Goal: Task Accomplishment & Management: Manage account settings

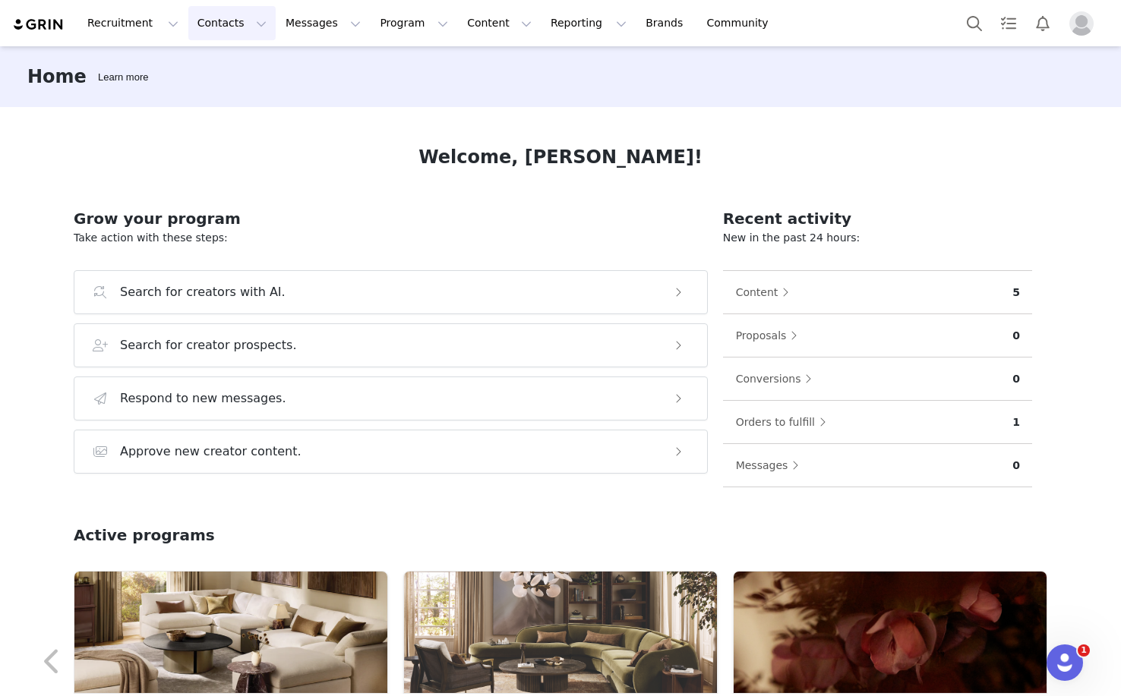
click at [225, 12] on button "Contacts Contacts" at bounding box center [231, 23] width 87 height 34
click at [312, 27] on button "Messages Messages" at bounding box center [322, 23] width 93 height 34
click at [232, 33] on button "Contacts Contacts" at bounding box center [231, 23] width 87 height 34
click at [232, 127] on p "Applicants" at bounding box center [217, 123] width 55 height 16
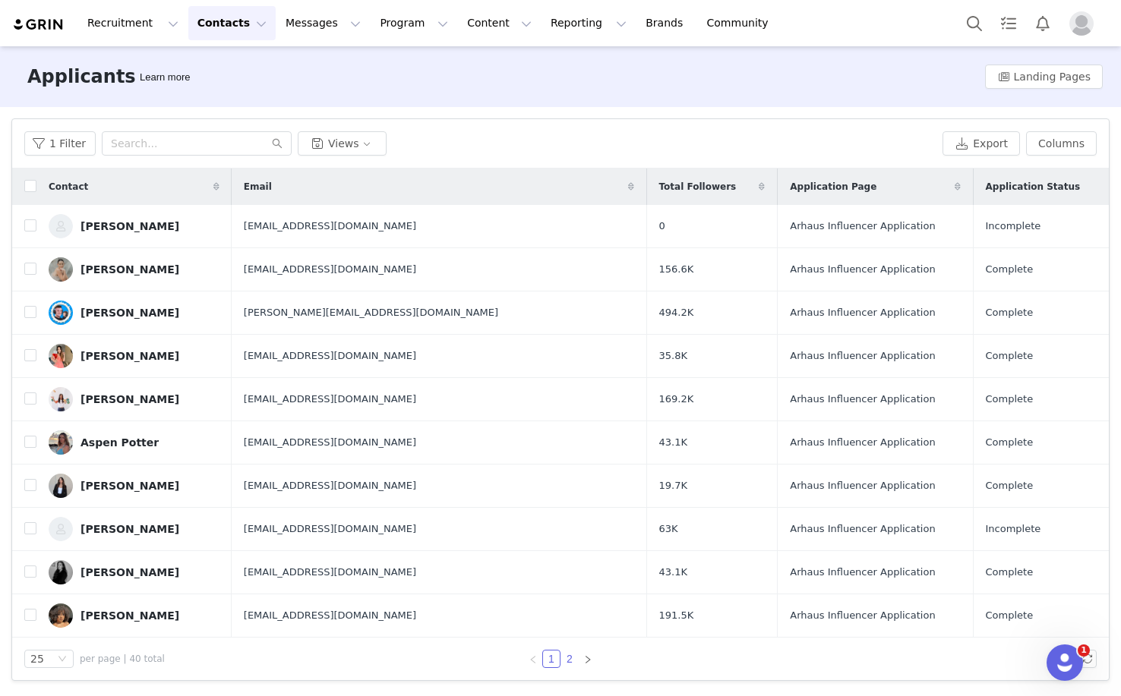
click at [573, 658] on link "2" at bounding box center [569, 659] width 17 height 17
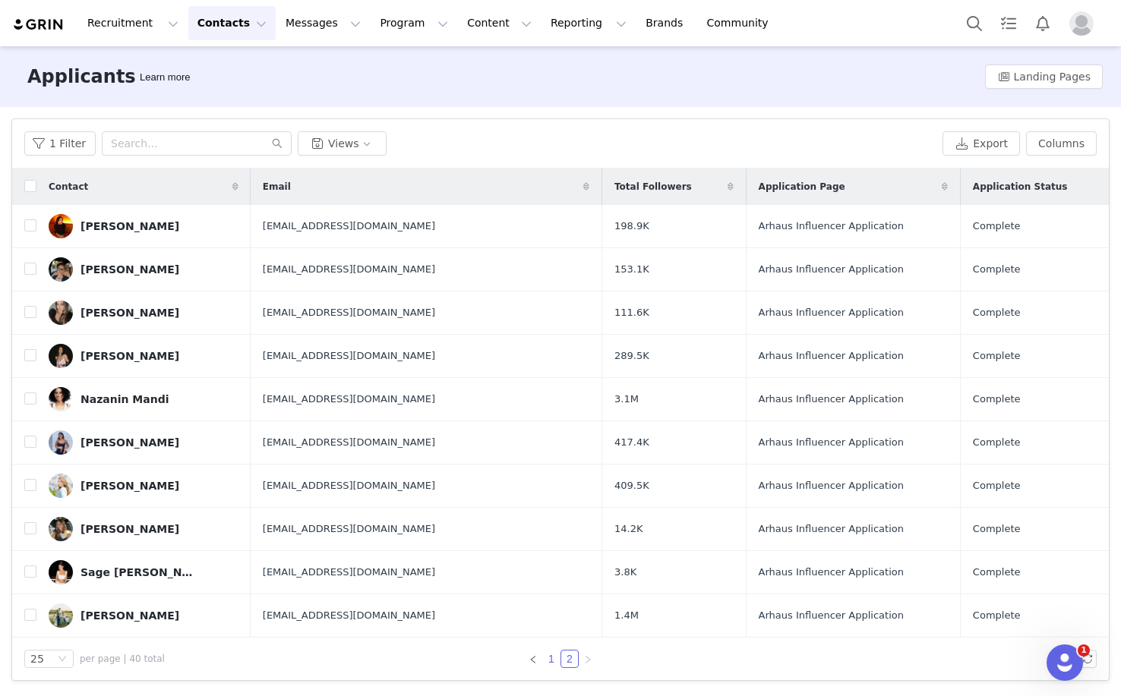
click at [554, 660] on link "1" at bounding box center [551, 659] width 17 height 17
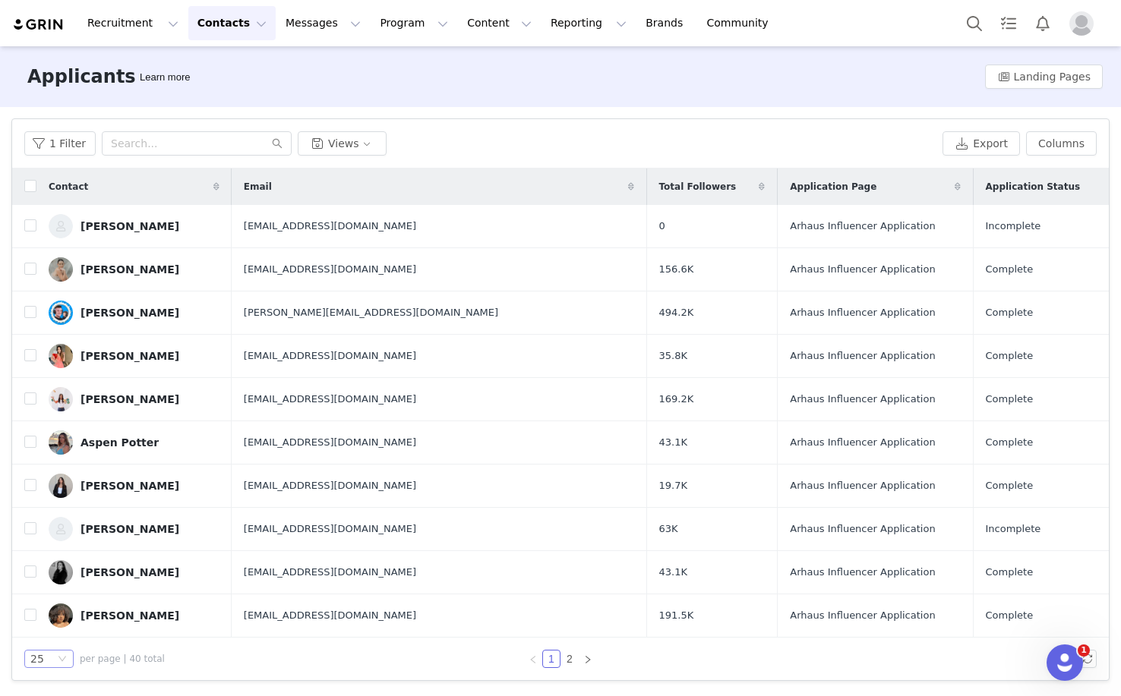
click at [62, 654] on div "25" at bounding box center [48, 659] width 49 height 18
click at [52, 638] on li "100" at bounding box center [48, 632] width 49 height 24
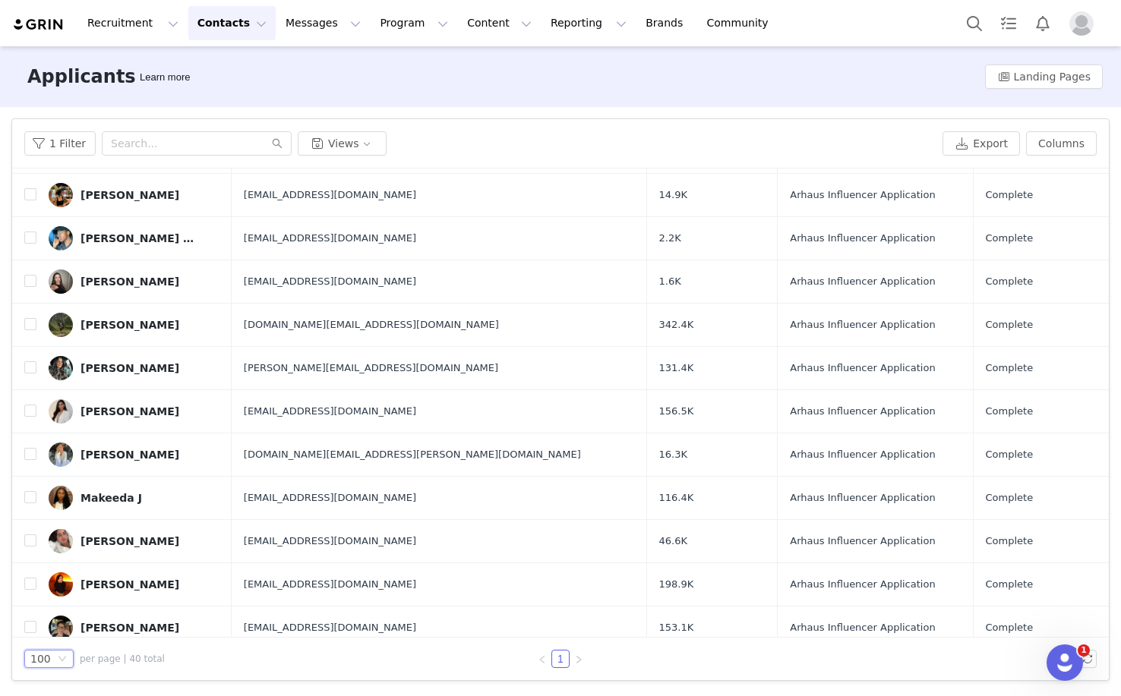
scroll to position [1299, 0]
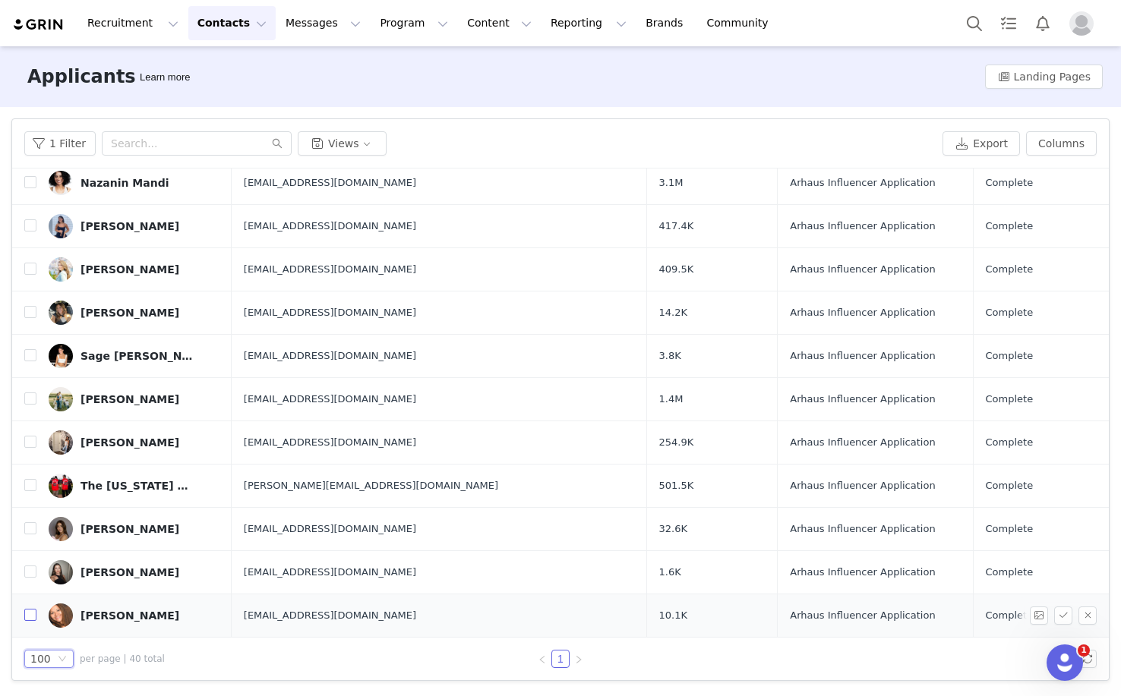
click at [30, 618] on input "checkbox" at bounding box center [30, 615] width 12 height 12
checkbox input "true"
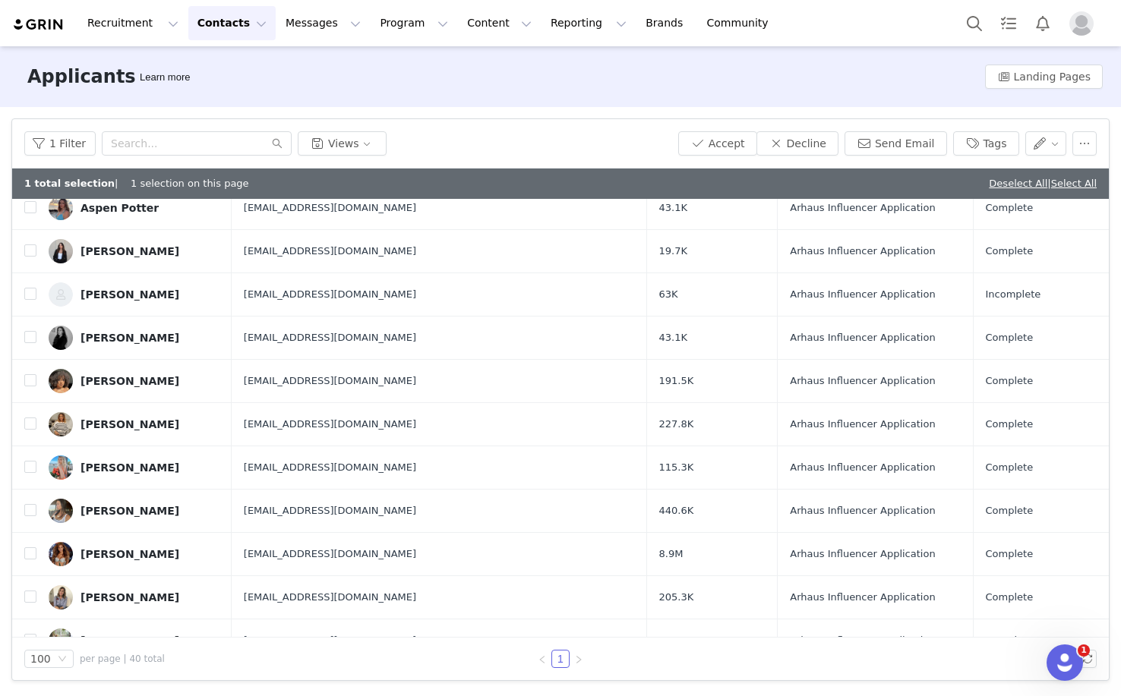
scroll to position [0, 0]
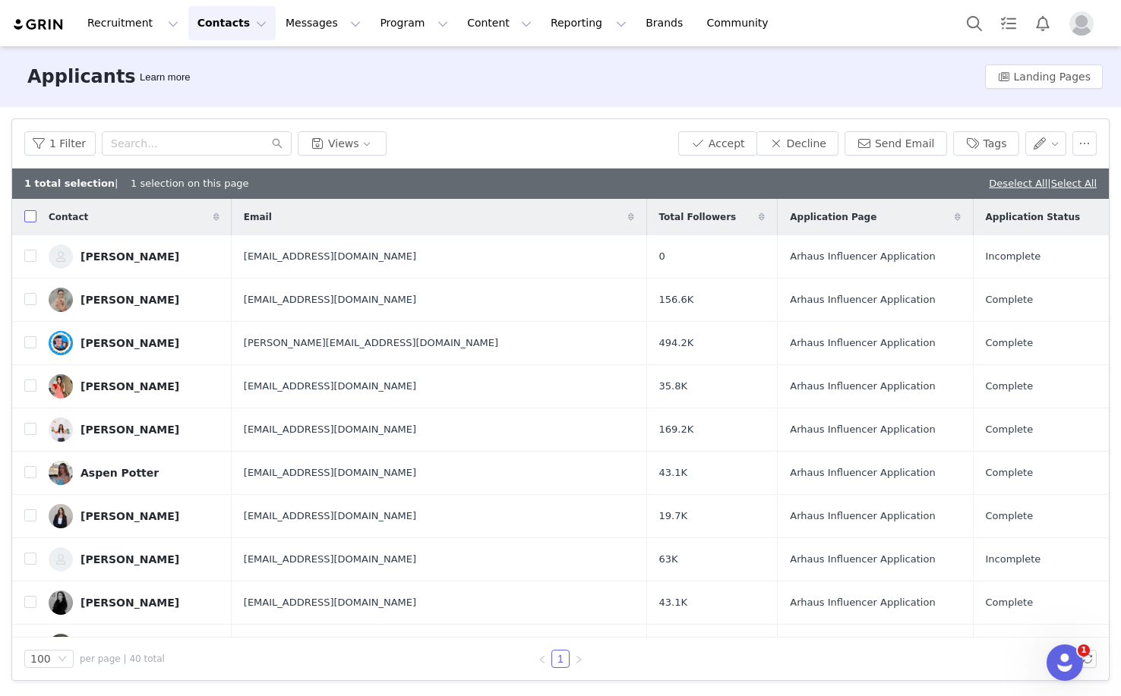
click at [32, 222] on input "checkbox" at bounding box center [30, 216] width 12 height 12
checkbox input "true"
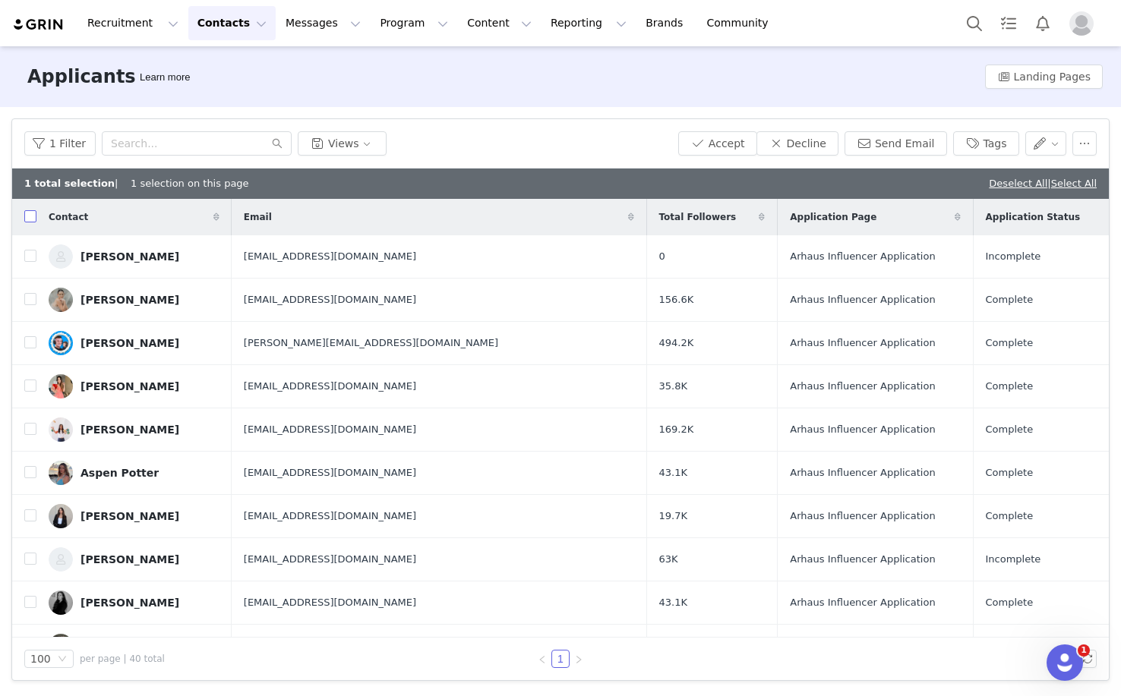
checkbox input "true"
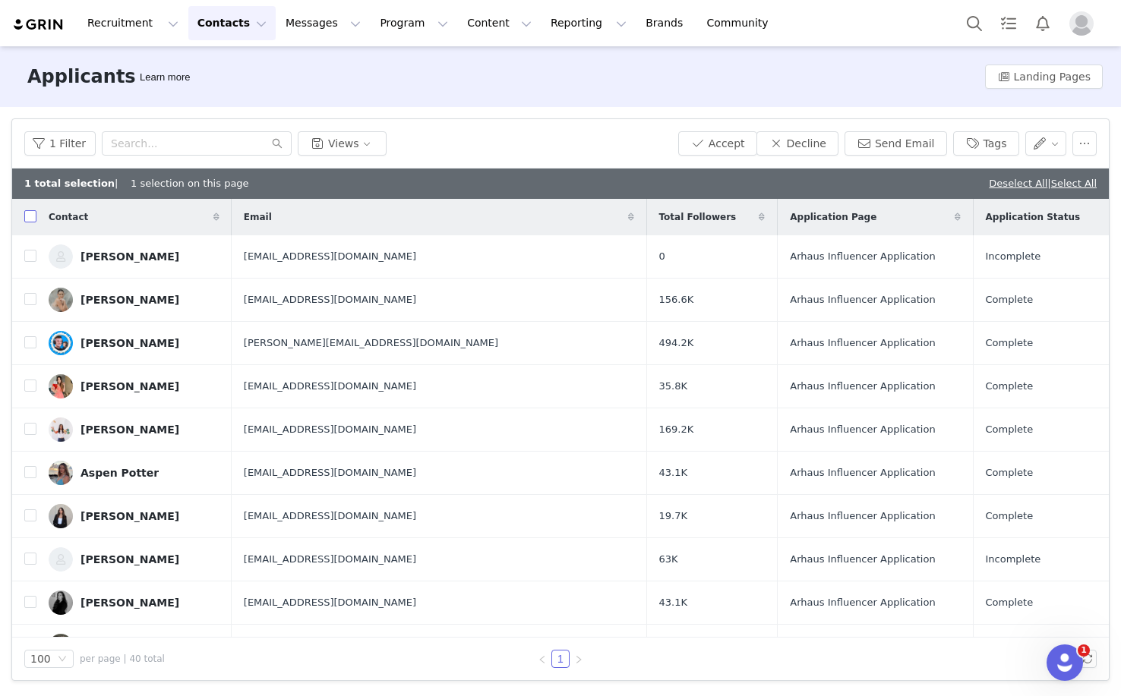
checkbox input "true"
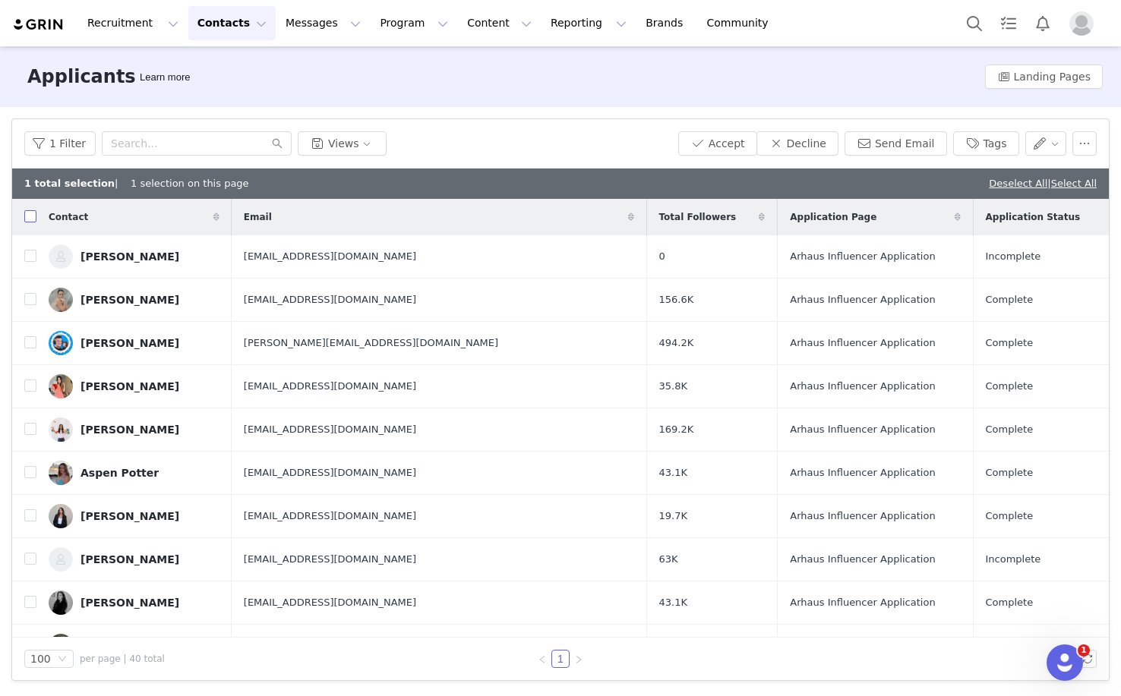
checkbox input "true"
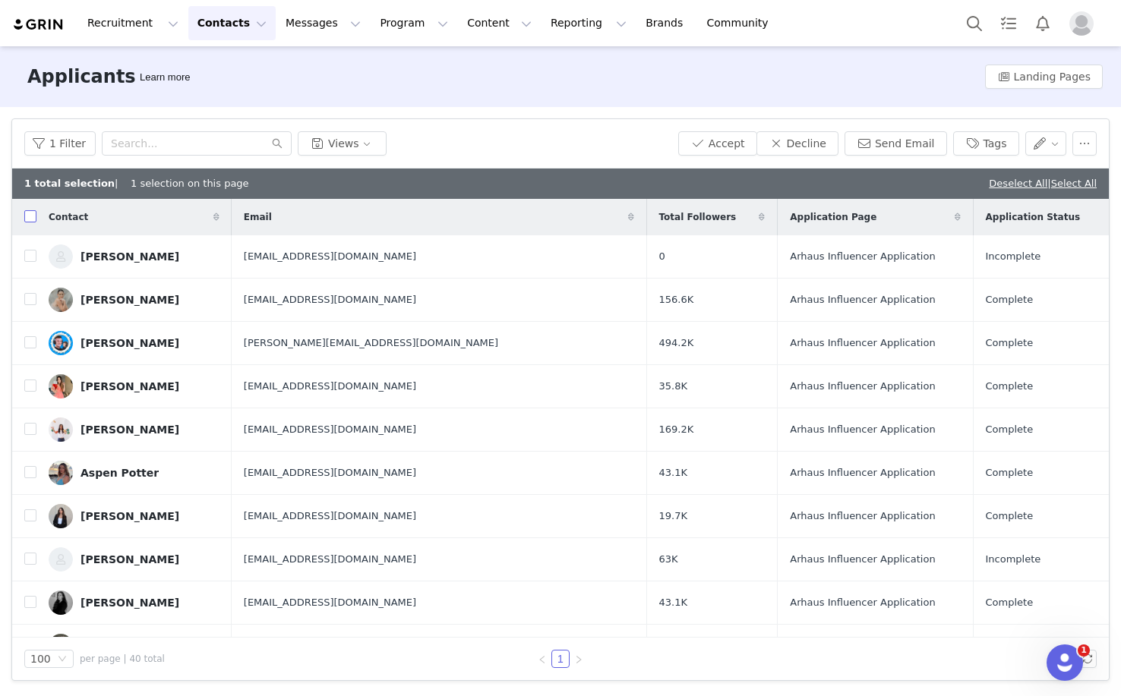
checkbox input "true"
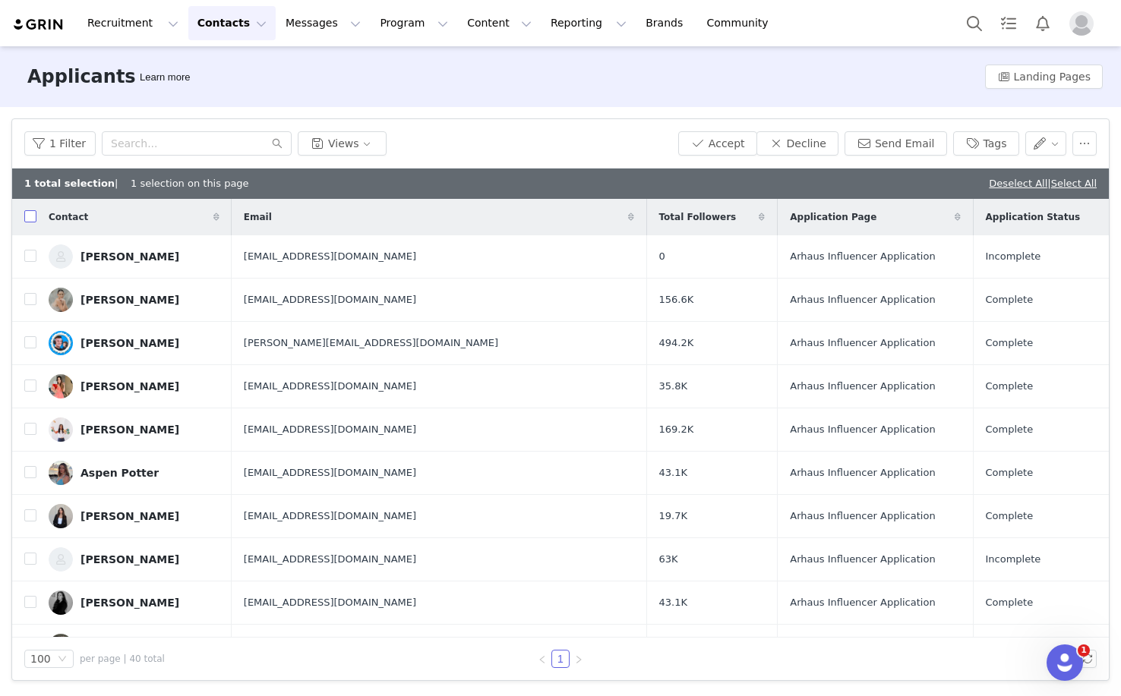
checkbox input "true"
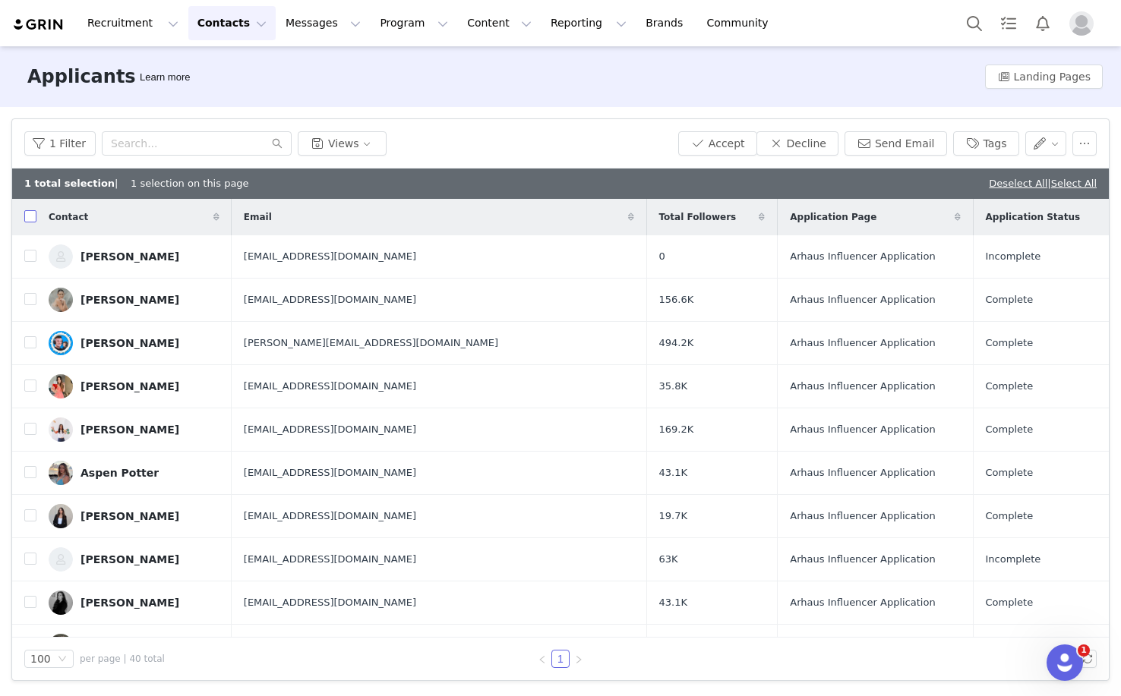
checkbox input "true"
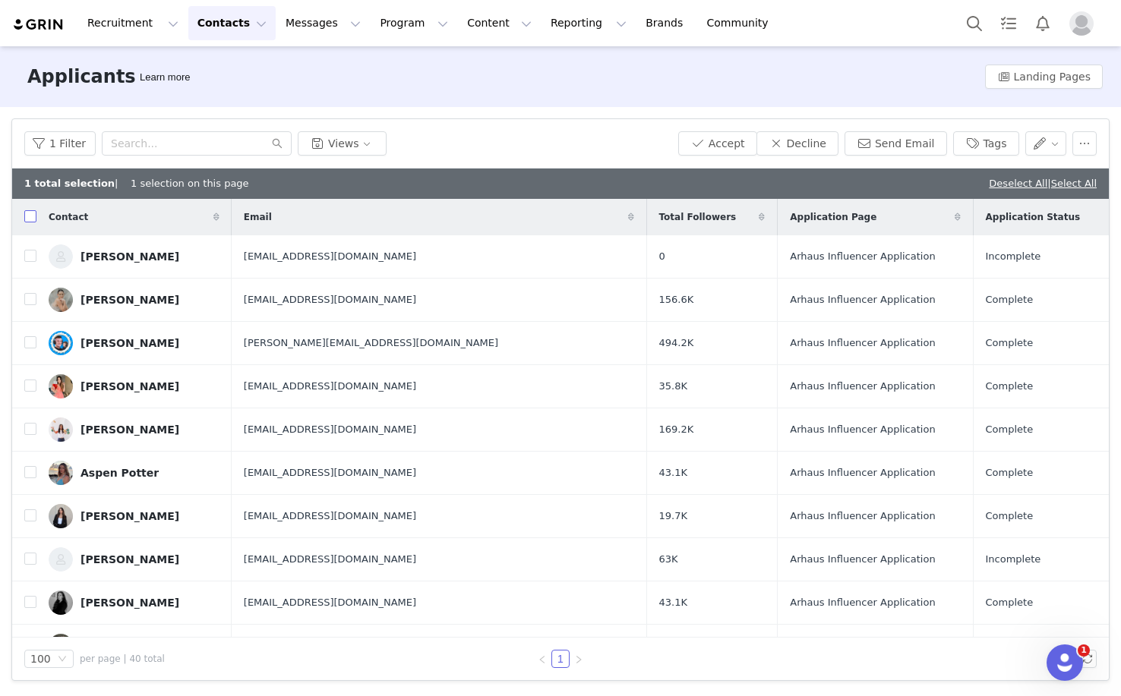
checkbox input "true"
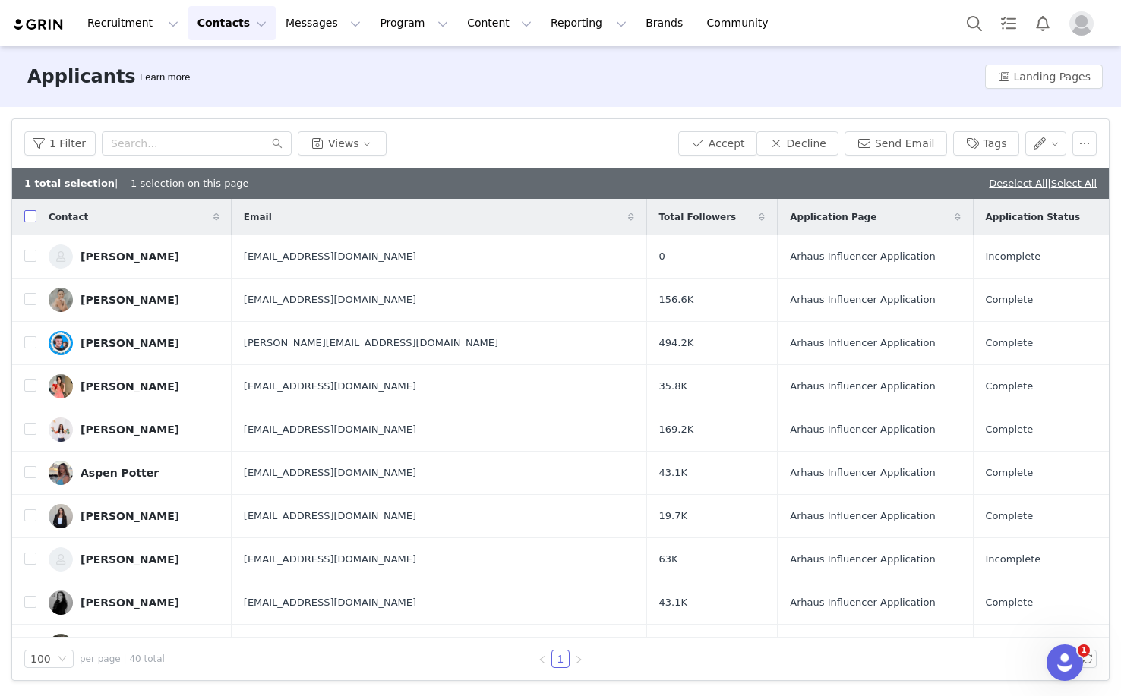
checkbox input "true"
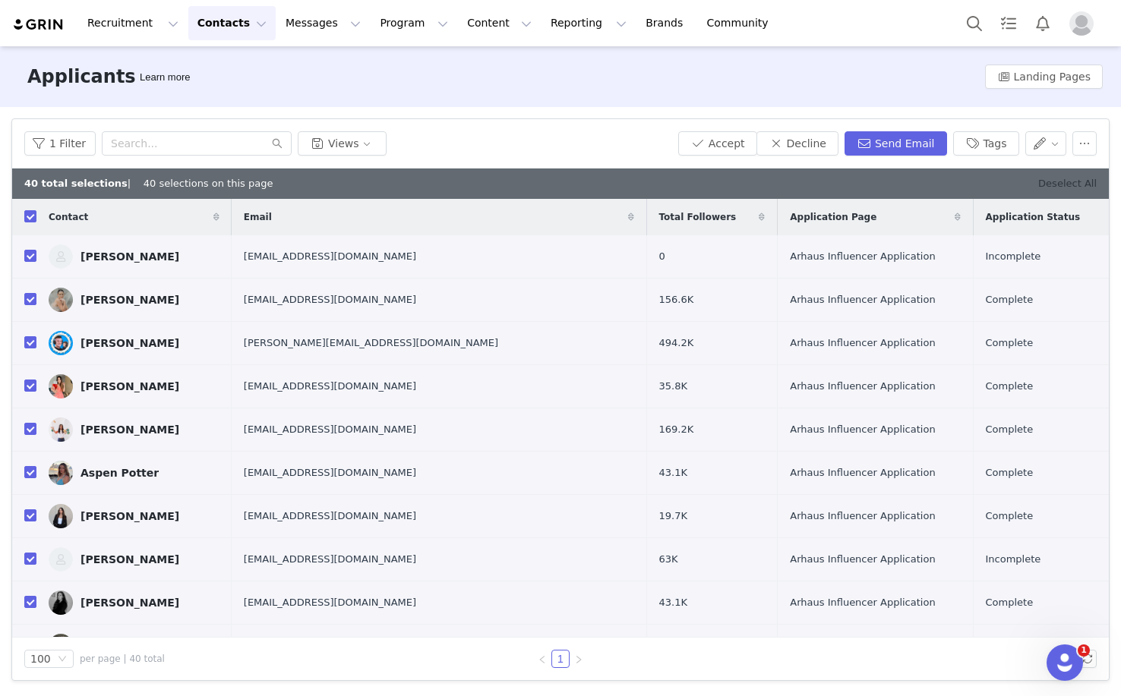
click at [1069, 184] on link "Deselect All" at bounding box center [1067, 183] width 58 height 11
checkbox input "false"
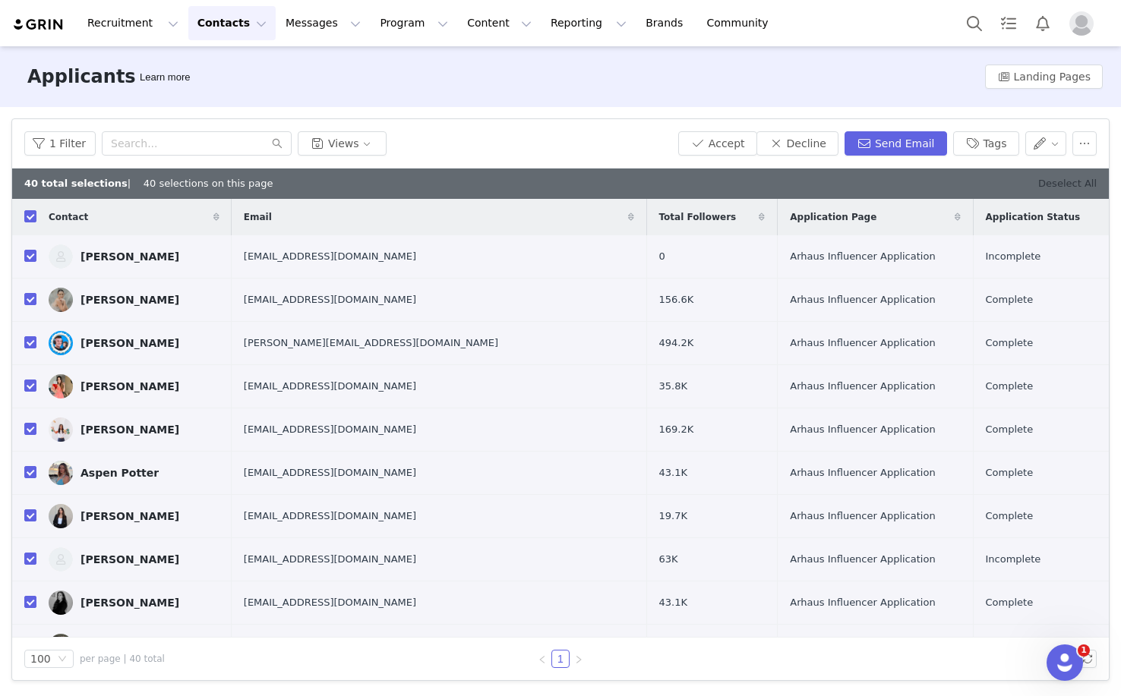
checkbox input "false"
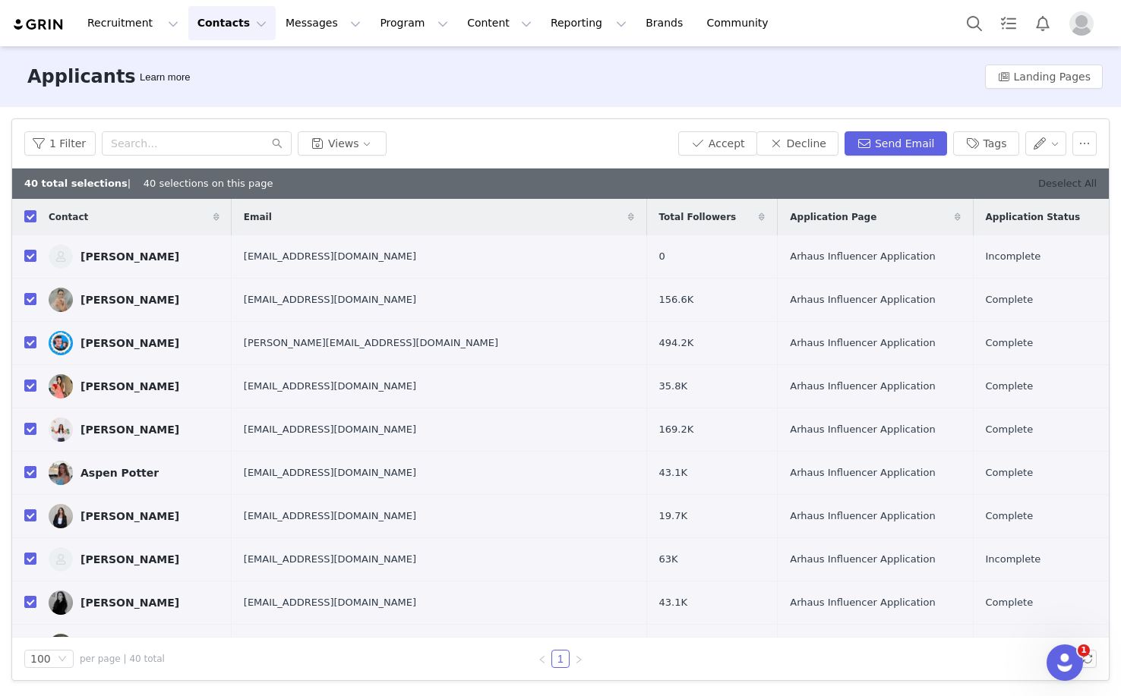
checkbox input "false"
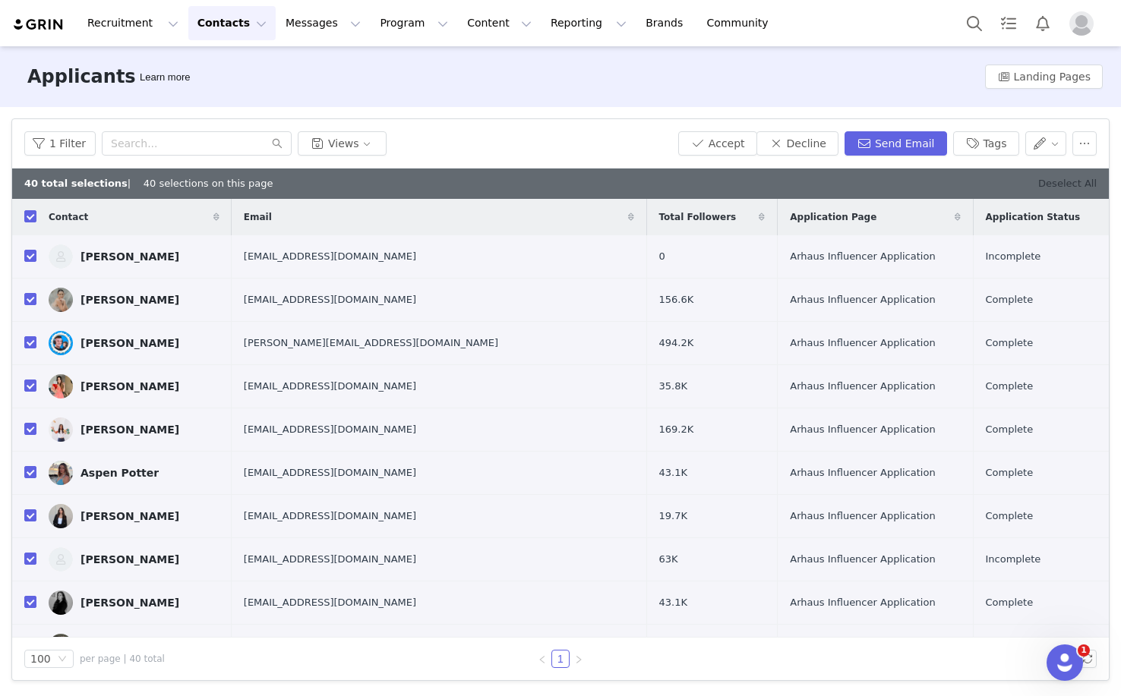
checkbox input "false"
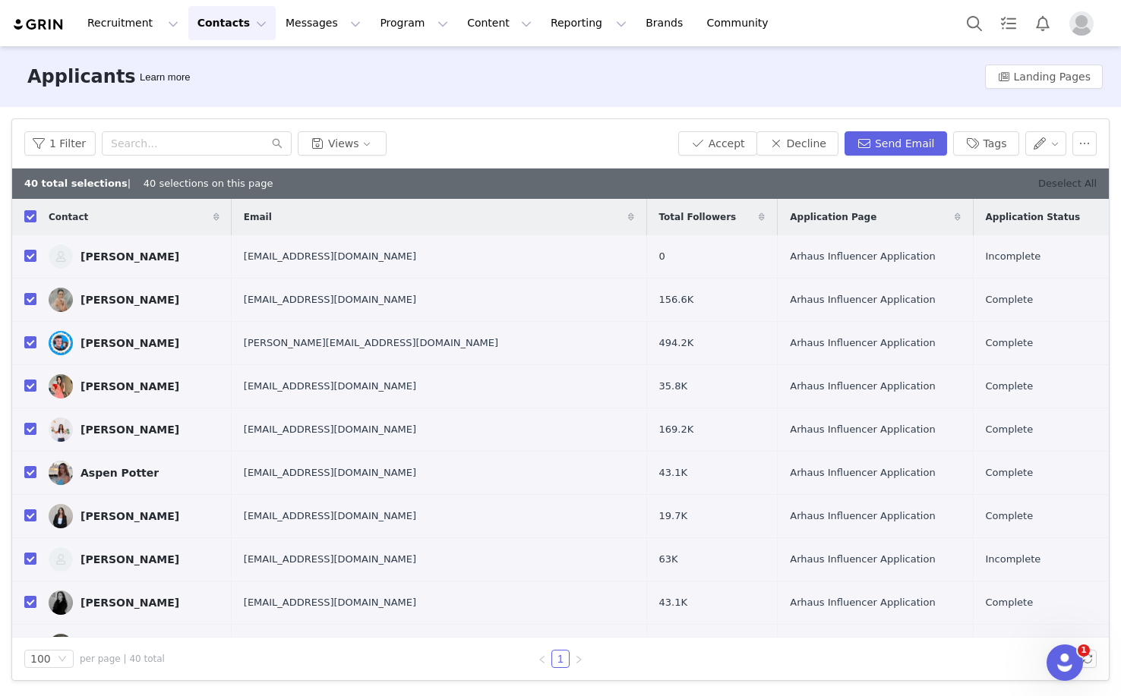
checkbox input "false"
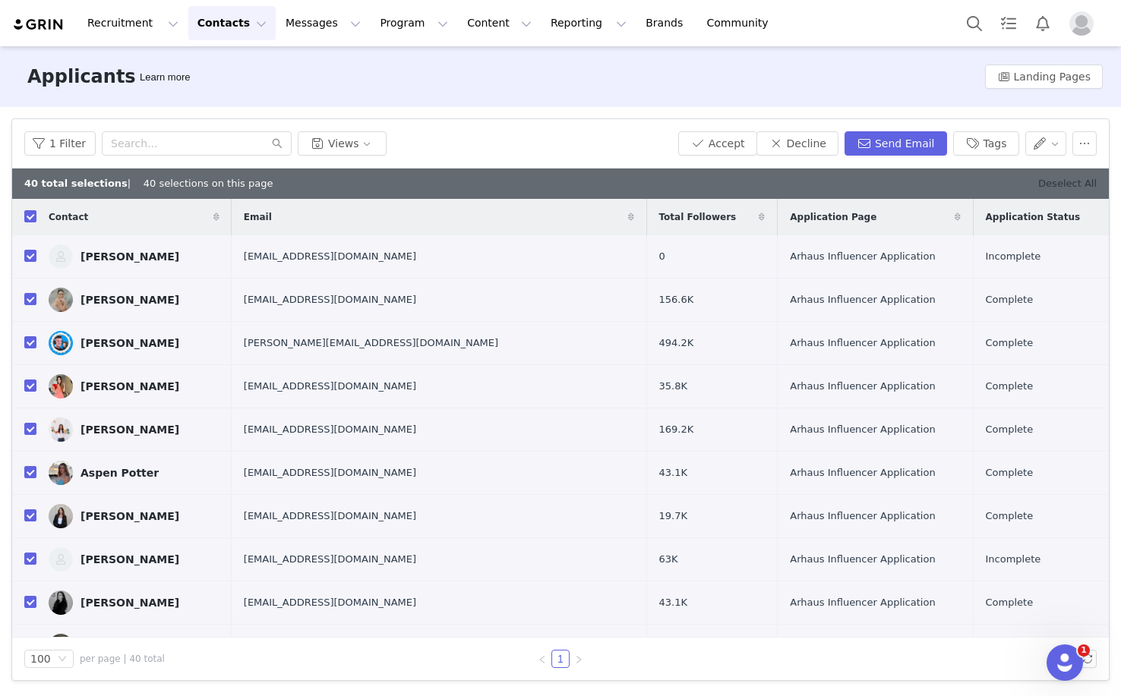
checkbox input "false"
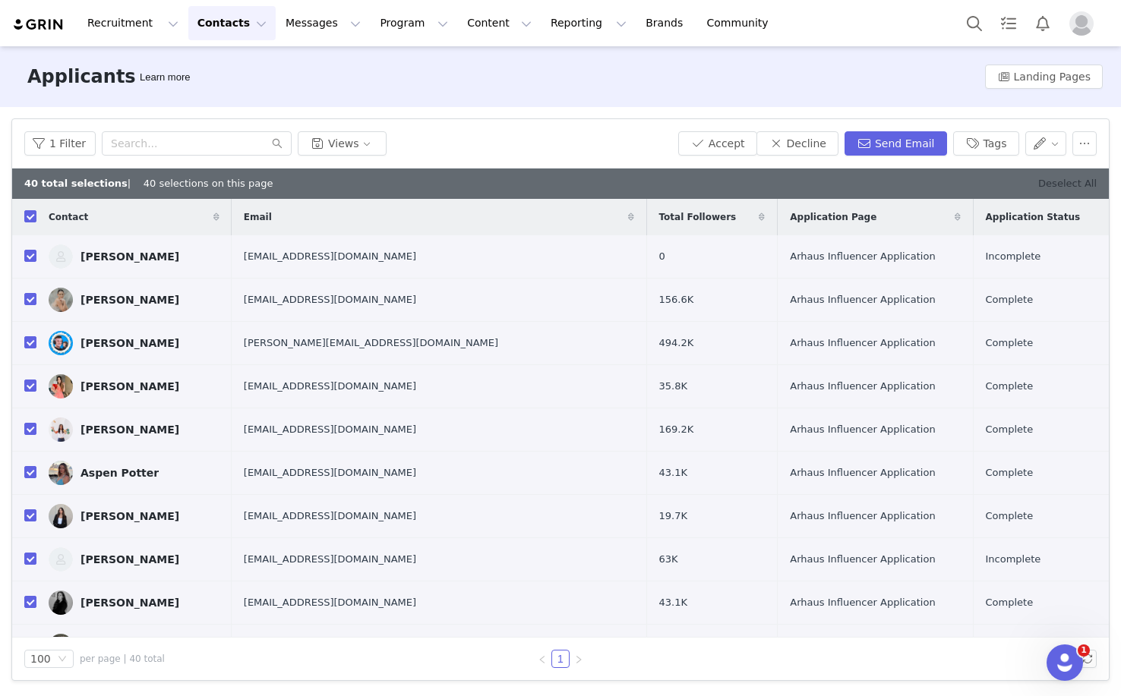
checkbox input "false"
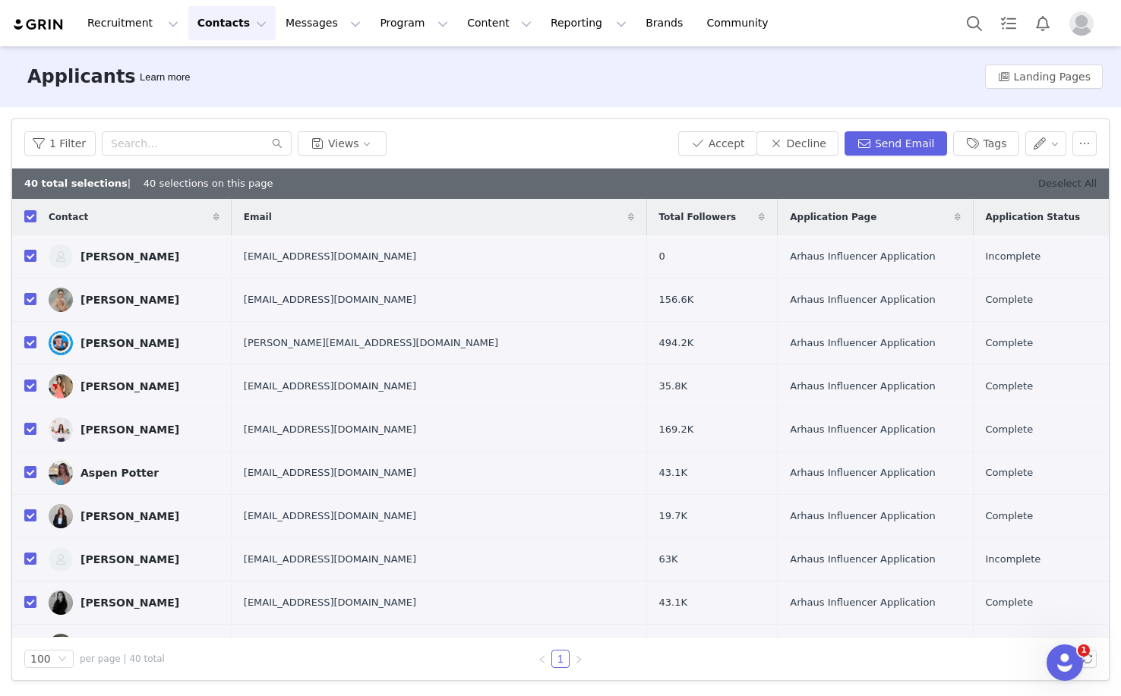
checkbox input "false"
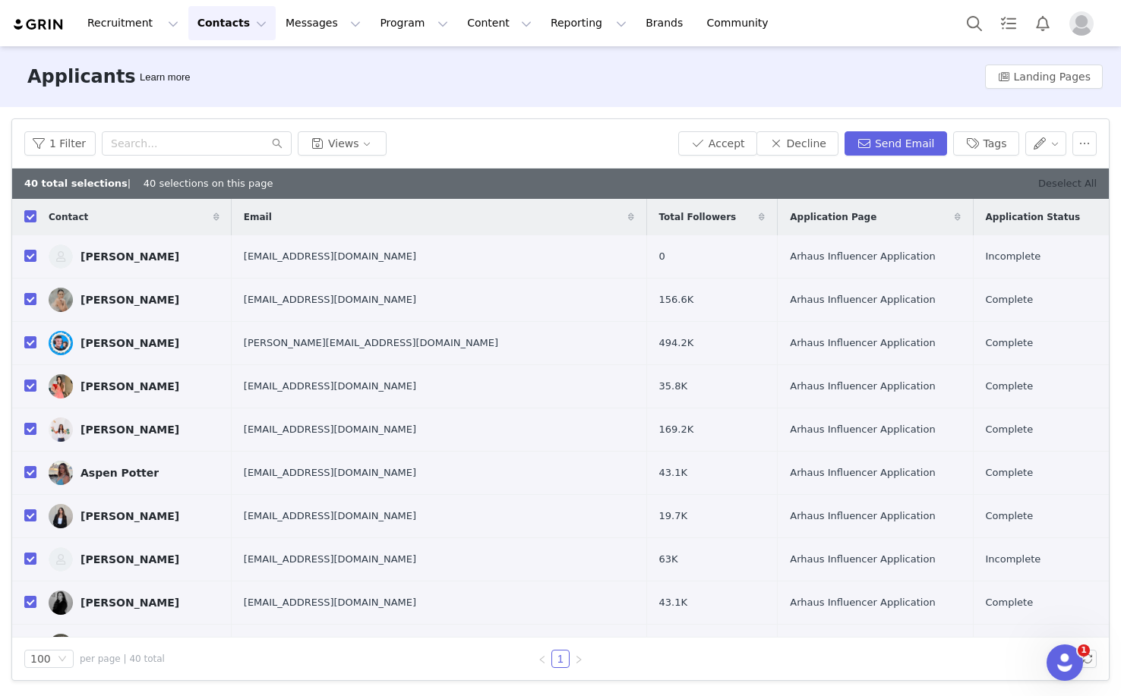
checkbox input "false"
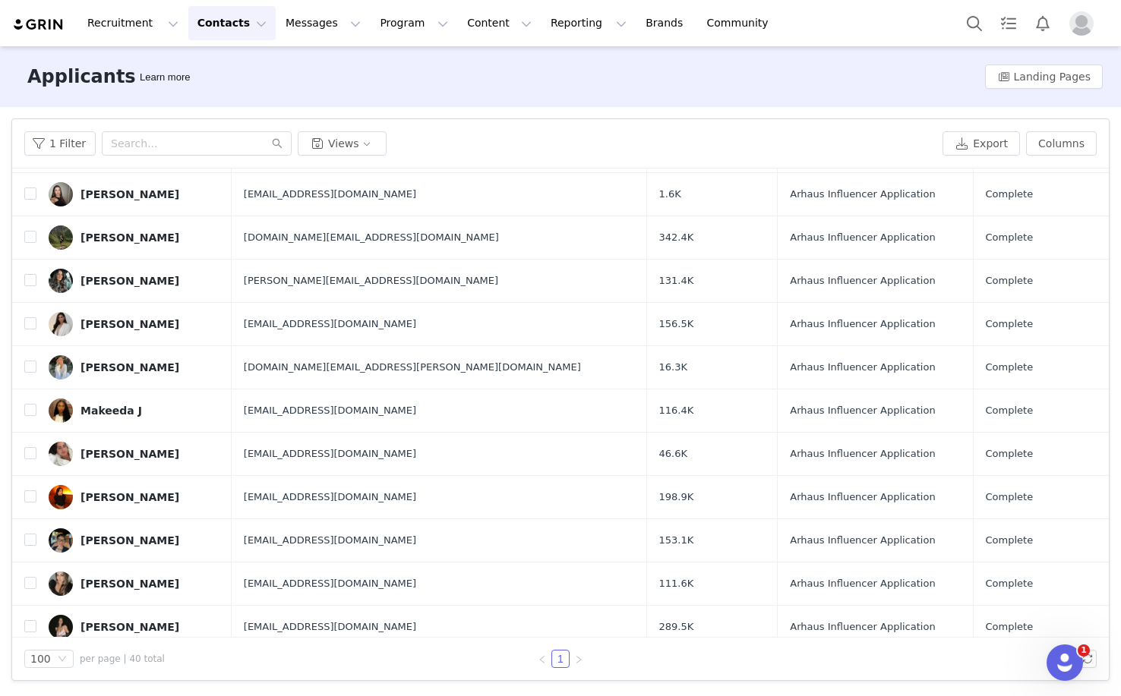
scroll to position [1299, 0]
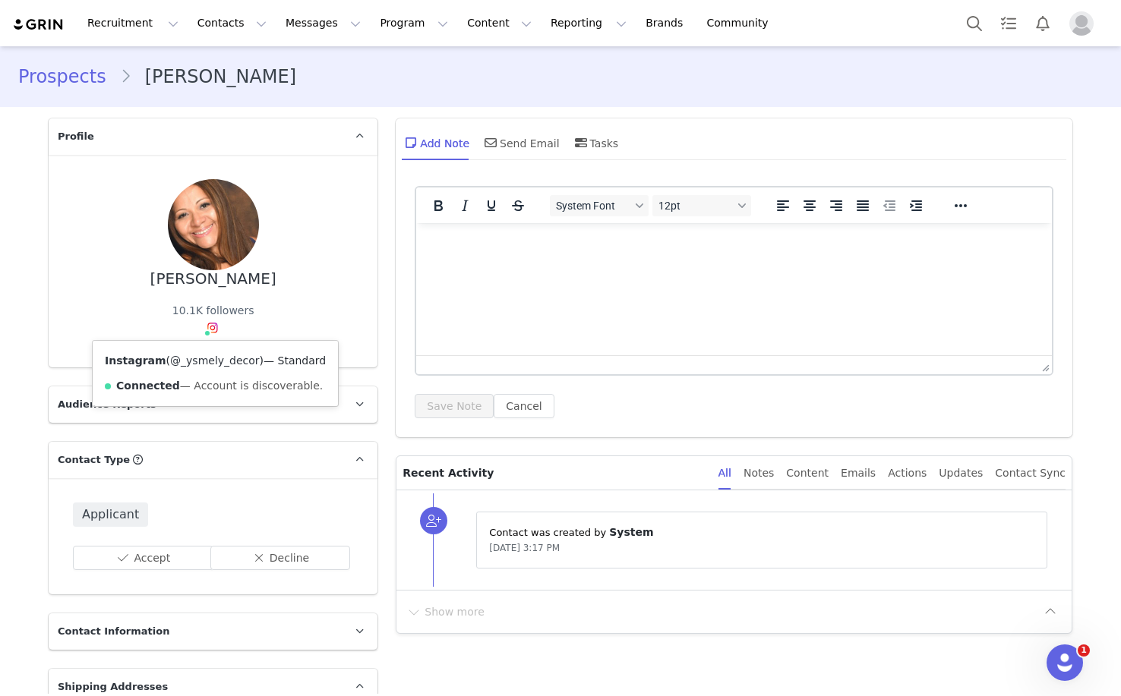
click at [218, 363] on link "@_ysmely_decor" at bounding box center [215, 361] width 90 height 12
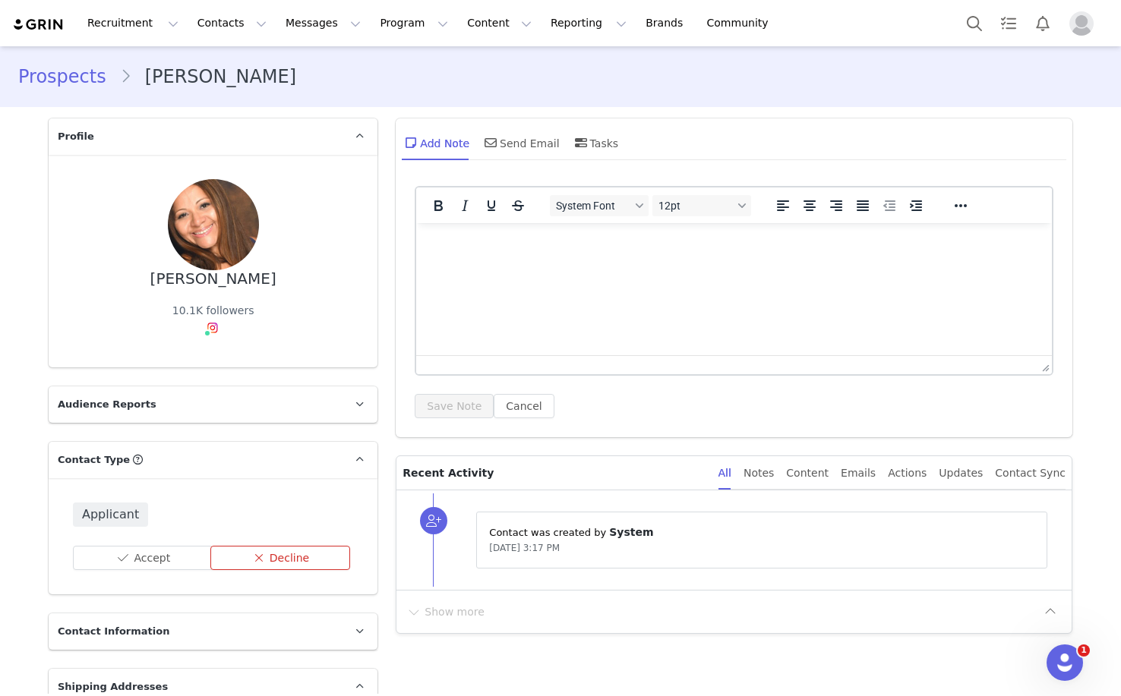
click at [269, 556] on button "Decline" at bounding box center [280, 558] width 140 height 24
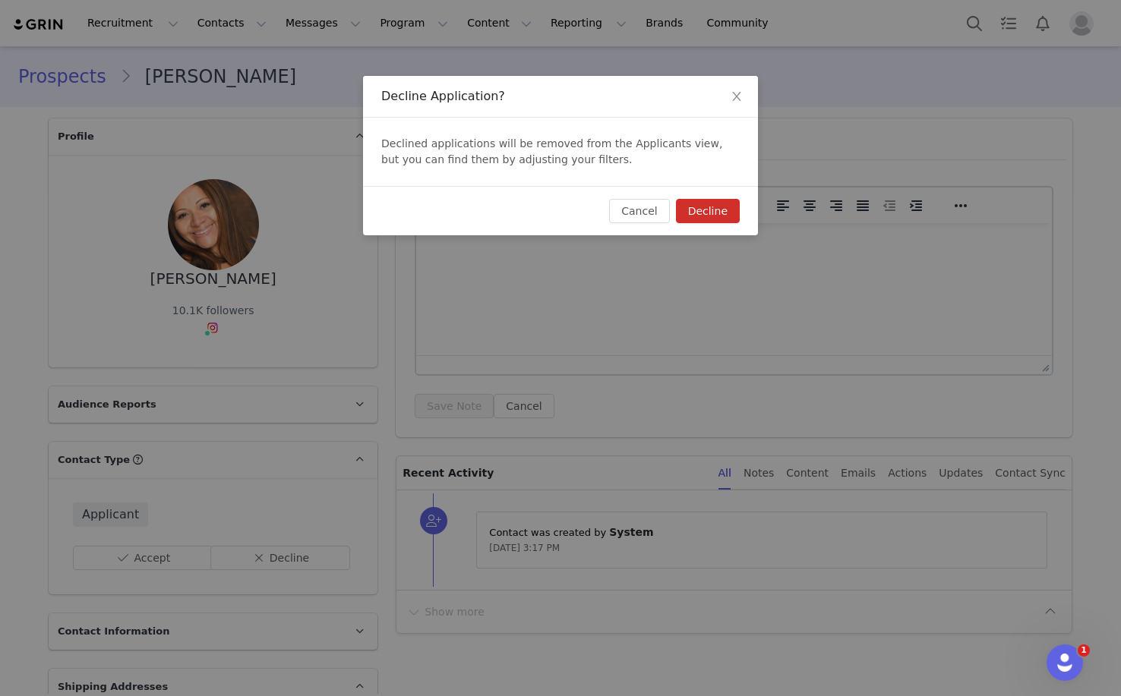
click at [718, 210] on button "Decline" at bounding box center [708, 211] width 64 height 24
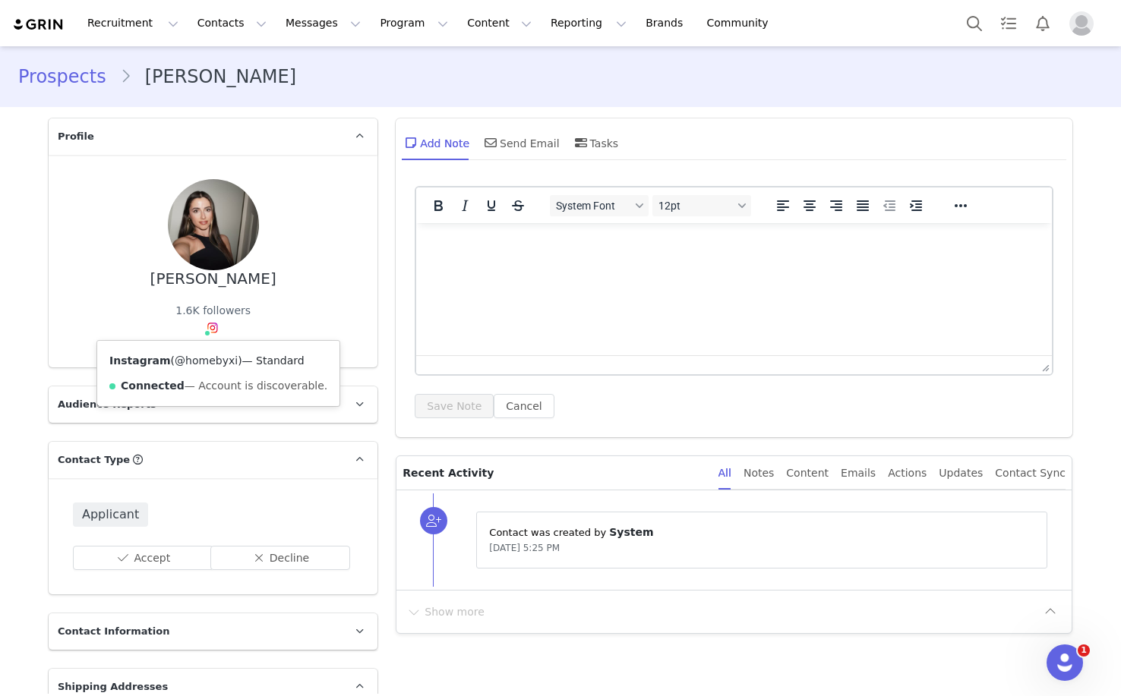
click at [219, 363] on link "@homebyxi" at bounding box center [206, 361] width 63 height 12
click at [286, 559] on button "Decline" at bounding box center [280, 558] width 140 height 24
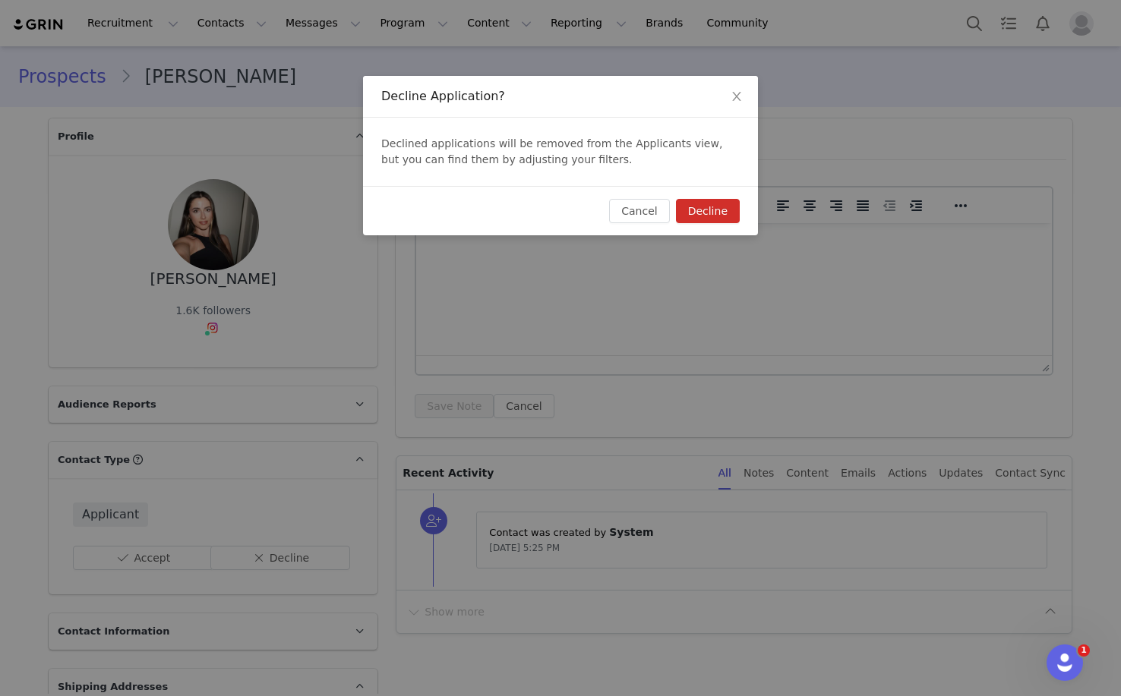
click at [716, 216] on button "Decline" at bounding box center [708, 211] width 64 height 24
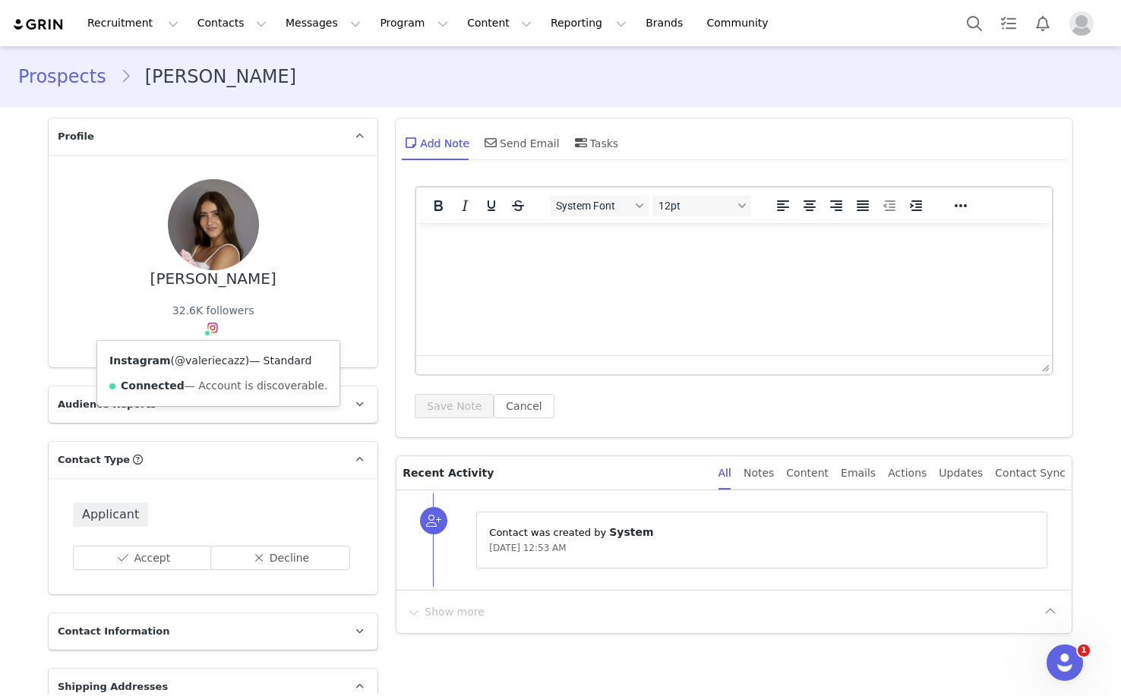
click at [213, 361] on link "@valeriecazz" at bounding box center [210, 361] width 71 height 12
click at [291, 337] on div "Valerie Caz 32.6K followers Instagram ( @valeriecazz ) — Standard Connected — A…" at bounding box center [213, 261] width 280 height 164
click at [281, 556] on button "Decline" at bounding box center [280, 558] width 140 height 24
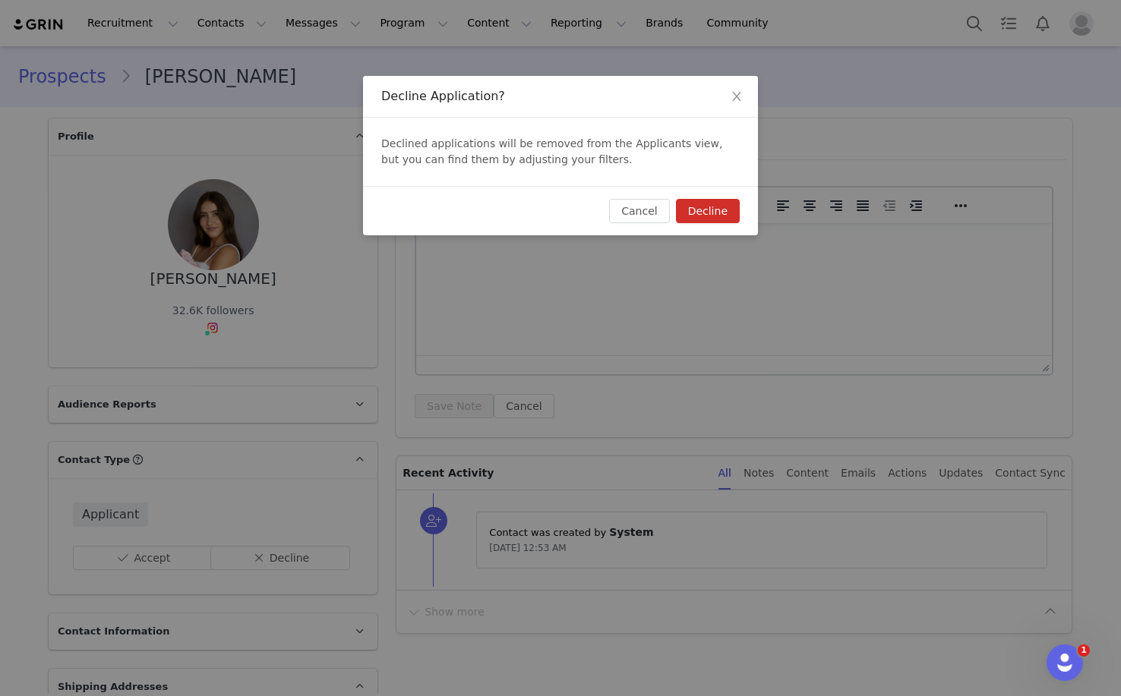
click at [706, 215] on button "Decline" at bounding box center [708, 211] width 64 height 24
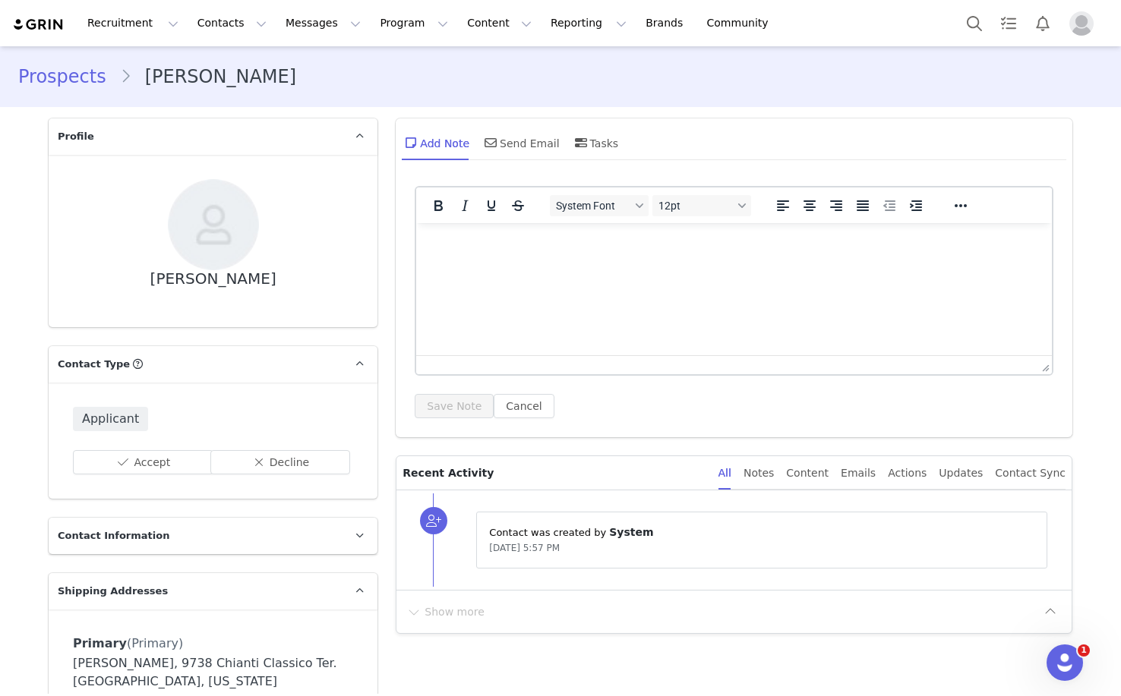
drag, startPoint x: 275, startPoint y: 279, endPoint x: 172, endPoint y: 279, distance: 102.5
click at [172, 279] on div "[PERSON_NAME]" at bounding box center [213, 241] width 280 height 124
copy div "[PERSON_NAME]"
click at [288, 456] on button "Decline" at bounding box center [280, 462] width 140 height 24
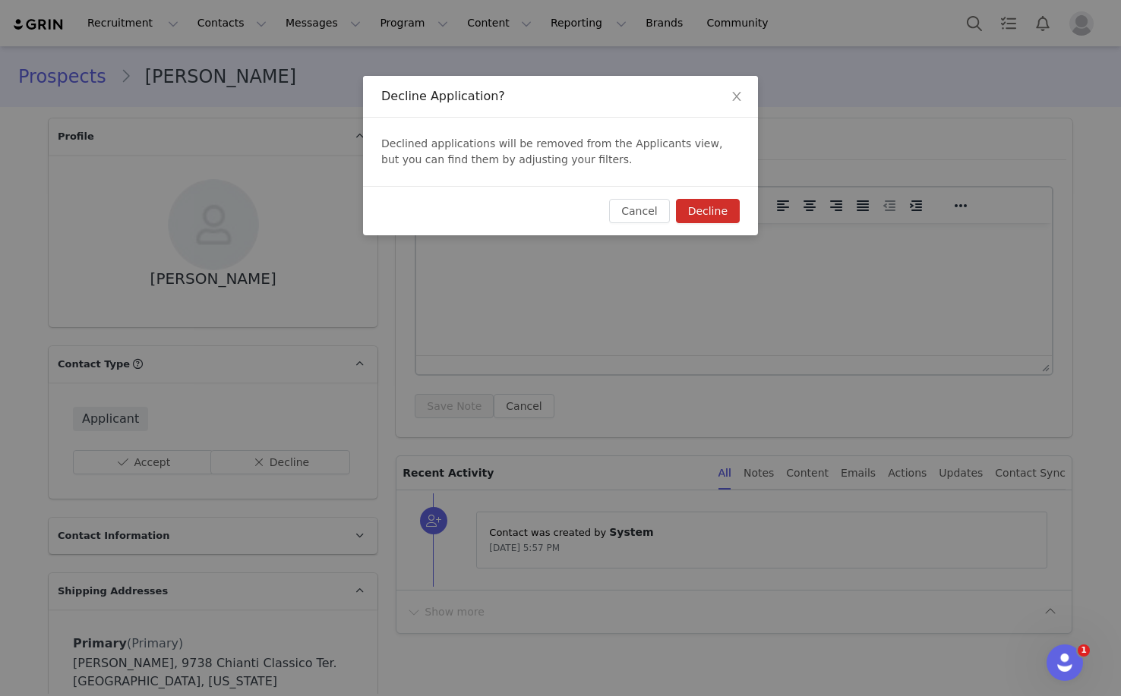
click at [700, 224] on div "Cancel Decline" at bounding box center [560, 210] width 395 height 49
click at [699, 202] on button "Decline" at bounding box center [708, 211] width 64 height 24
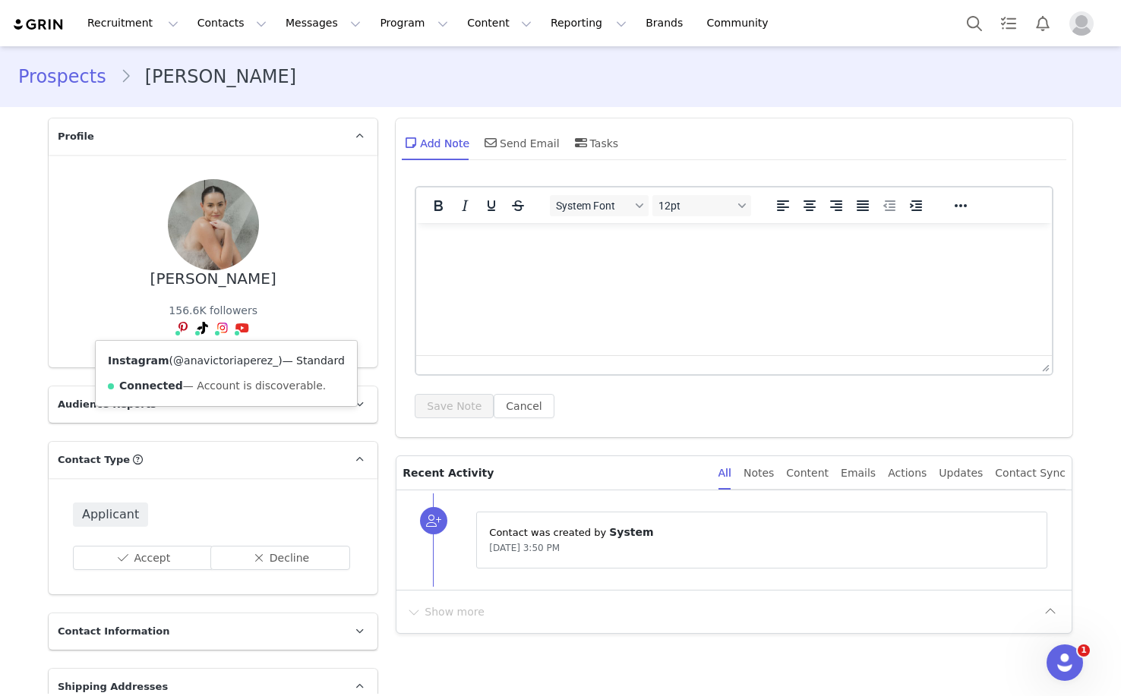
click at [224, 366] on link "@anavictoriaperez_" at bounding box center [225, 361] width 105 height 12
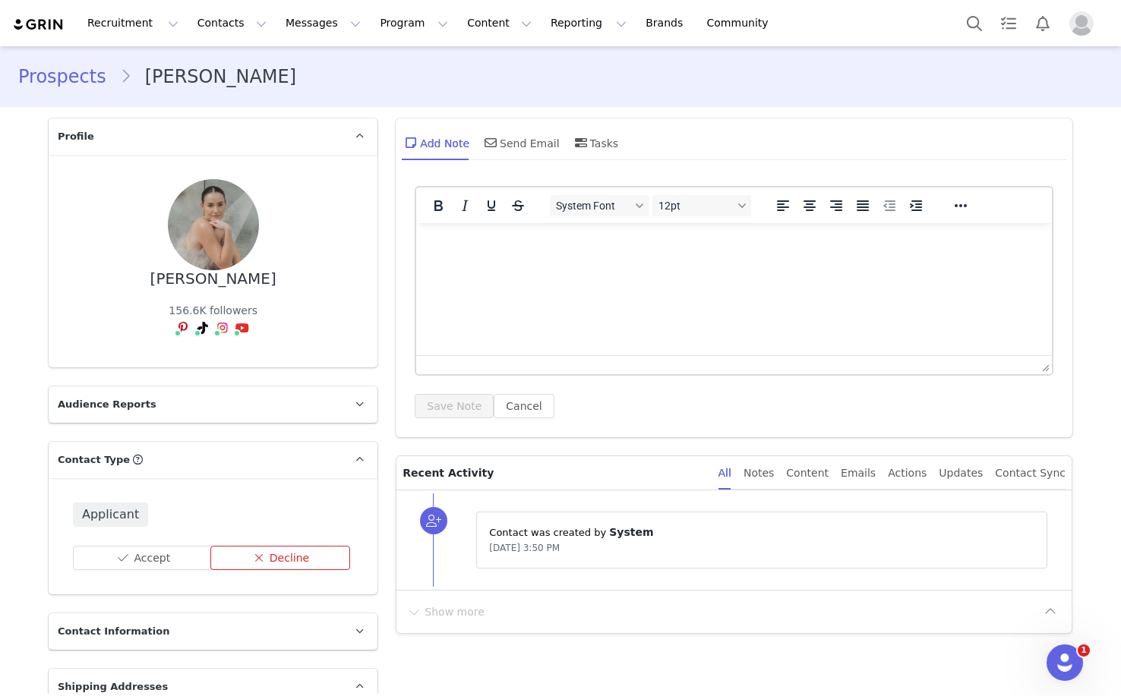
click at [300, 557] on button "Decline" at bounding box center [280, 558] width 140 height 24
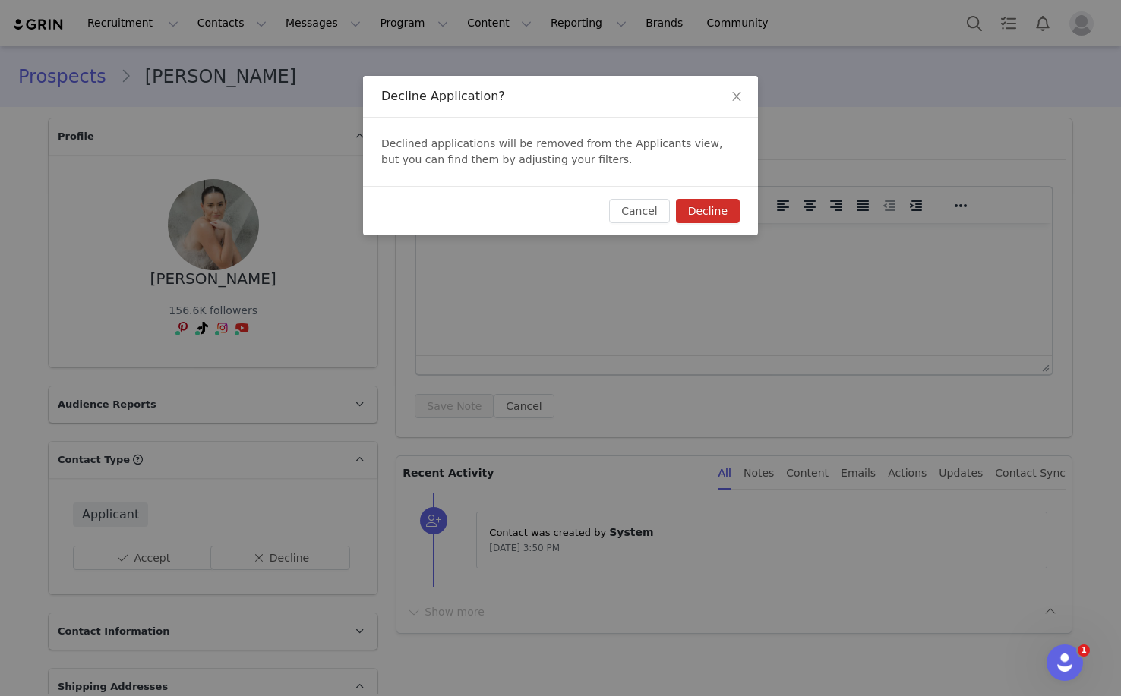
click at [687, 209] on button "Decline" at bounding box center [708, 211] width 64 height 24
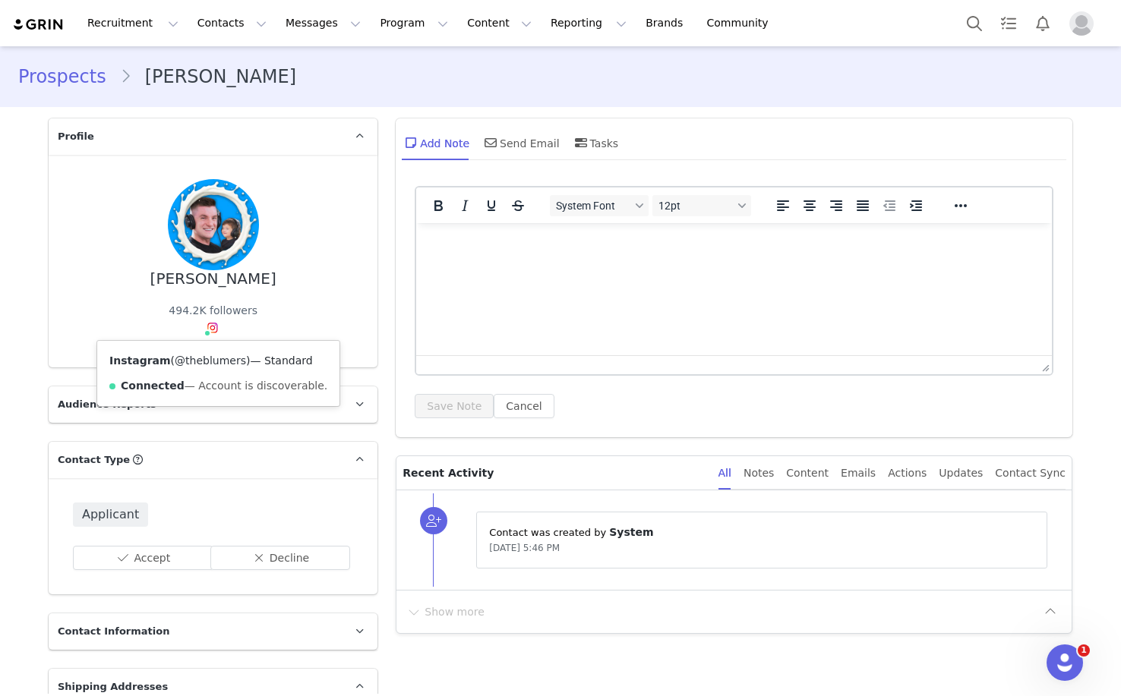
click at [222, 363] on link "@theblumers" at bounding box center [210, 361] width 71 height 12
click at [295, 550] on button "Decline" at bounding box center [280, 558] width 140 height 24
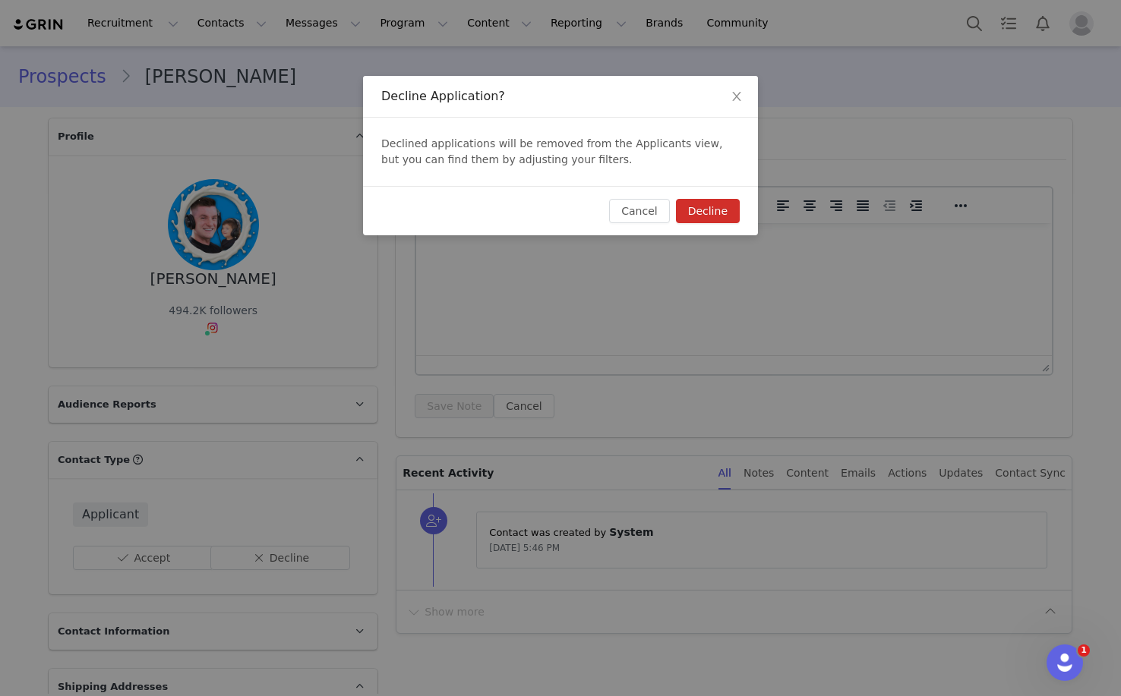
click at [712, 216] on button "Decline" at bounding box center [708, 211] width 64 height 24
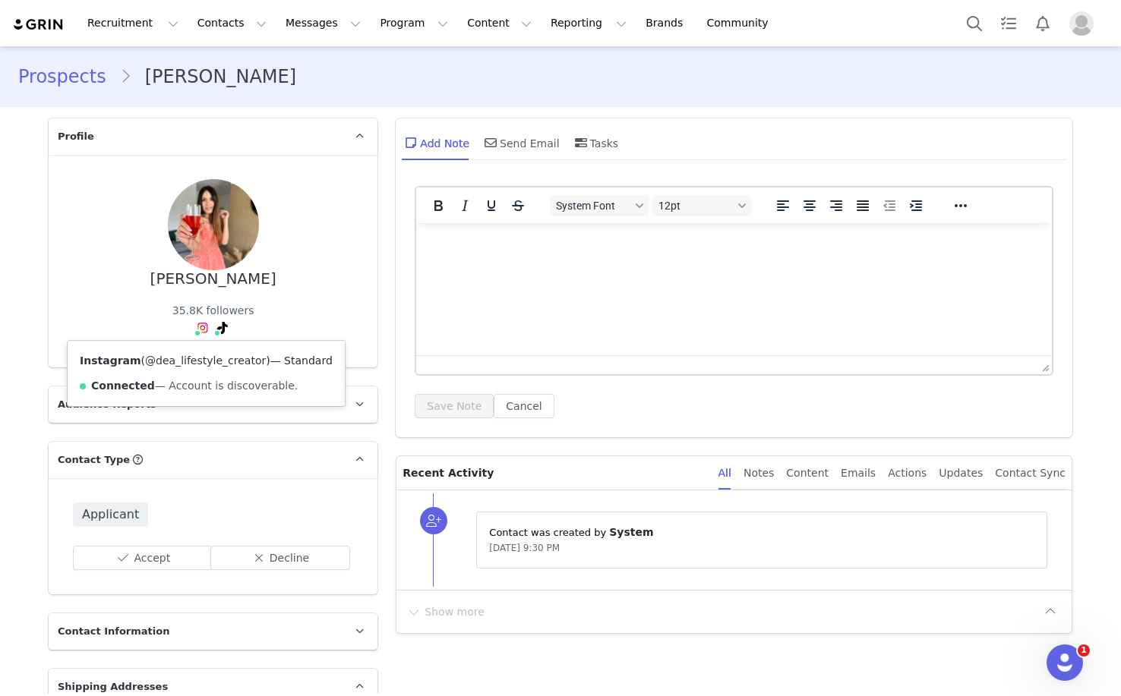
click at [200, 361] on link "@dea_lifestyle_creator" at bounding box center [205, 361] width 121 height 12
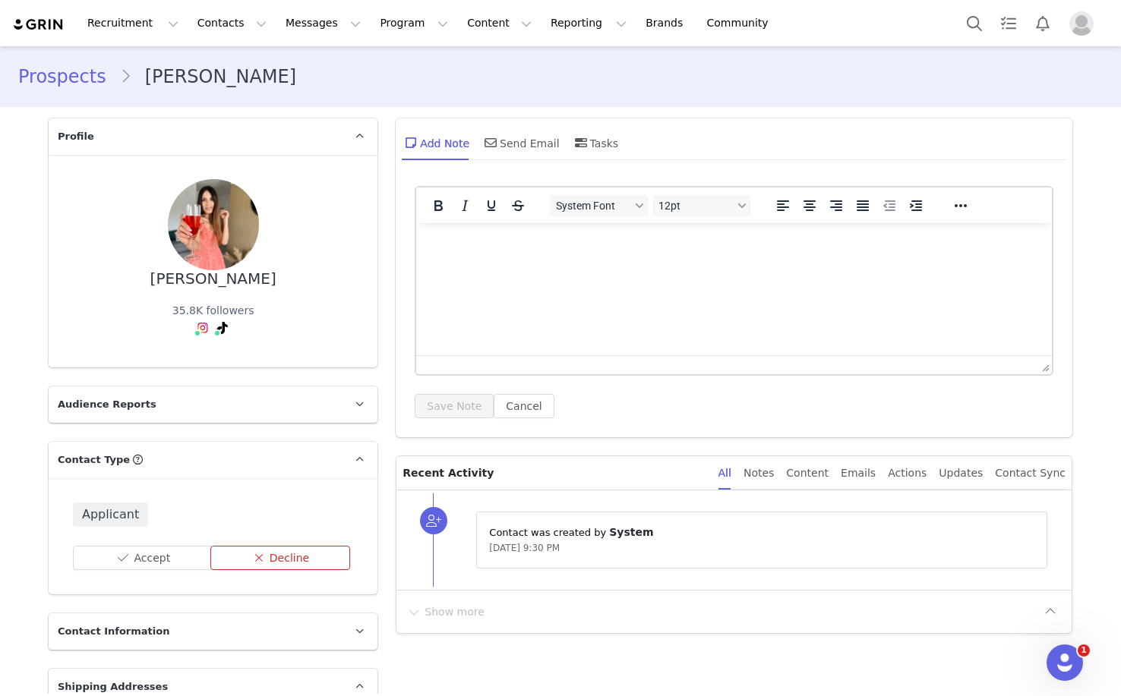
click at [308, 548] on button "Decline" at bounding box center [280, 558] width 140 height 24
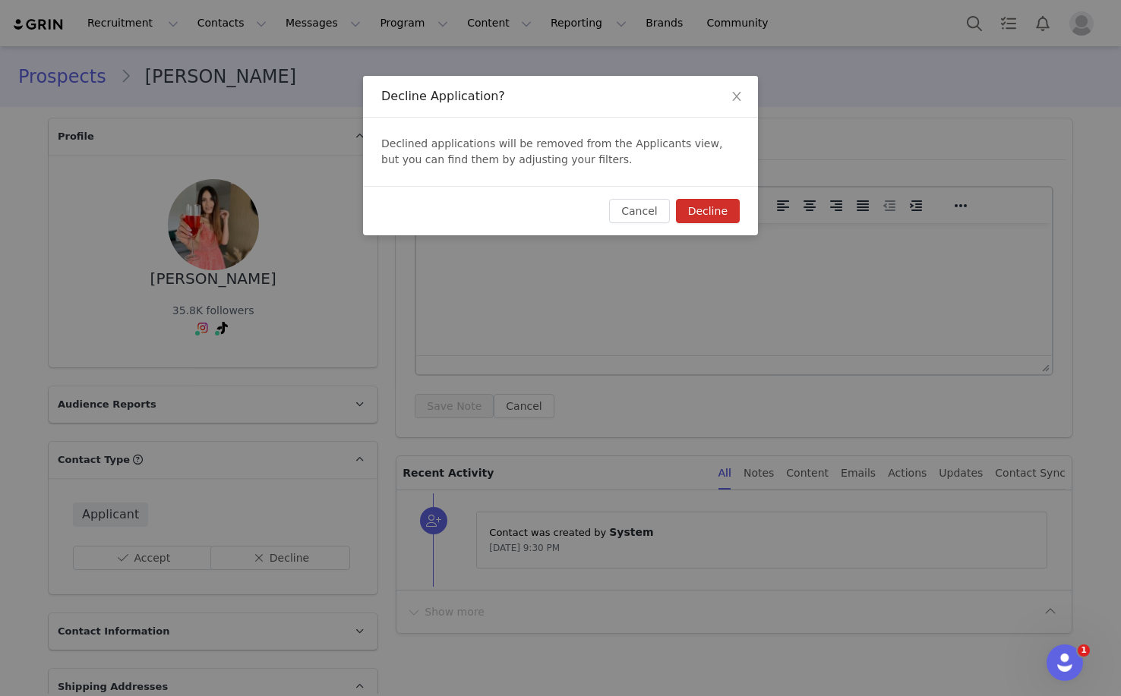
click at [728, 211] on button "Decline" at bounding box center [708, 211] width 64 height 24
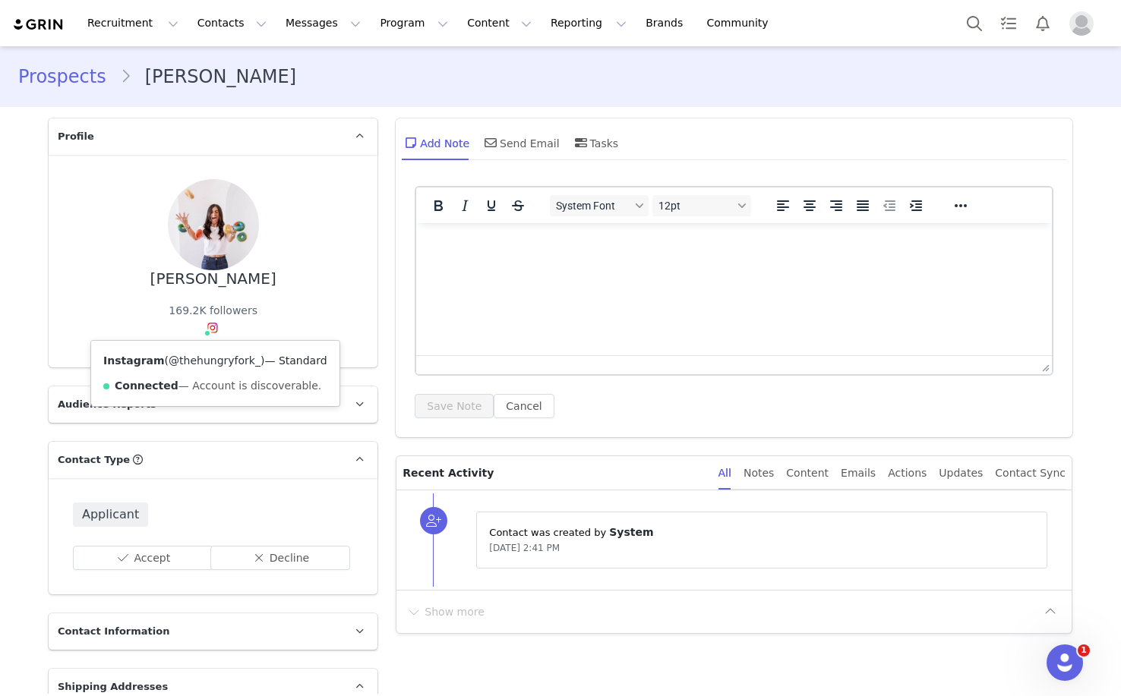
click at [213, 358] on link "@thehungryfork_" at bounding box center [215, 361] width 92 height 12
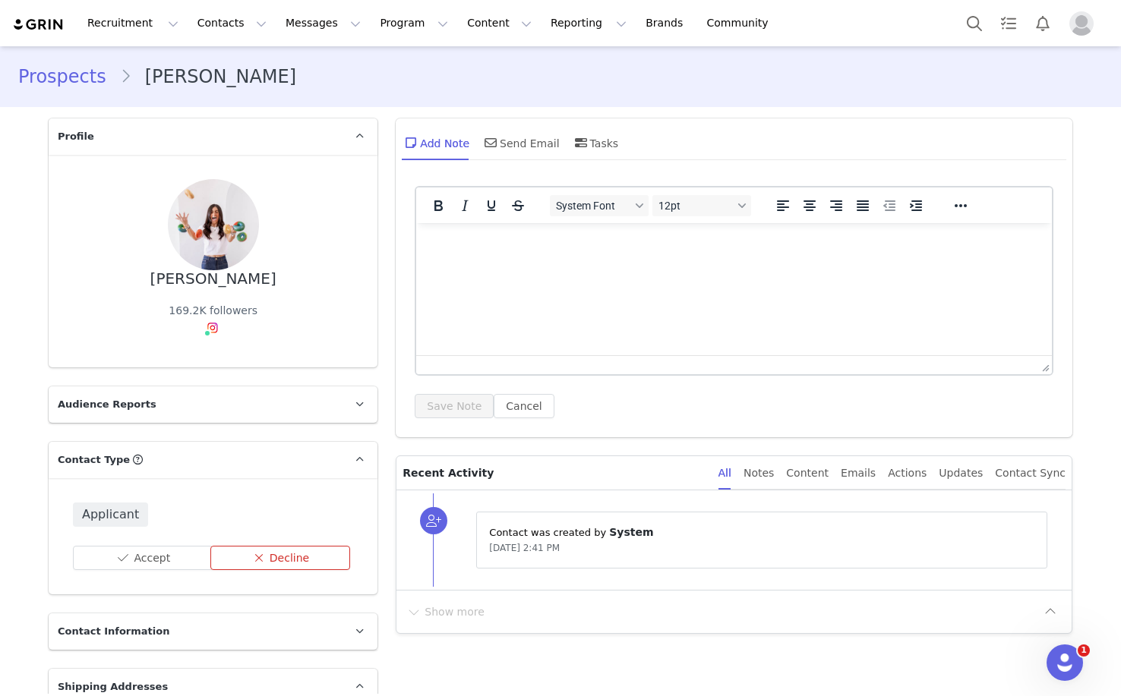
click at [287, 566] on button "Decline" at bounding box center [280, 558] width 140 height 24
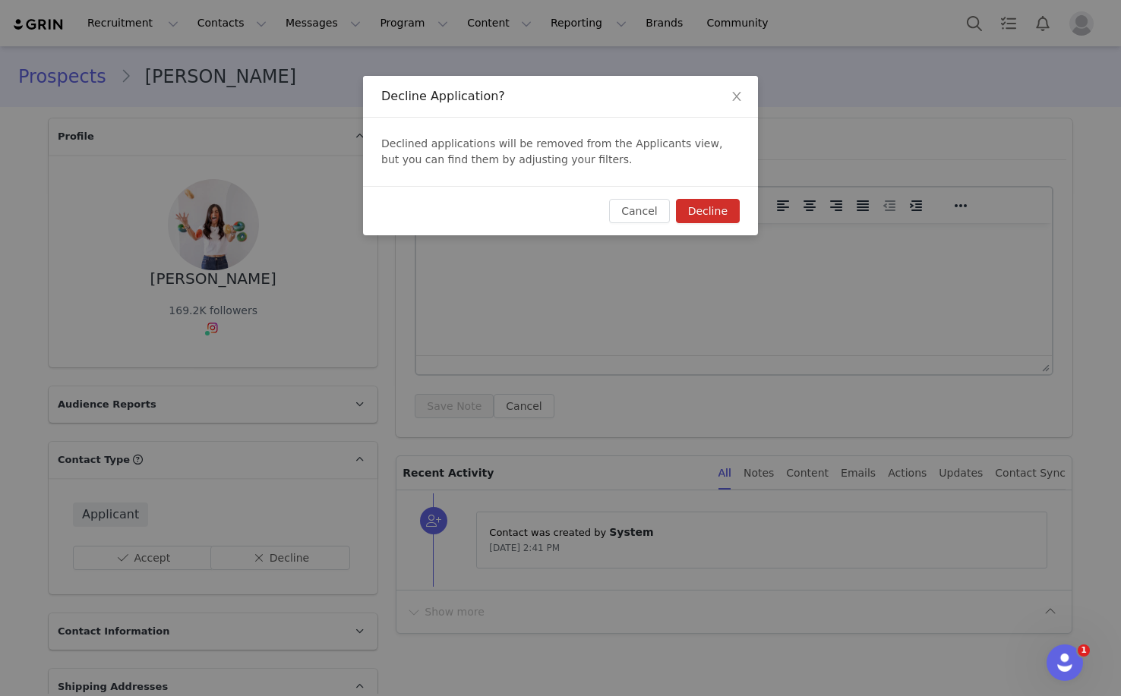
click at [732, 210] on button "Decline" at bounding box center [708, 211] width 64 height 24
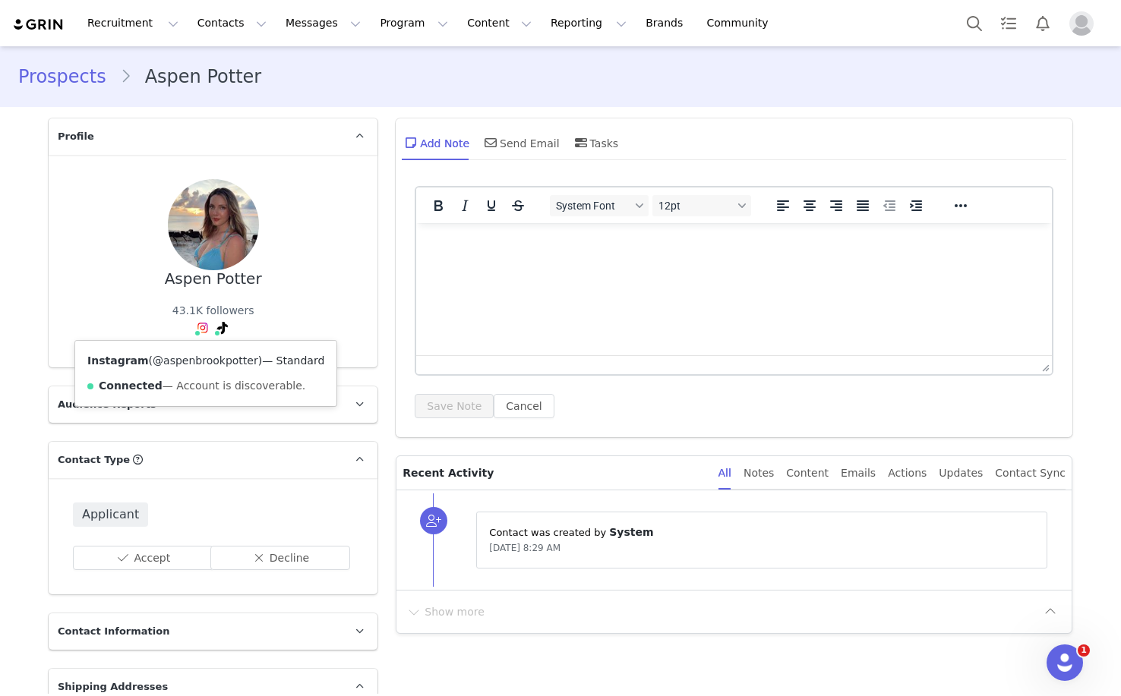
click at [201, 363] on link "@aspenbrookpotter" at bounding box center [206, 361] width 106 height 12
click at [151, 549] on button "Accept" at bounding box center [143, 558] width 140 height 24
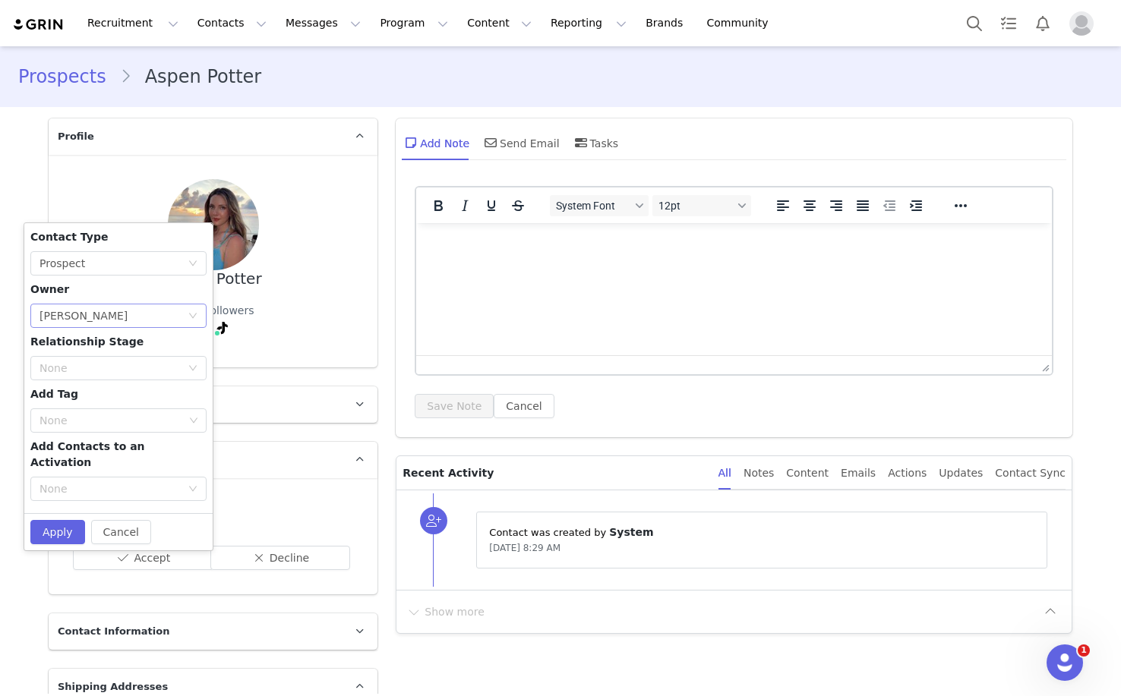
click at [195, 321] on div "Select Owner Larissa Crossley" at bounding box center [118, 316] width 176 height 24
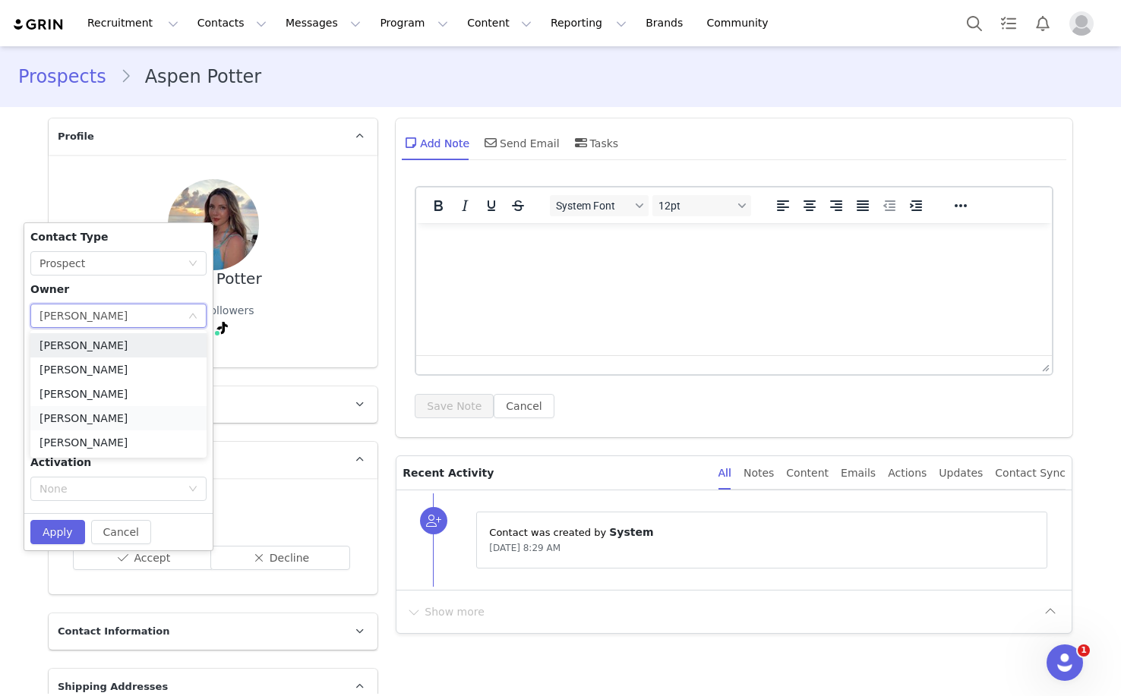
click at [65, 420] on li "Dana Weltman" at bounding box center [118, 418] width 176 height 24
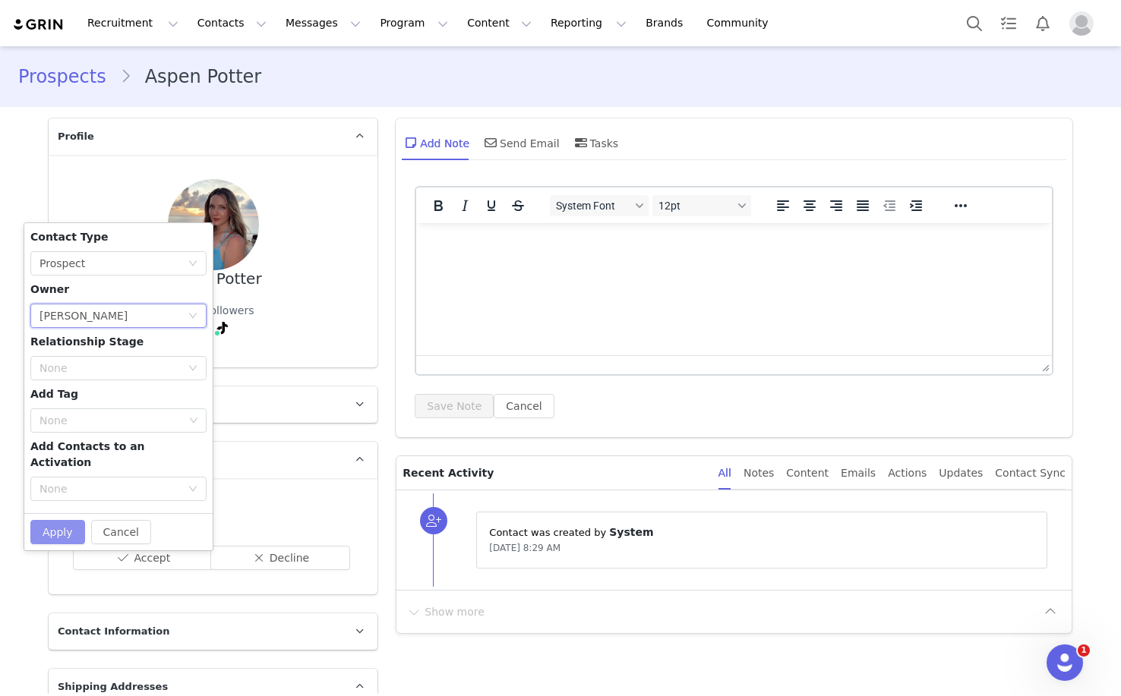
click at [55, 520] on button "Apply" at bounding box center [57, 532] width 55 height 24
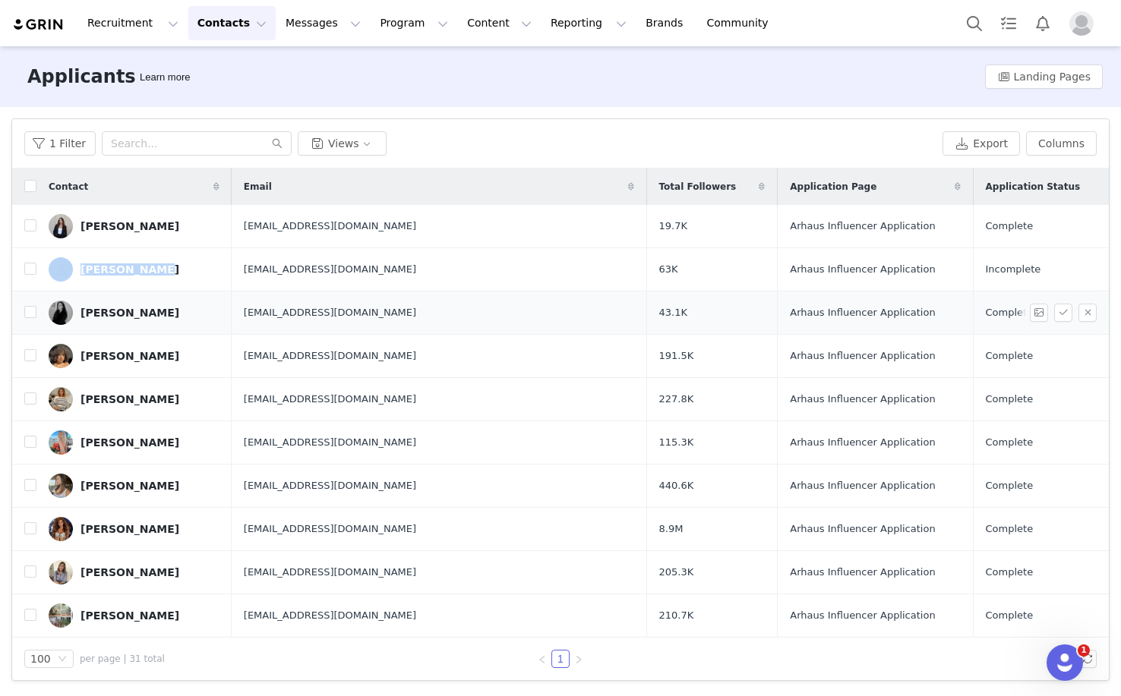
click at [90, 313] on div "[PERSON_NAME]" at bounding box center [129, 313] width 99 height 12
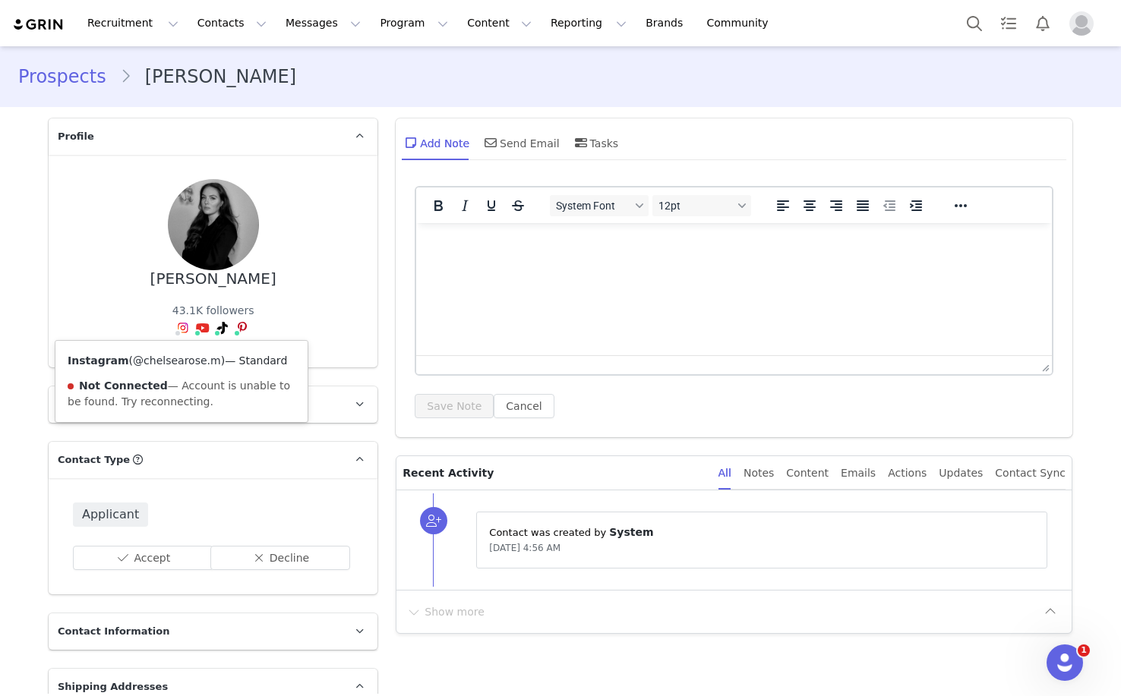
click at [193, 359] on link "@chelsearose.m" at bounding box center [177, 361] width 88 height 12
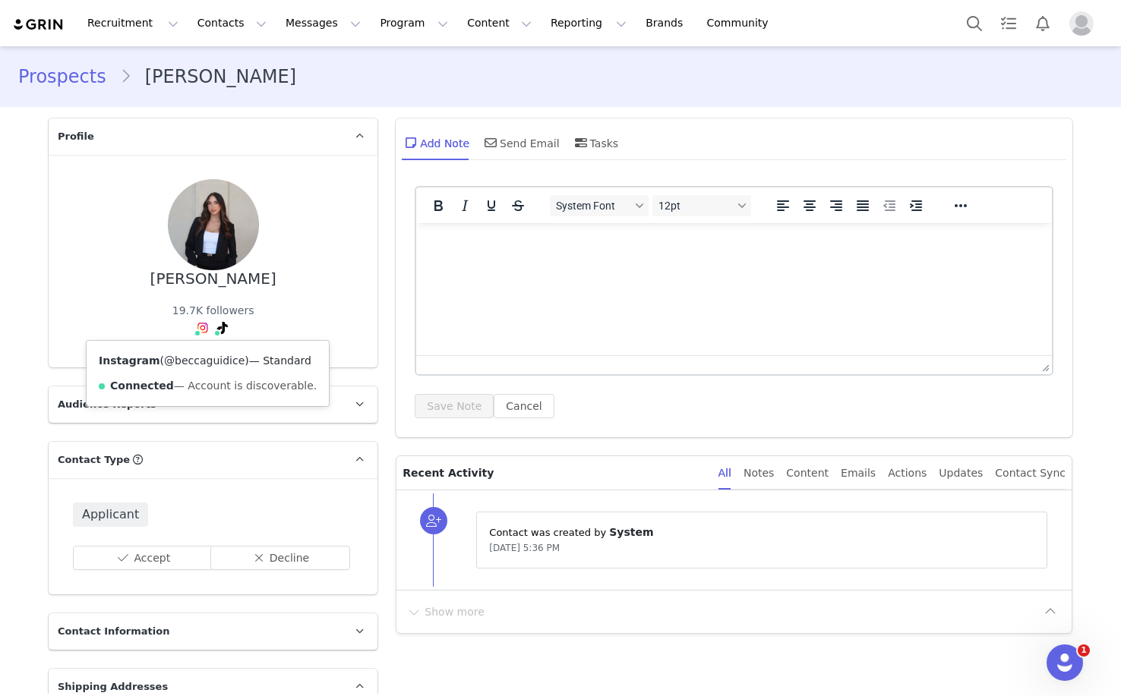
click at [205, 358] on link "@beccaguidice" at bounding box center [204, 361] width 80 height 12
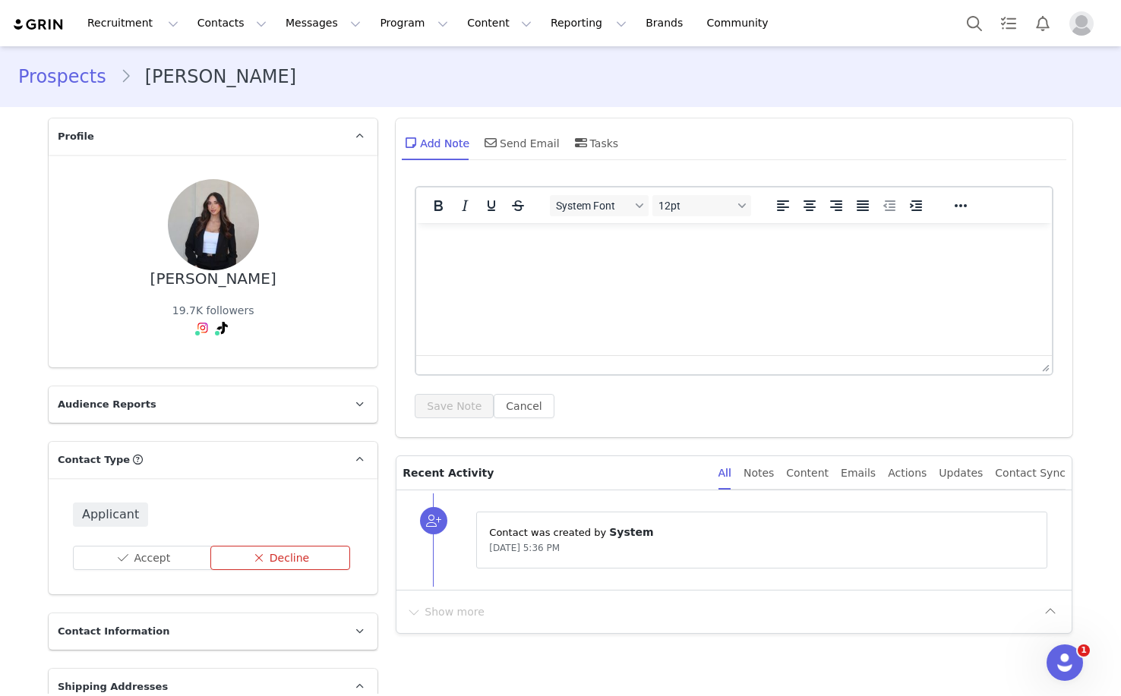
click at [289, 563] on button "Decline" at bounding box center [280, 558] width 140 height 24
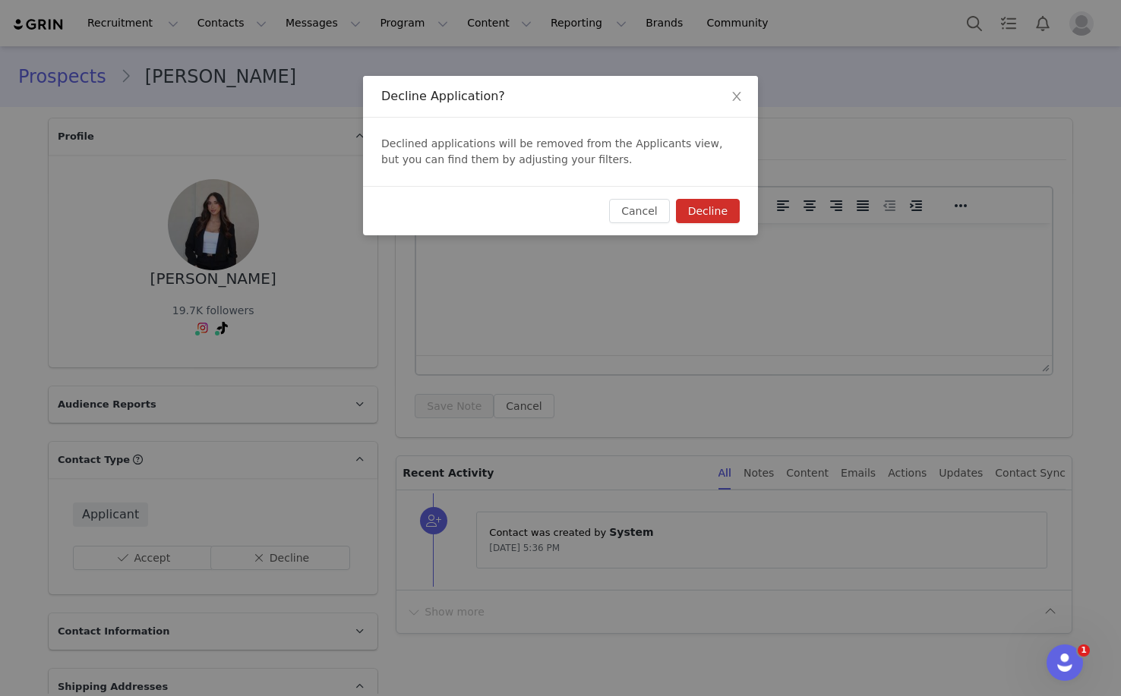
click at [732, 204] on button "Decline" at bounding box center [708, 211] width 64 height 24
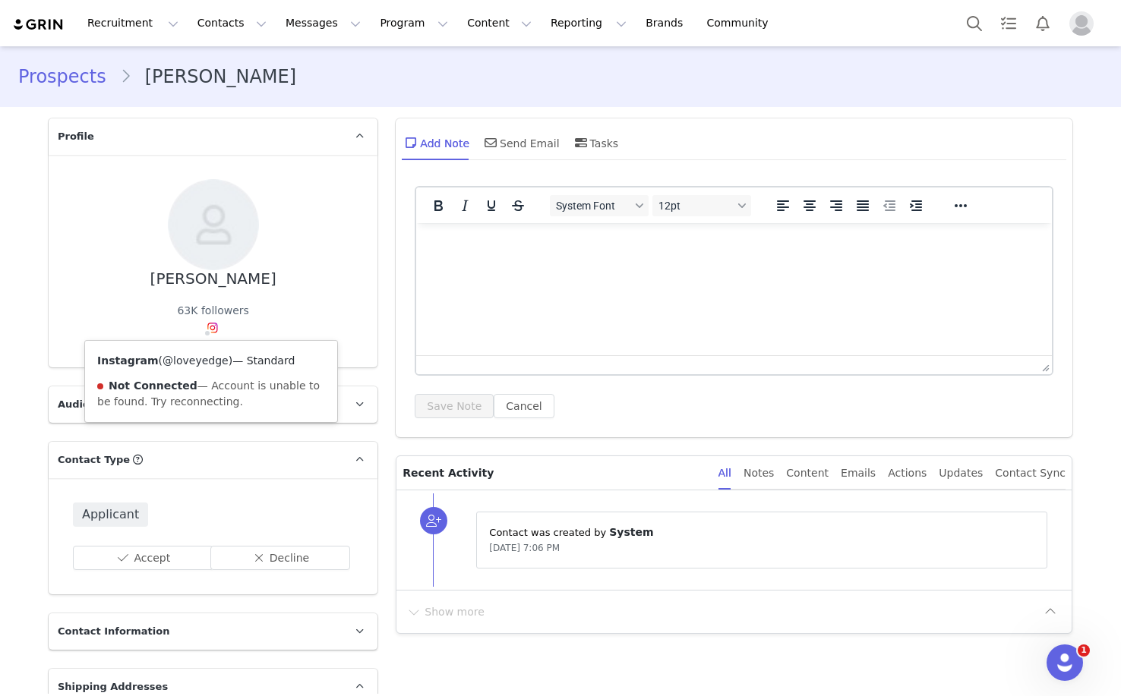
click at [196, 359] on link "@loveyedge" at bounding box center [196, 361] width 66 height 12
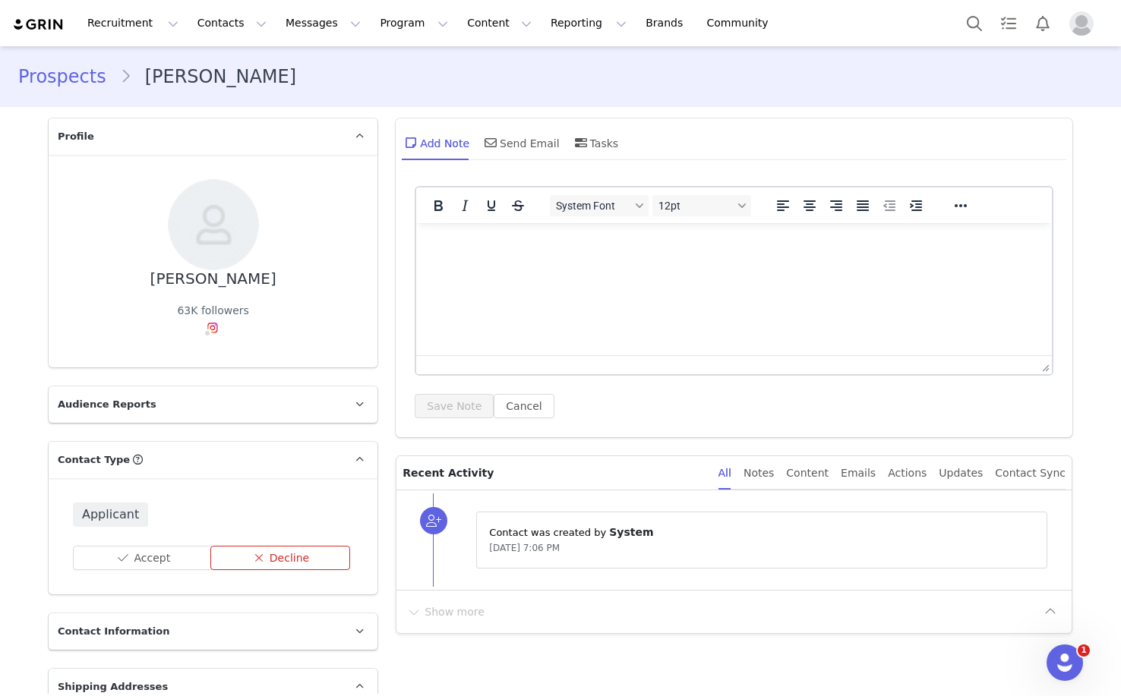
click at [294, 560] on button "Decline" at bounding box center [280, 558] width 140 height 24
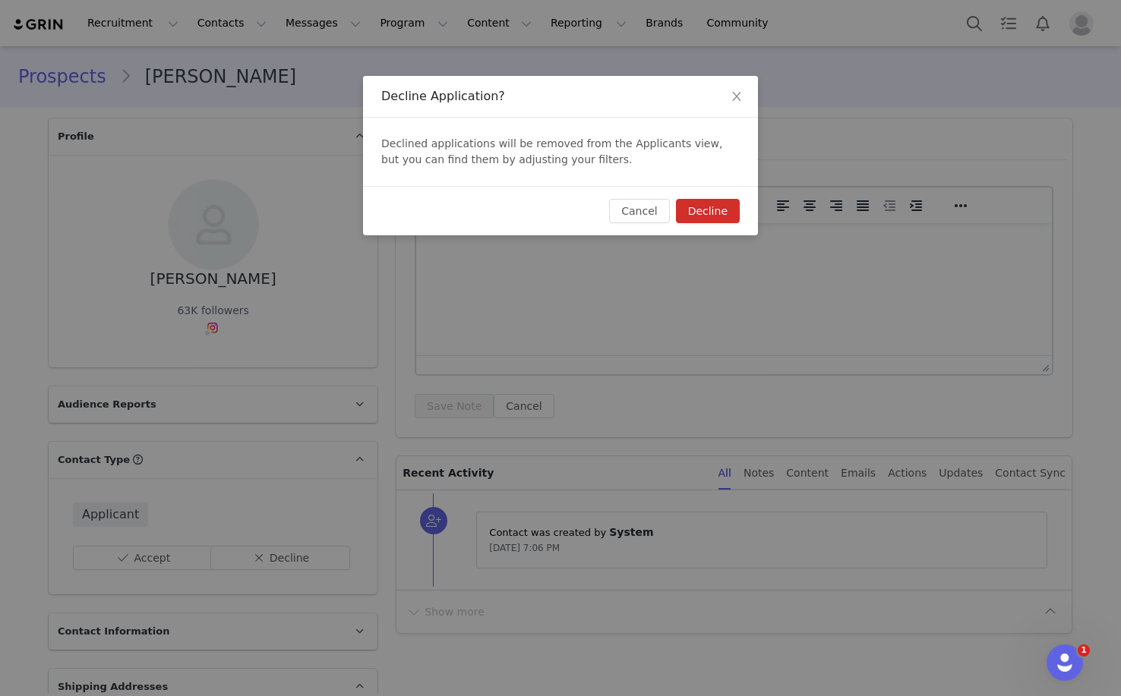
click at [696, 219] on button "Decline" at bounding box center [708, 211] width 64 height 24
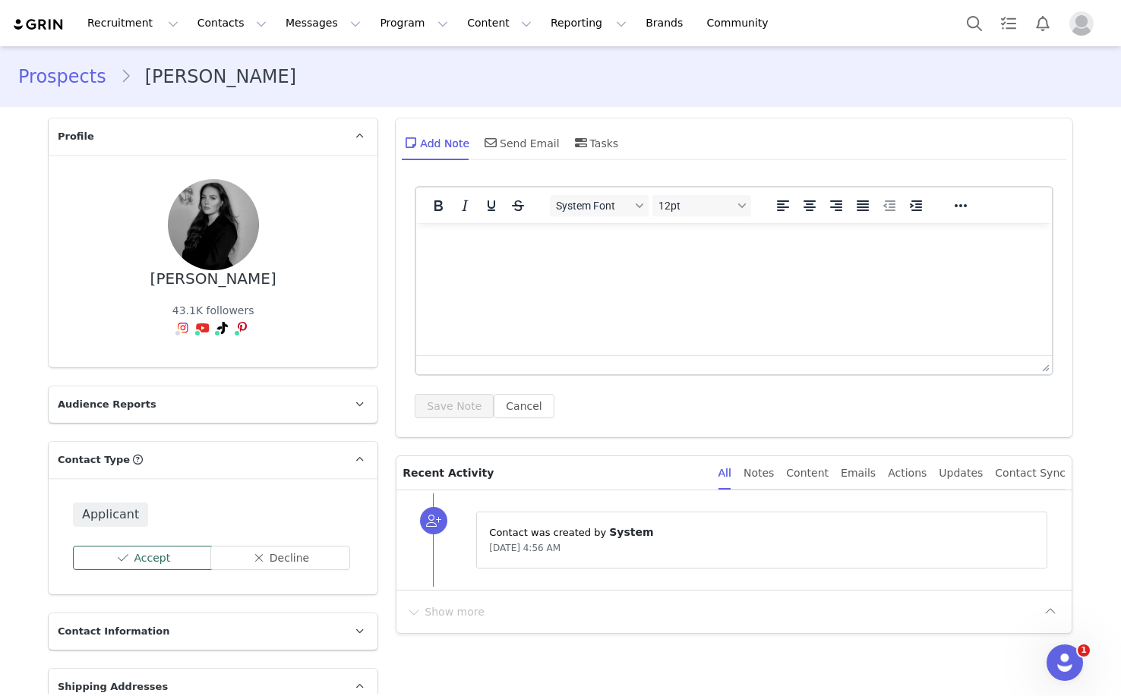
click at [168, 563] on button "Accept" at bounding box center [143, 558] width 140 height 24
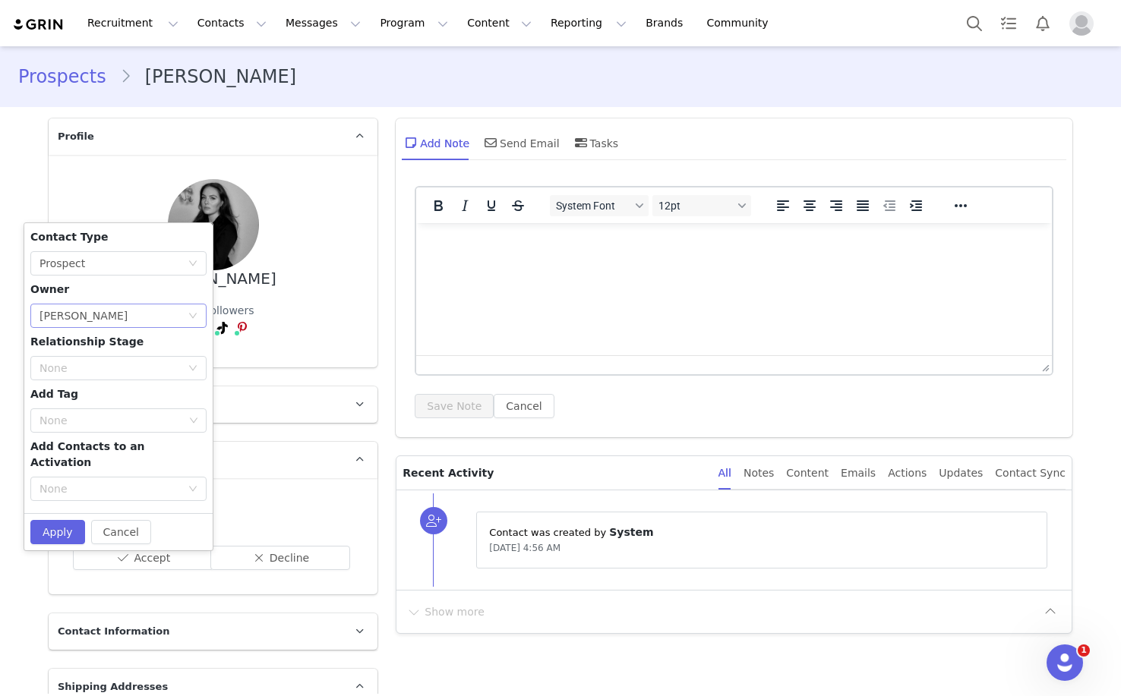
click at [93, 315] on div "[PERSON_NAME]" at bounding box center [83, 316] width 88 height 23
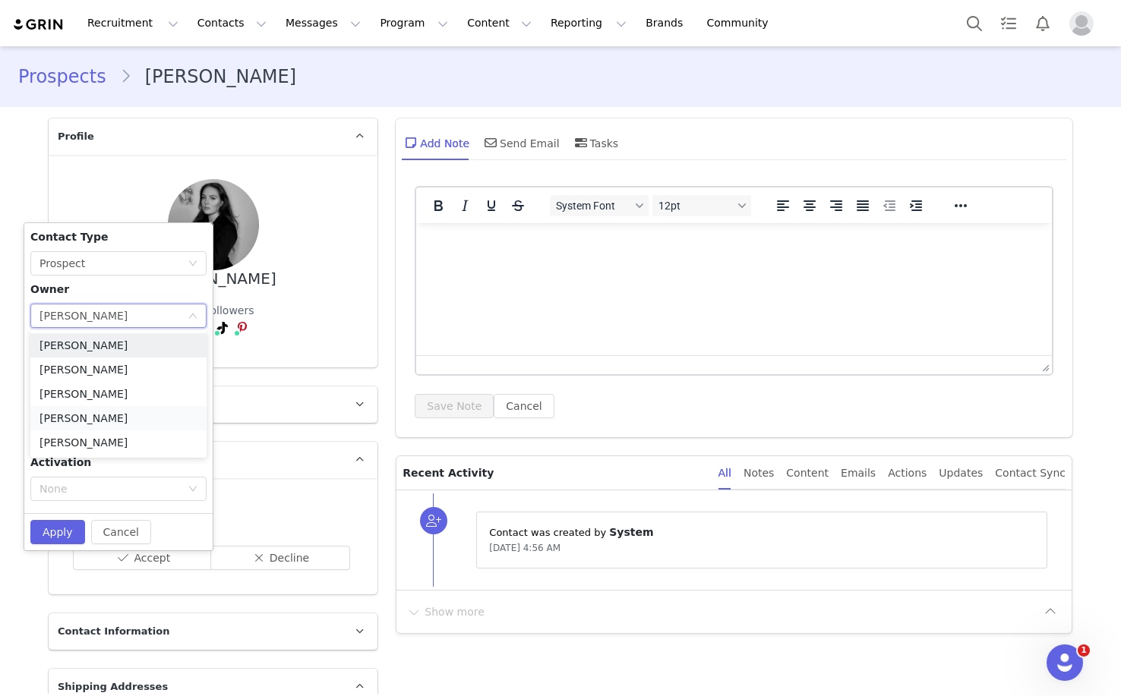
click at [77, 418] on li "Dana Weltman" at bounding box center [118, 418] width 176 height 24
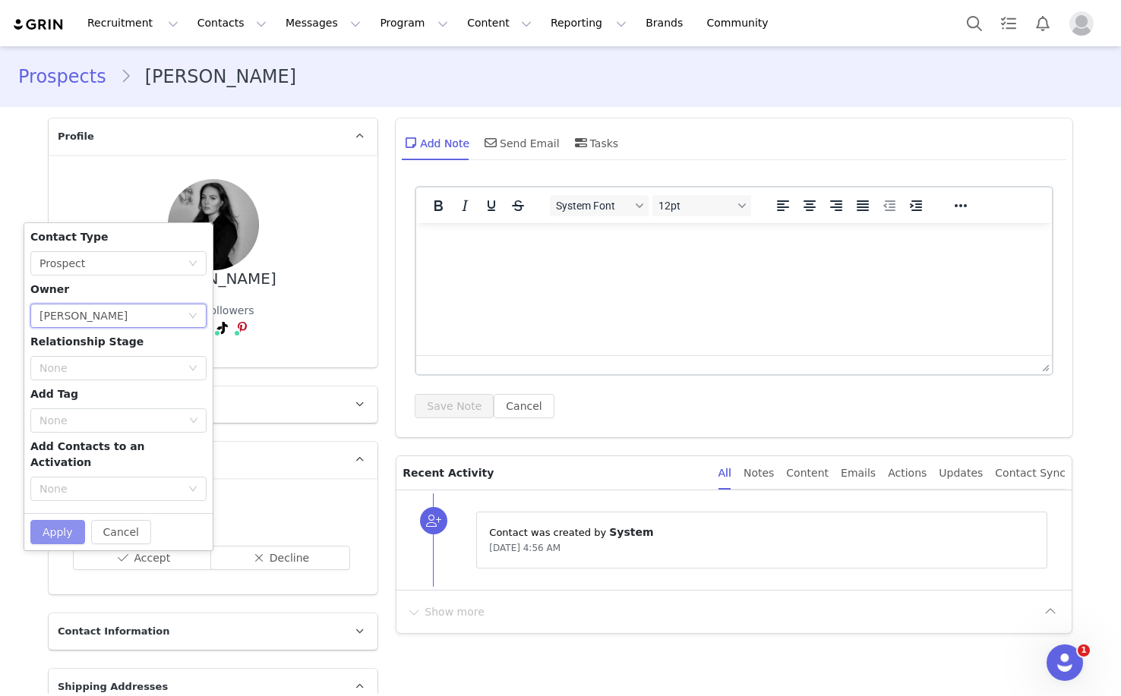
click at [57, 520] on button "Apply" at bounding box center [57, 532] width 55 height 24
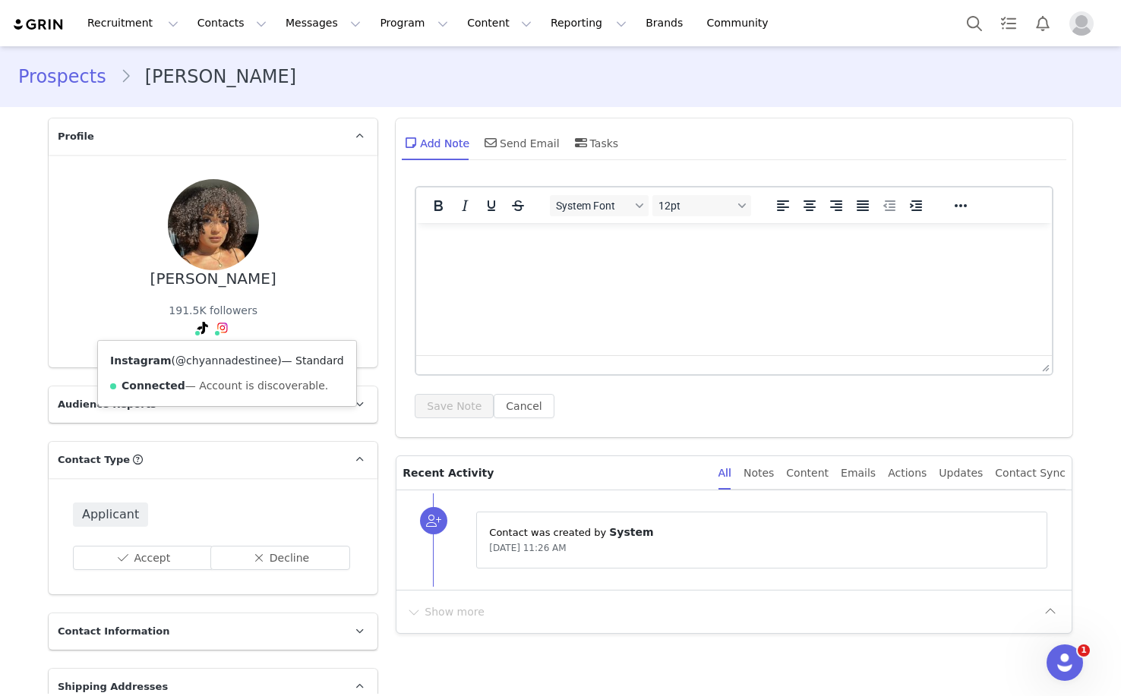
click at [226, 358] on link "@chyannadestinee" at bounding box center [226, 361] width 102 height 12
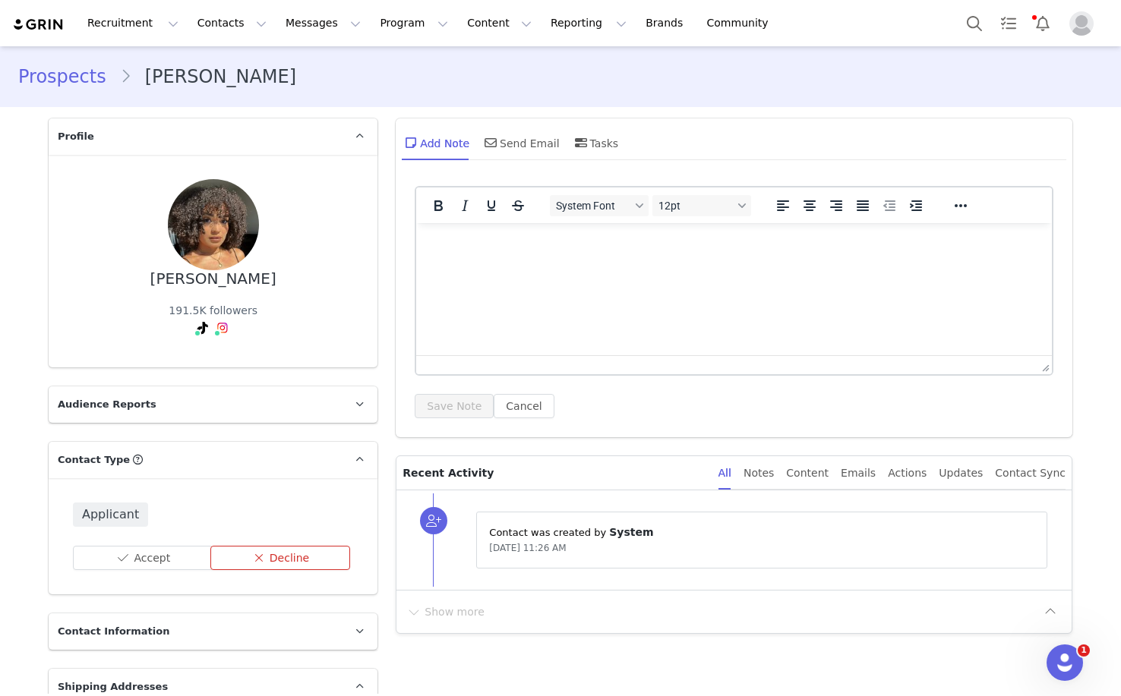
click at [280, 563] on button "Decline" at bounding box center [280, 558] width 140 height 24
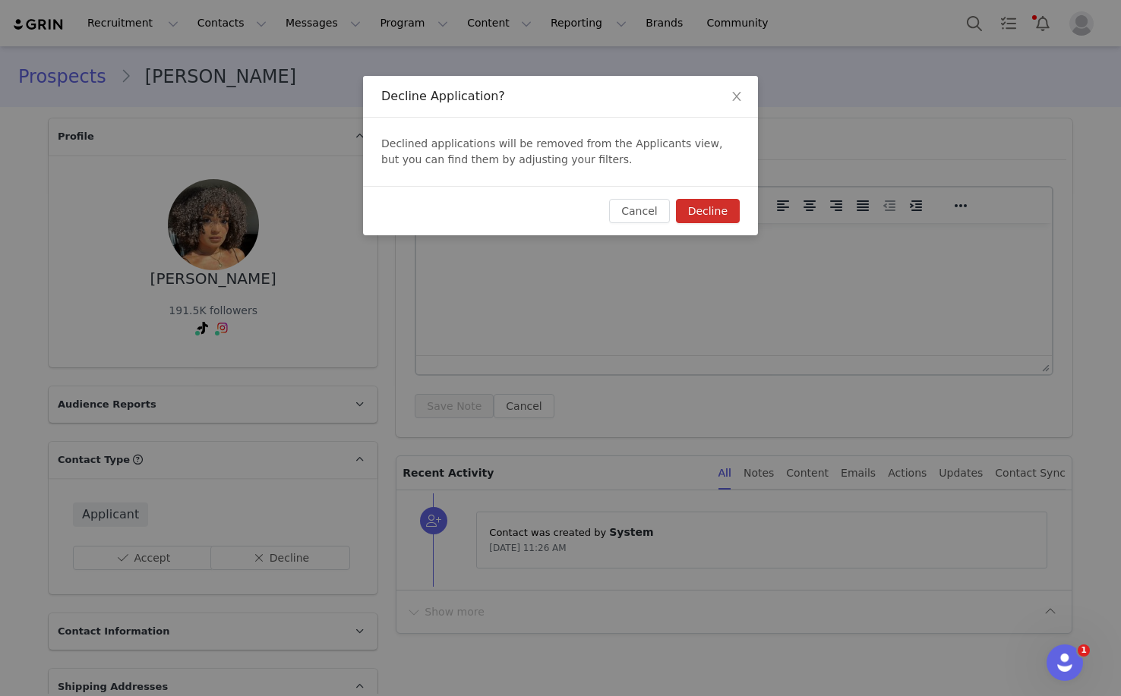
click at [726, 200] on button "Decline" at bounding box center [708, 211] width 64 height 24
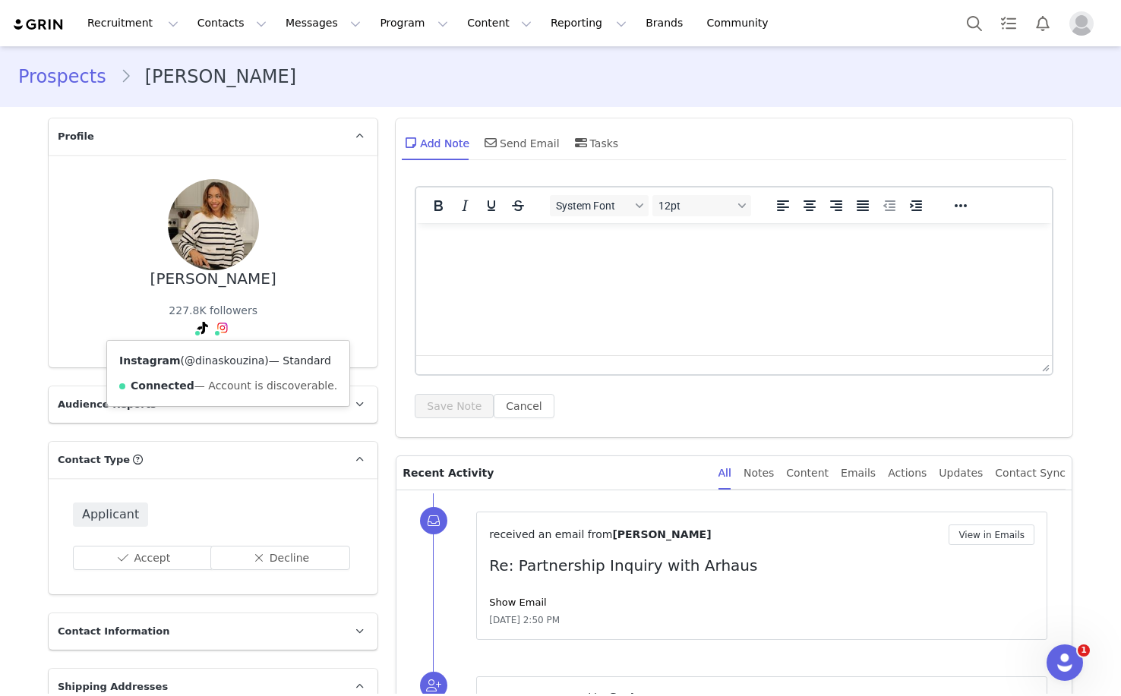
click at [220, 355] on link "@dinaskouzina" at bounding box center [225, 361] width 80 height 12
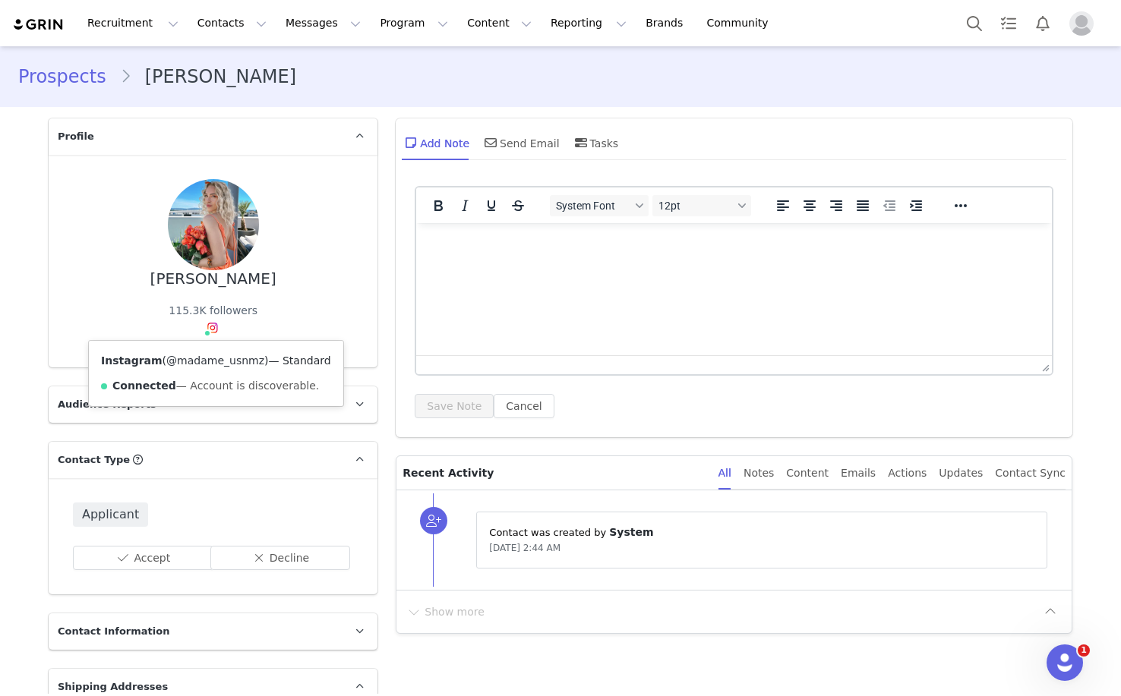
click at [220, 363] on link "@madame_usnmz" at bounding box center [215, 361] width 98 height 12
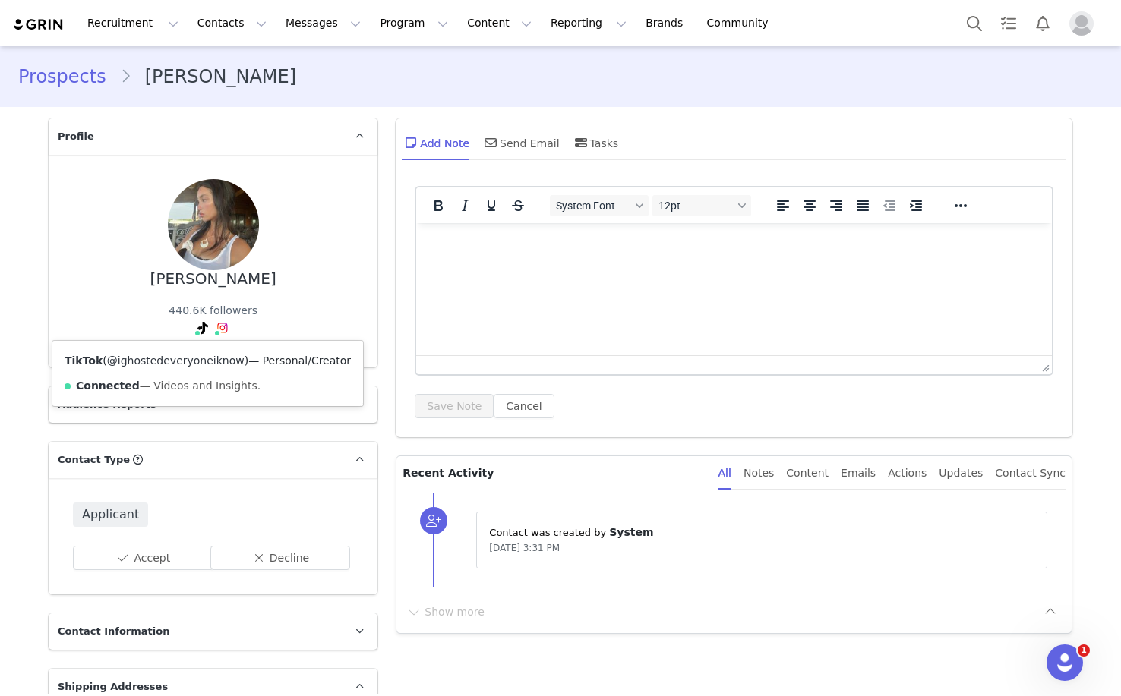
click at [208, 363] on link "@ighostedeveryoneiknow" at bounding box center [175, 361] width 137 height 12
click at [218, 361] on link "@hollyylim" at bounding box center [214, 361] width 58 height 12
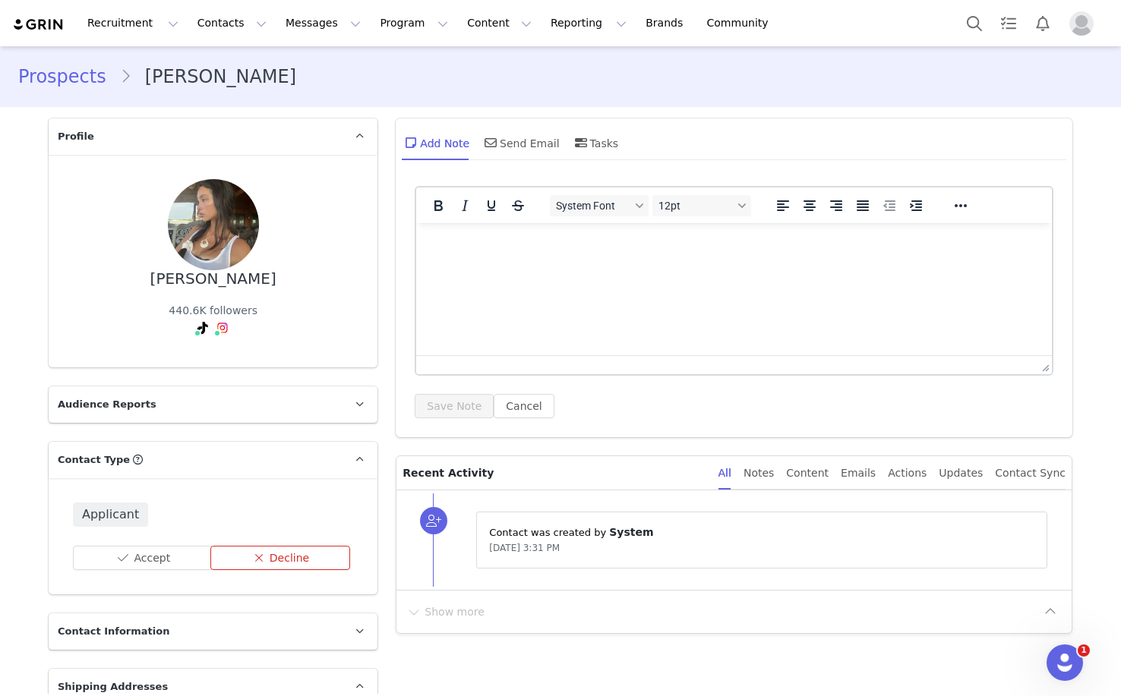
click at [286, 555] on button "Decline" at bounding box center [280, 558] width 140 height 24
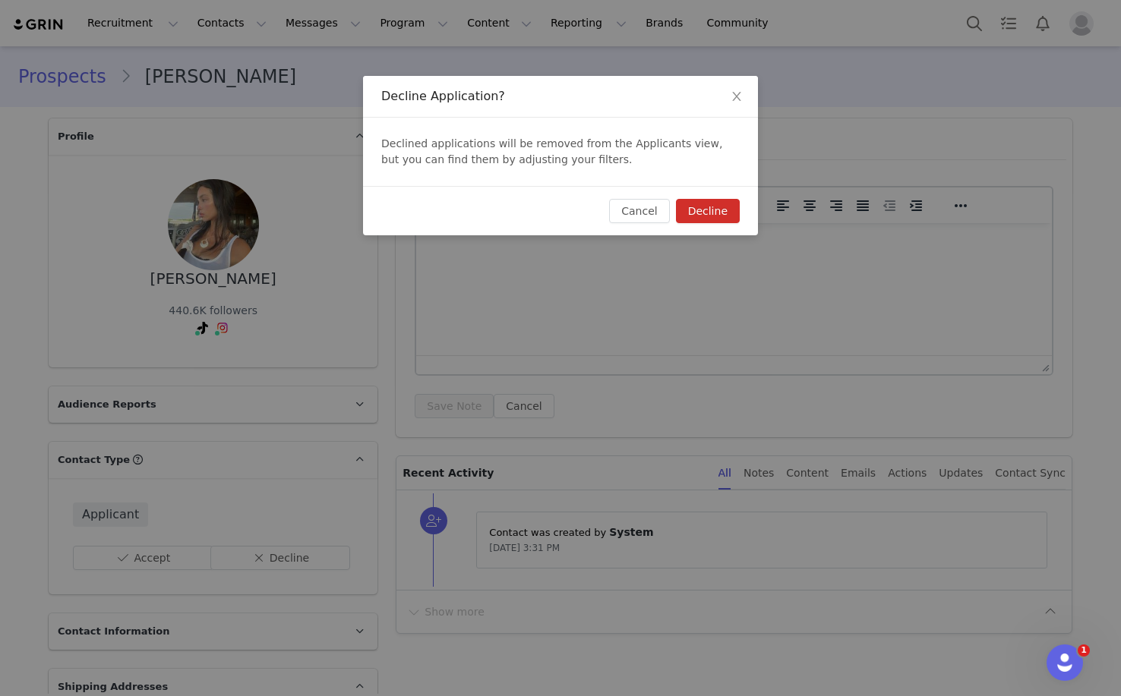
click at [700, 227] on div "Cancel Decline" at bounding box center [560, 210] width 395 height 49
click at [700, 217] on button "Decline" at bounding box center [708, 211] width 64 height 24
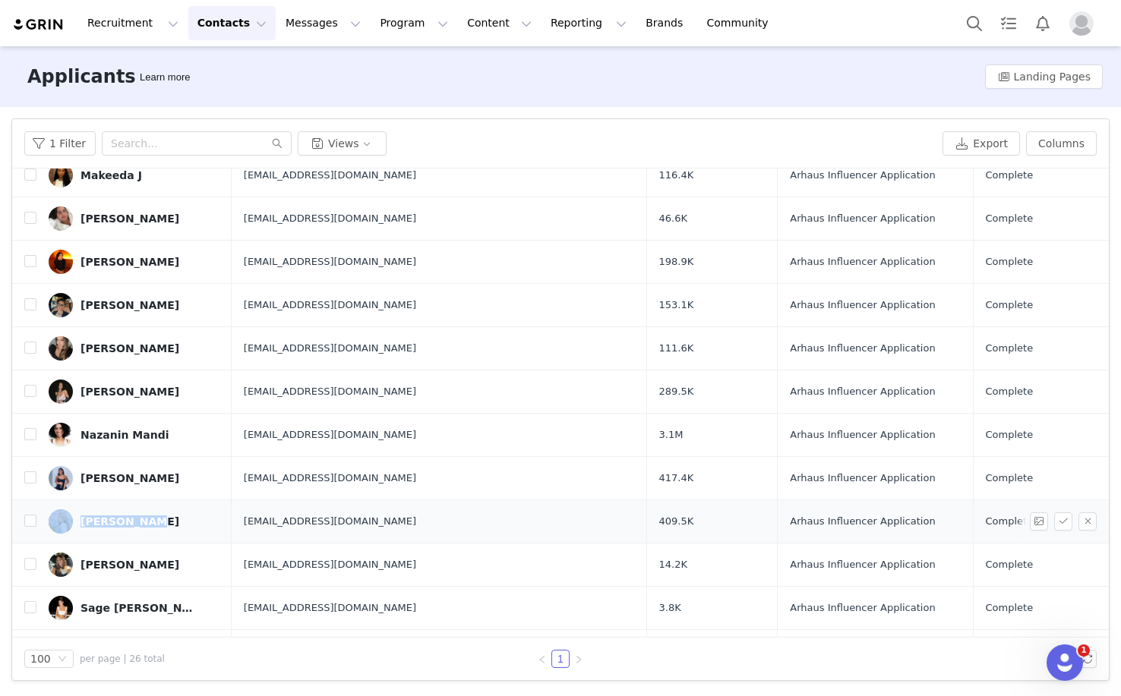
scroll to position [693, 0]
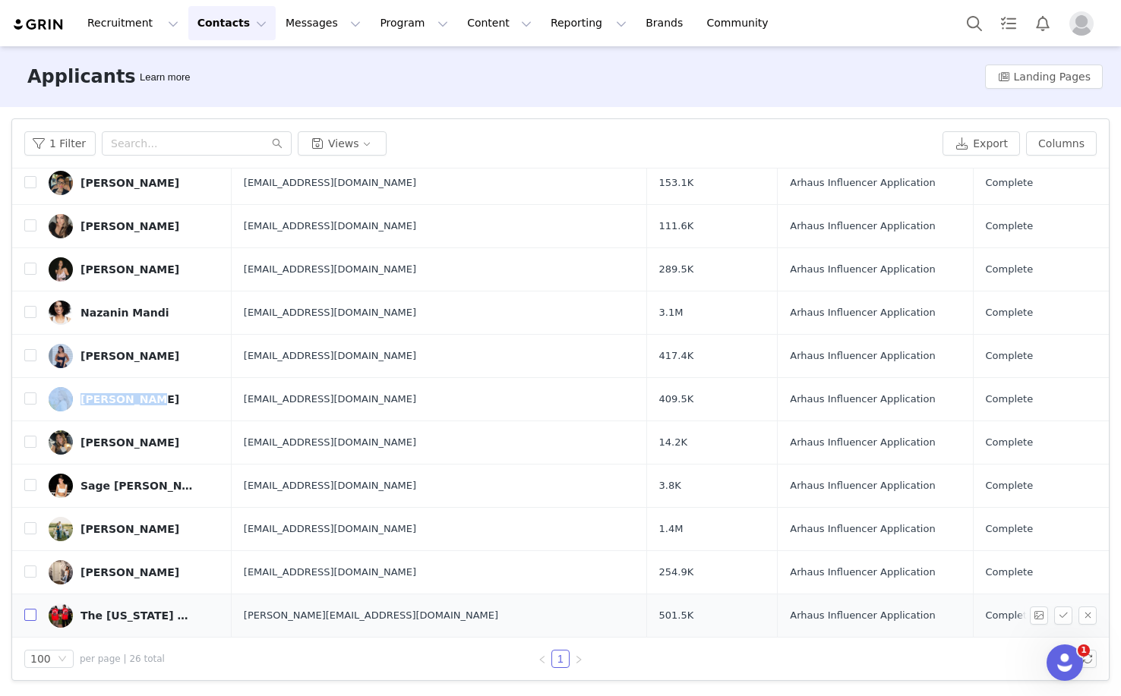
click at [27, 618] on input "checkbox" at bounding box center [30, 615] width 12 height 12
checkbox input "true"
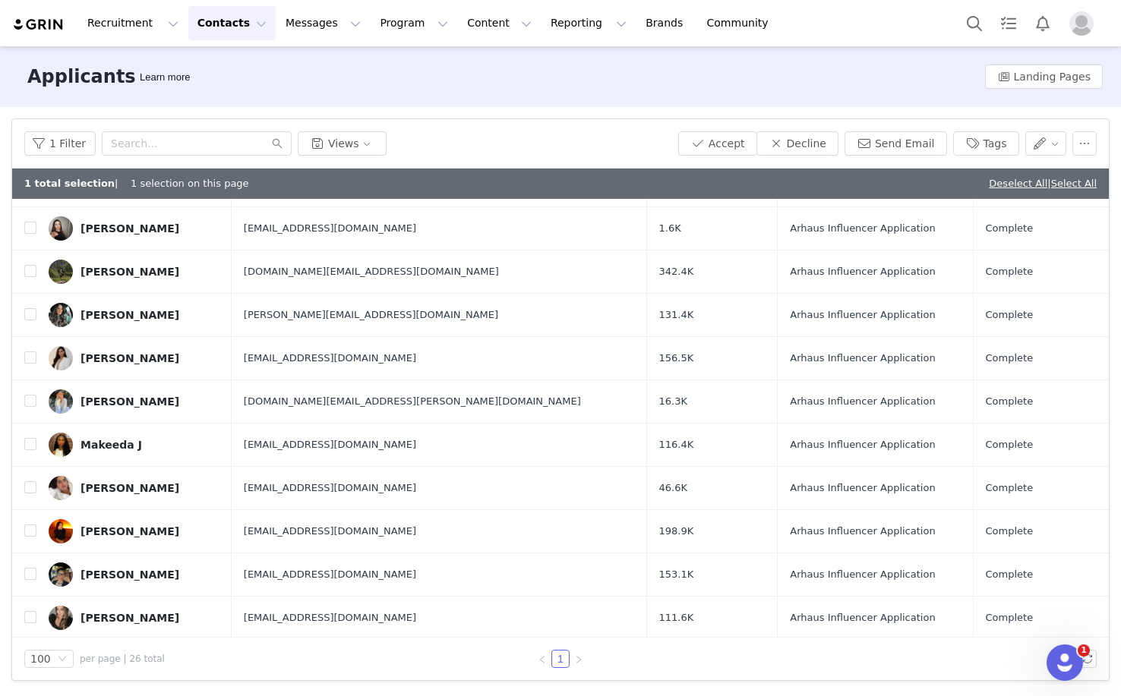
scroll to position [0, 0]
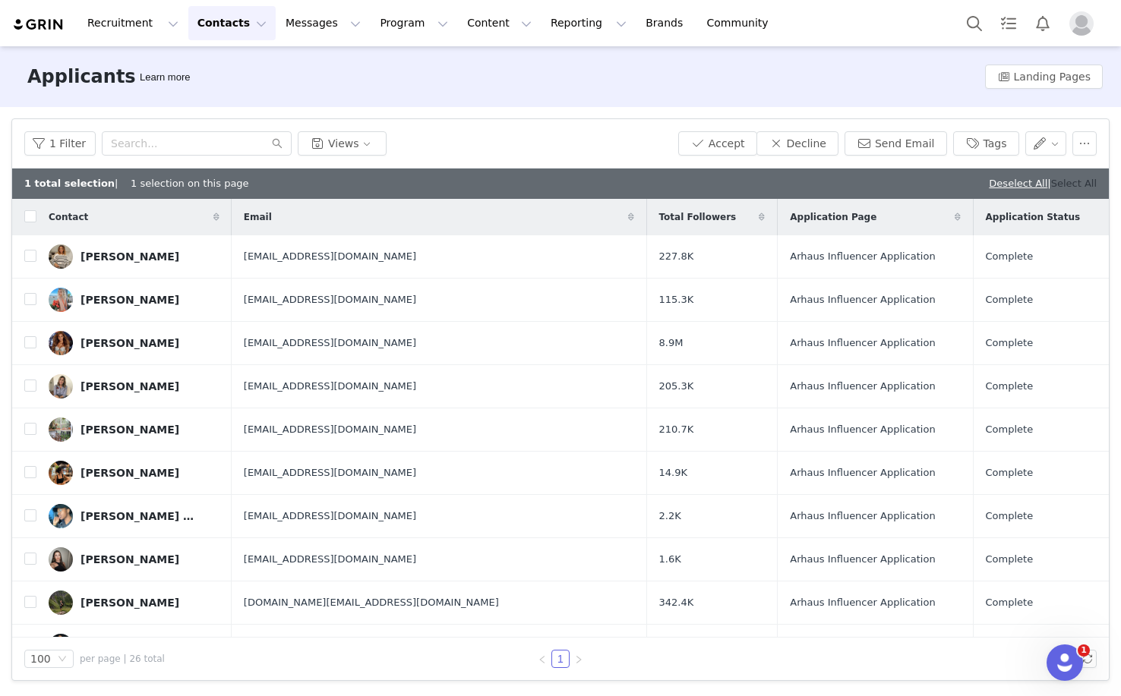
click at [1078, 188] on link "Select All" at bounding box center [1074, 183] width 46 height 11
checkbox input "true"
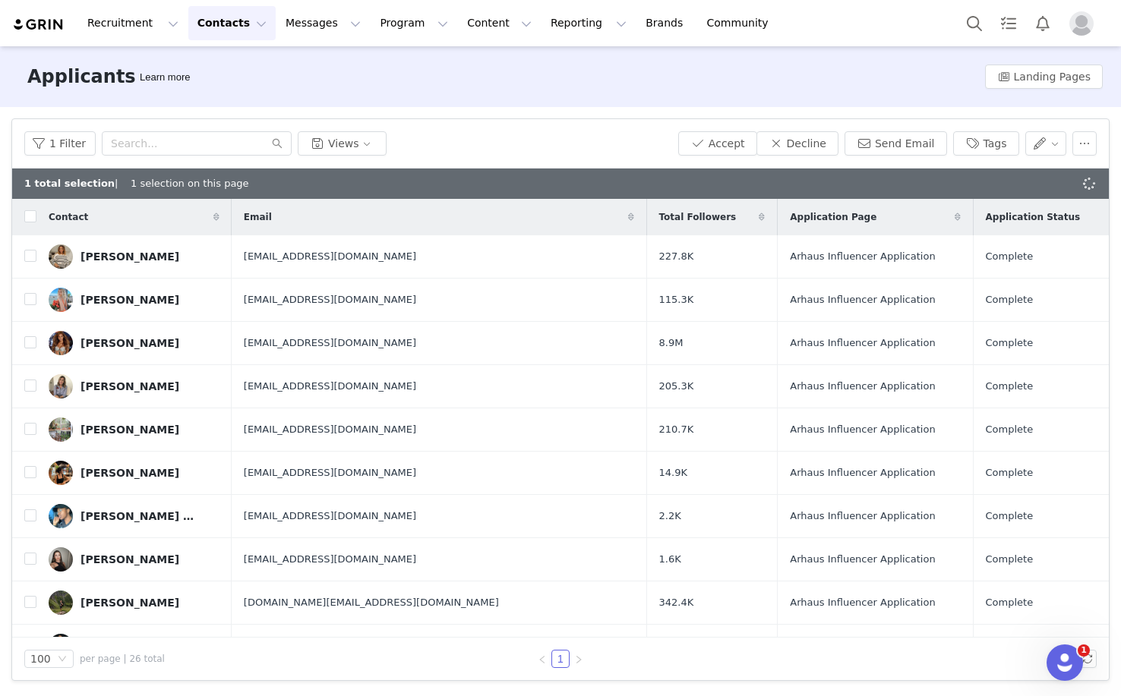
checkbox input "true"
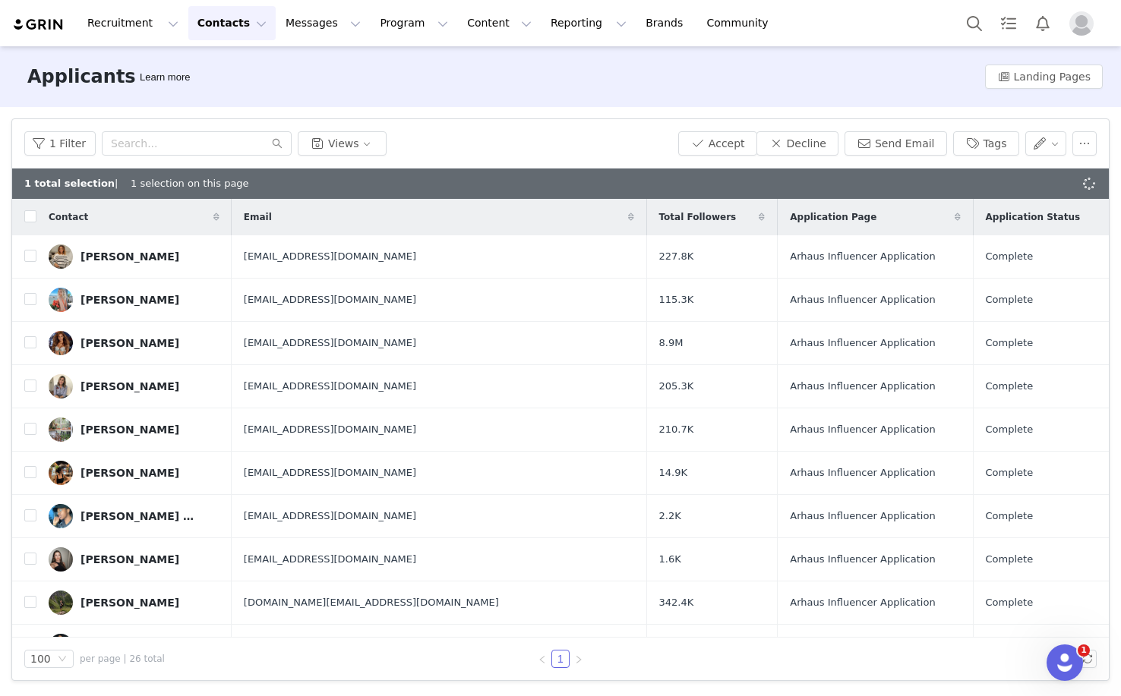
checkbox input "true"
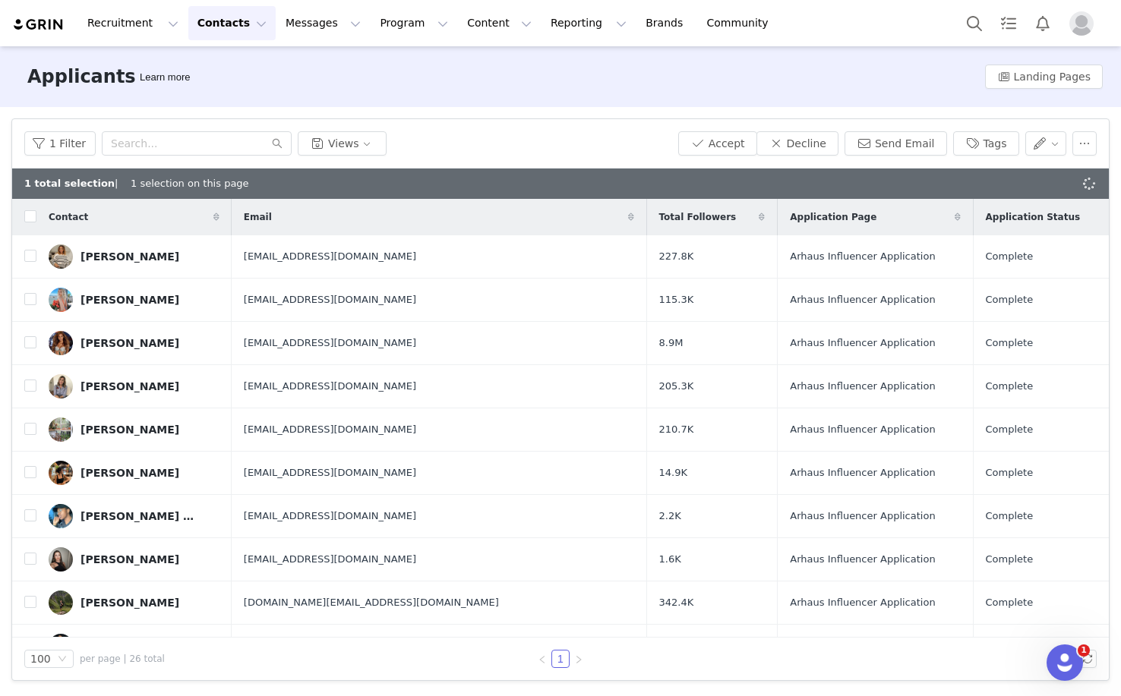
checkbox input "true"
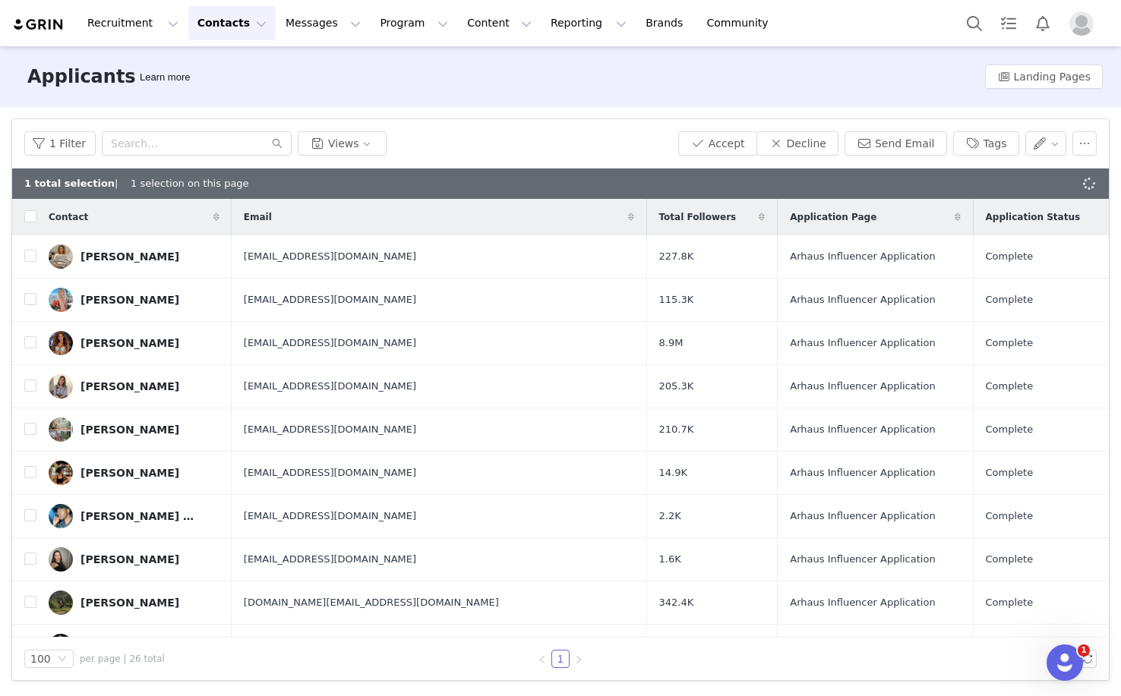
checkbox input "true"
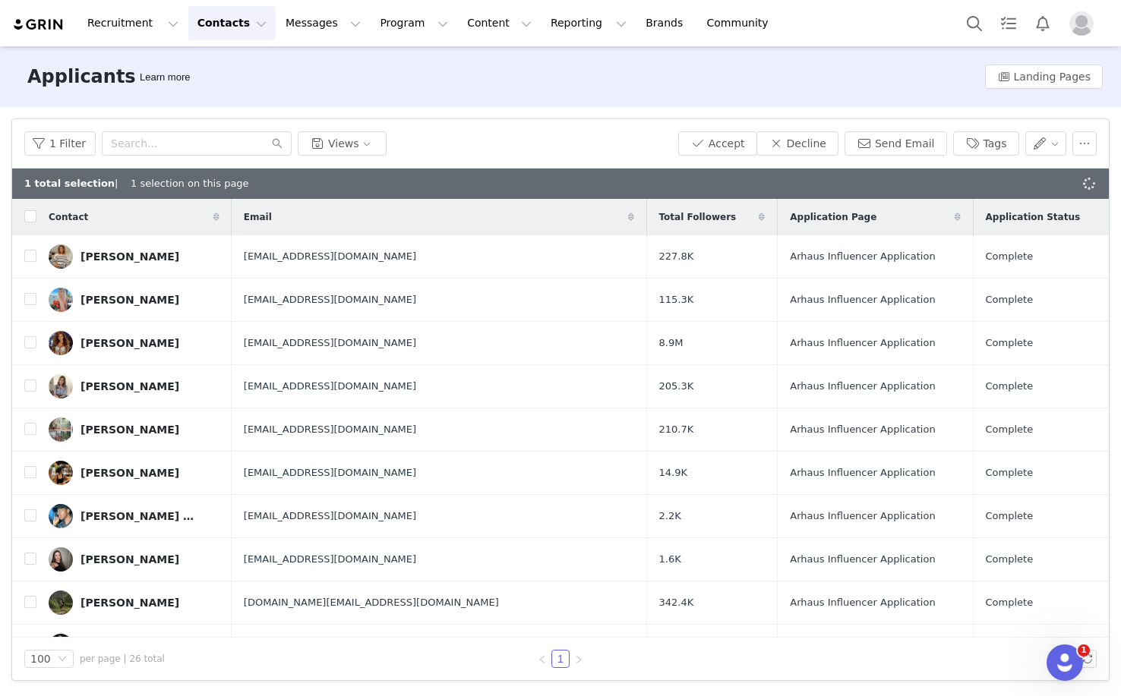
checkbox input "true"
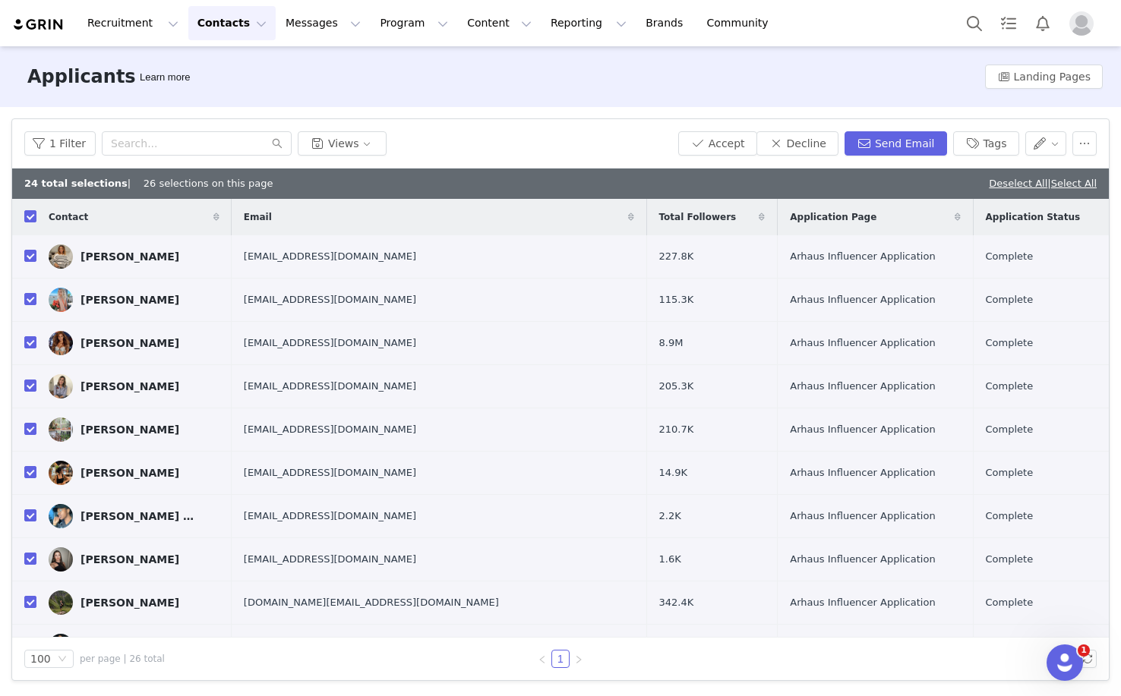
click at [999, 190] on div "Deselect All | Select All" at bounding box center [1043, 183] width 108 height 15
click at [993, 183] on link "Deselect All" at bounding box center [1018, 183] width 58 height 11
checkbox input "false"
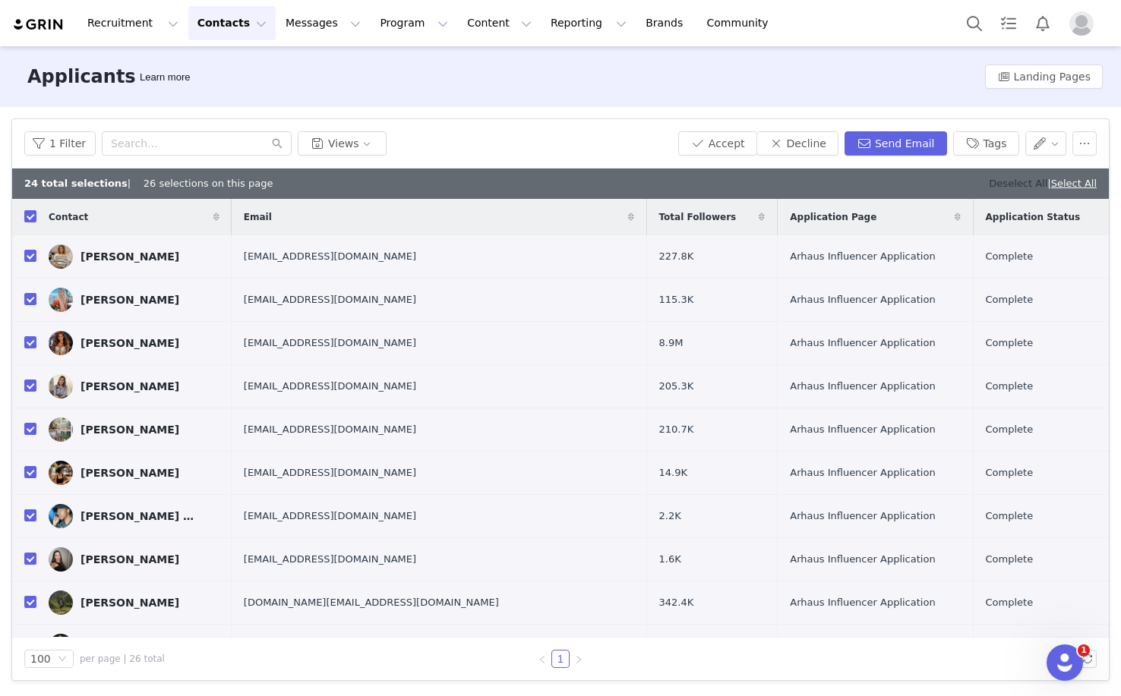
checkbox input "false"
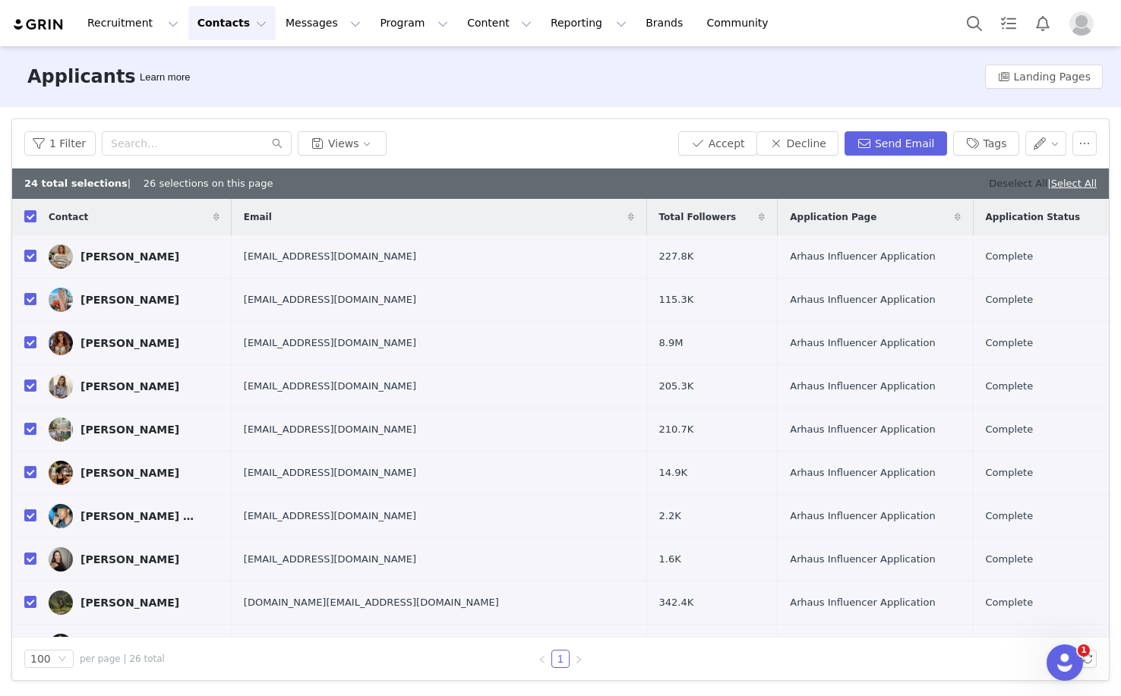
checkbox input "false"
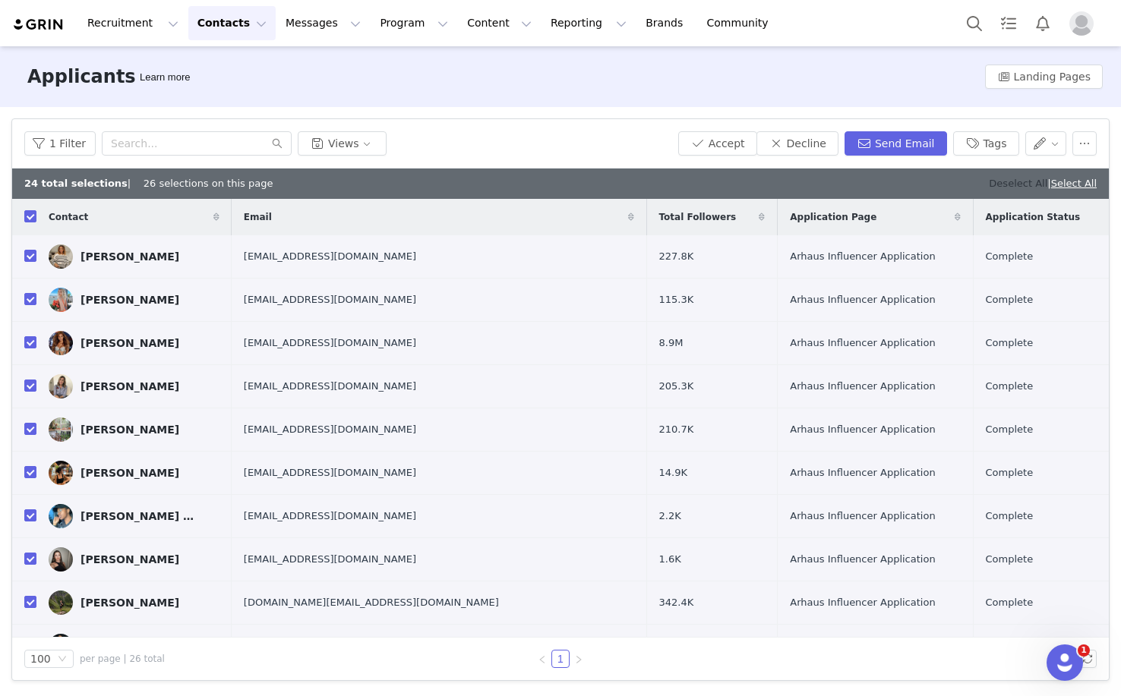
checkbox input "false"
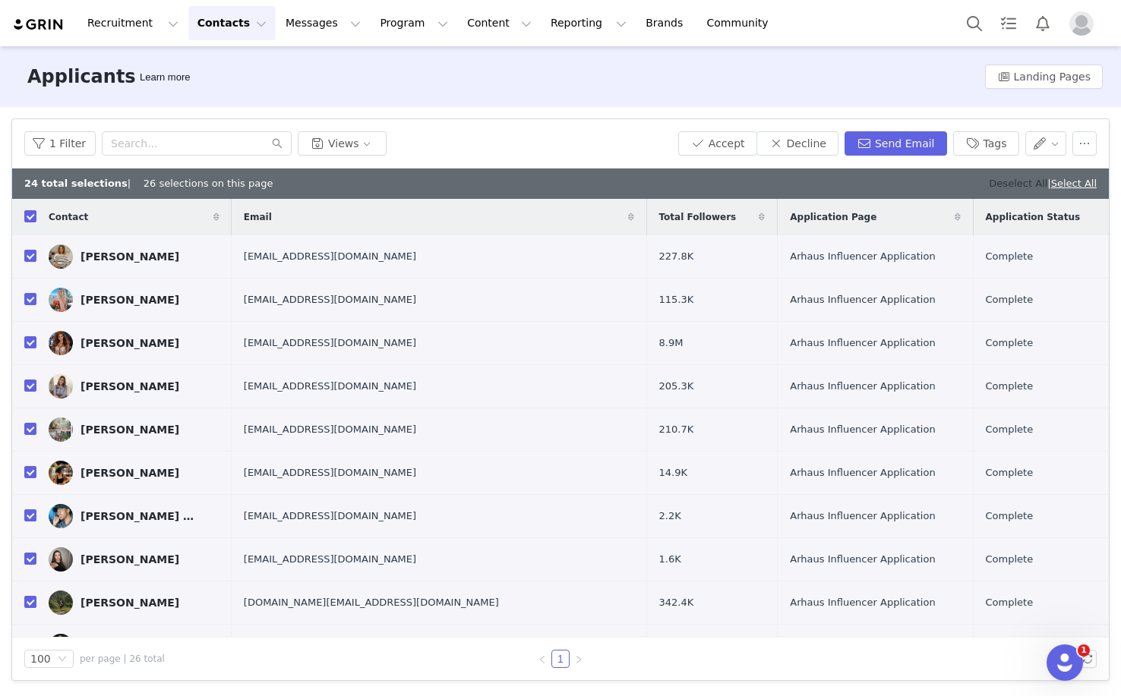
checkbox input "false"
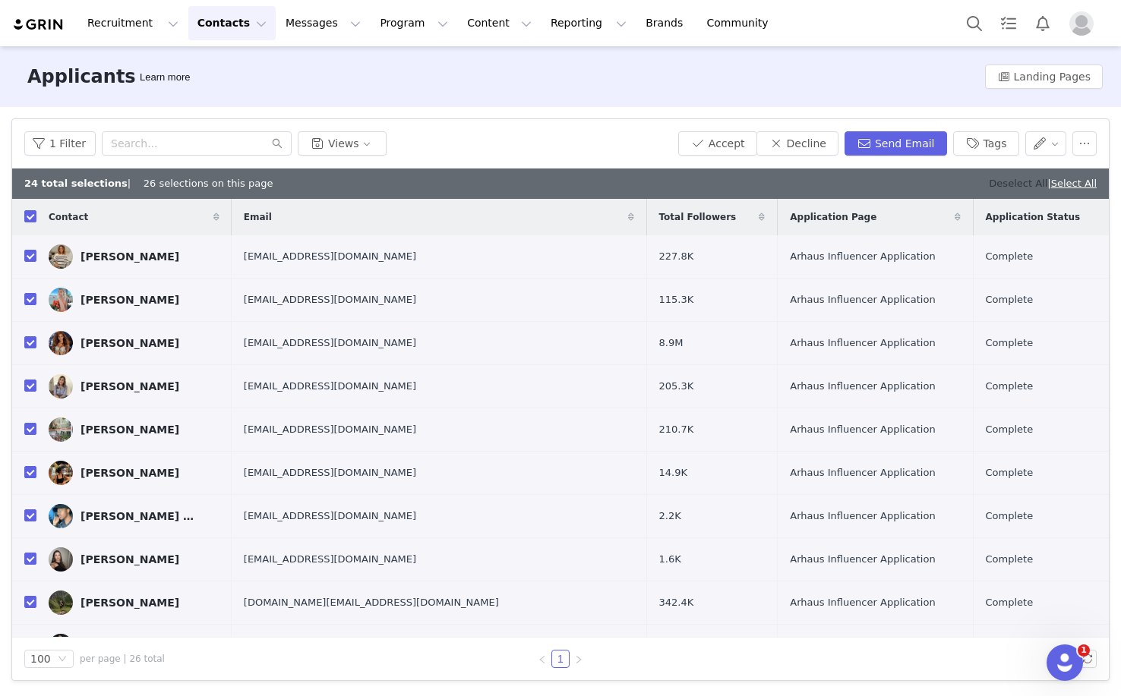
checkbox input "false"
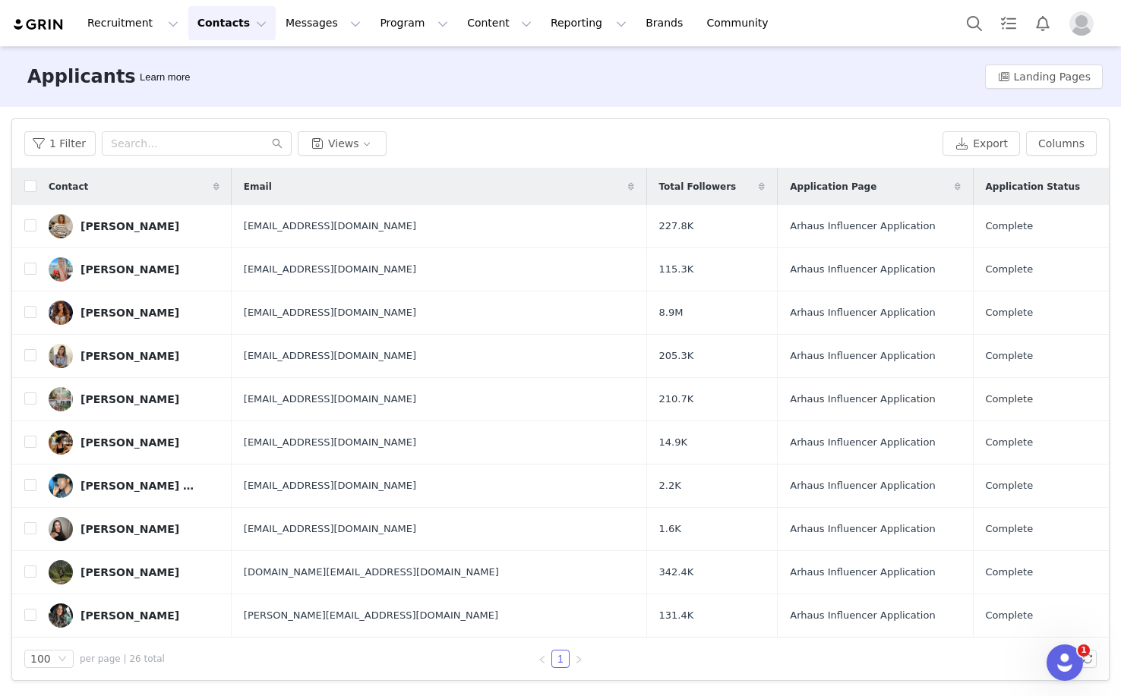
scroll to position [693, 0]
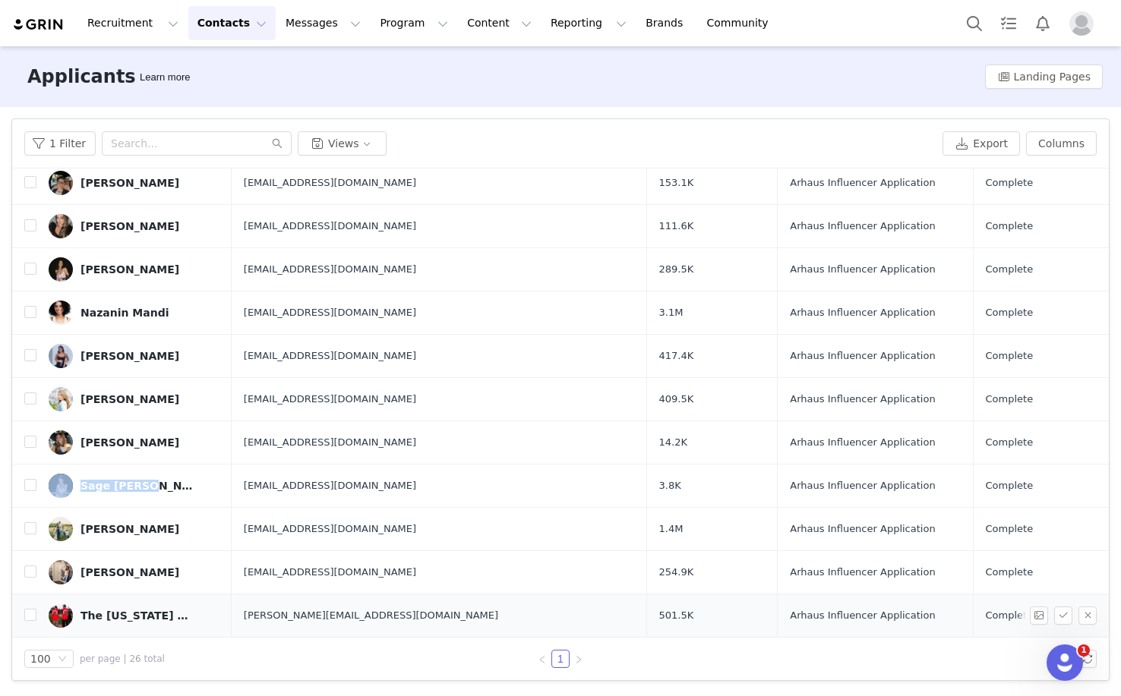
click at [114, 619] on div "The Montana Boyz" at bounding box center [137, 616] width 114 height 12
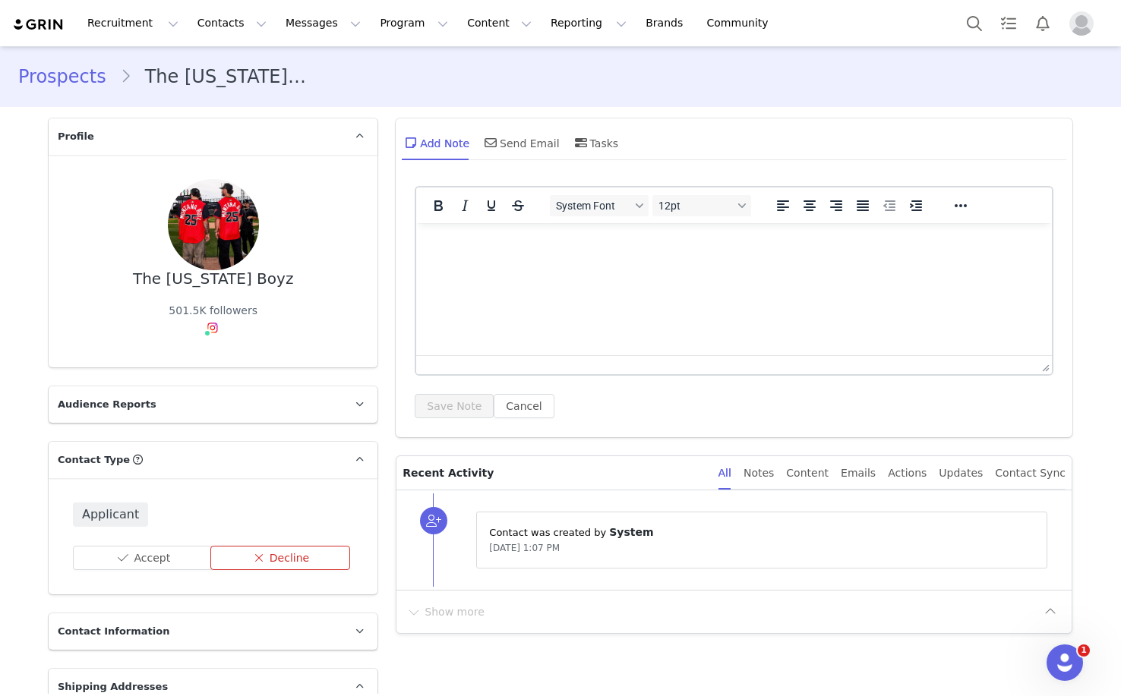
click at [266, 559] on button "Decline" at bounding box center [280, 558] width 140 height 24
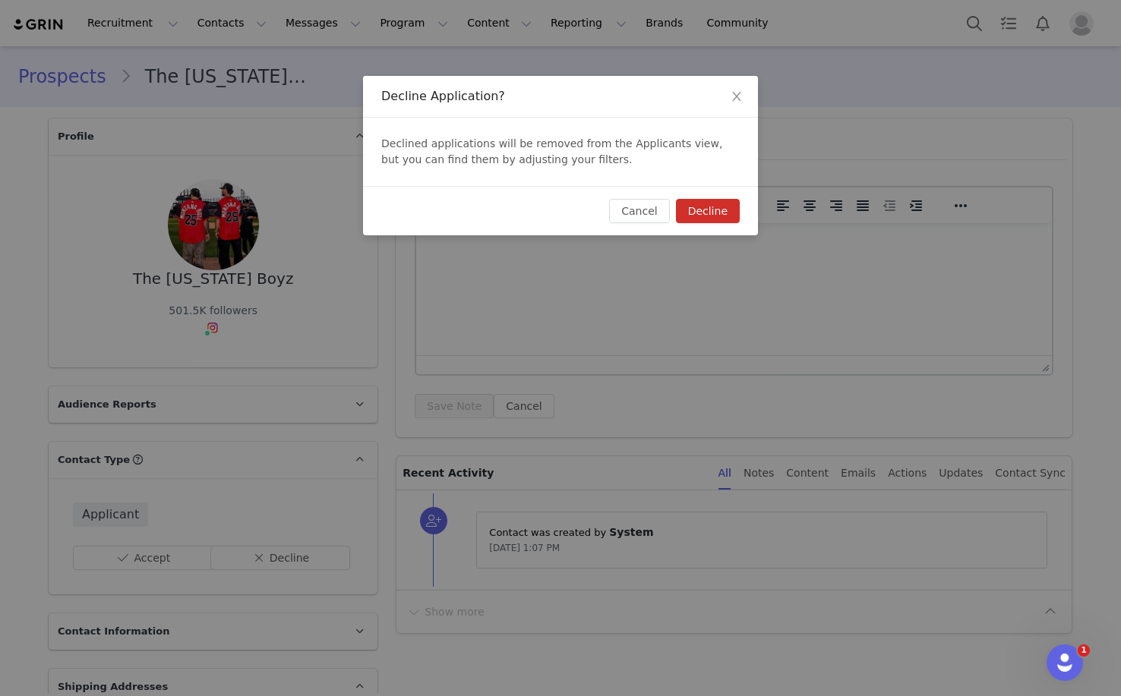
click at [701, 222] on button "Decline" at bounding box center [708, 211] width 64 height 24
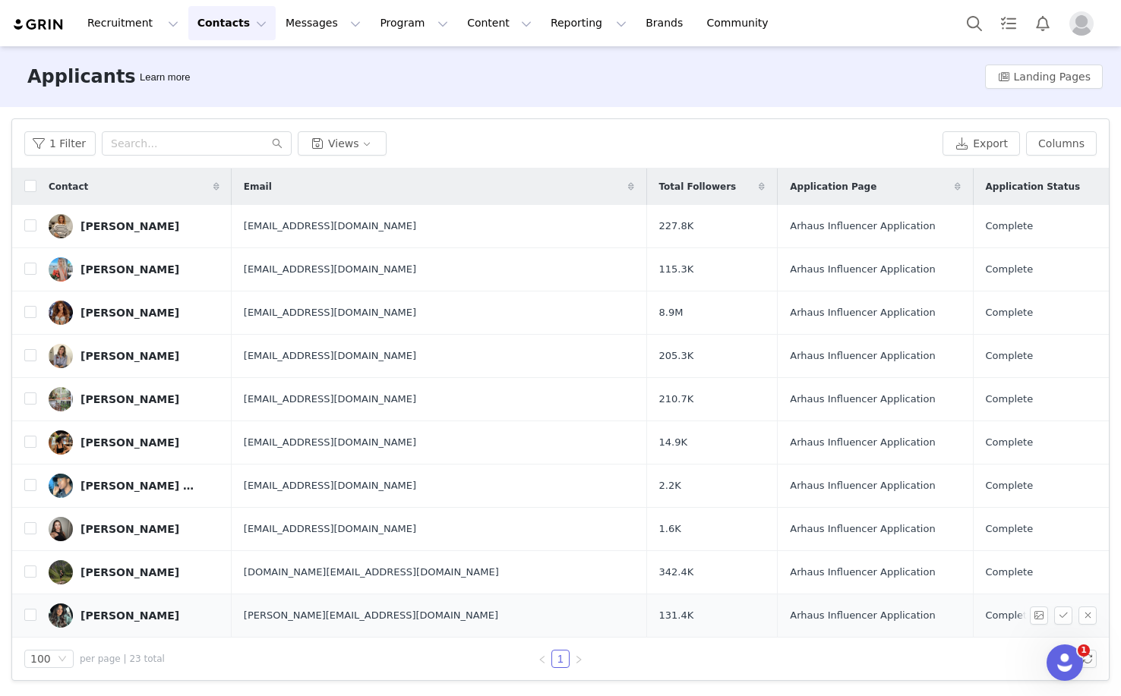
scroll to position [563, 0]
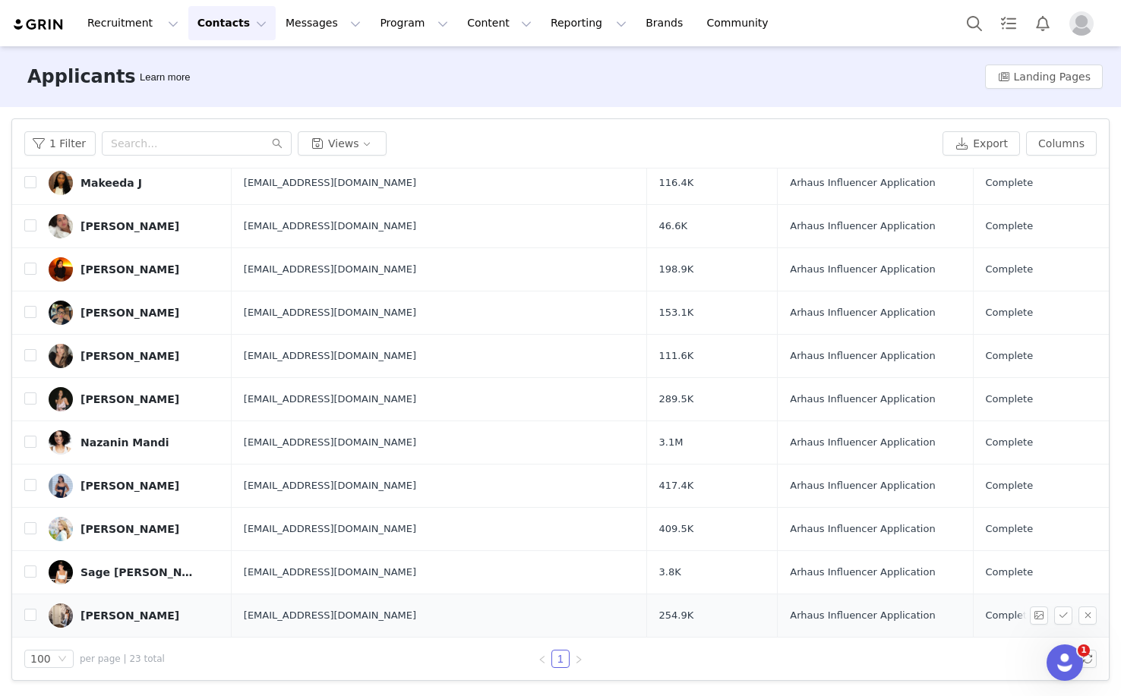
click at [120, 617] on div "Taryn Whiteaker" at bounding box center [129, 616] width 99 height 12
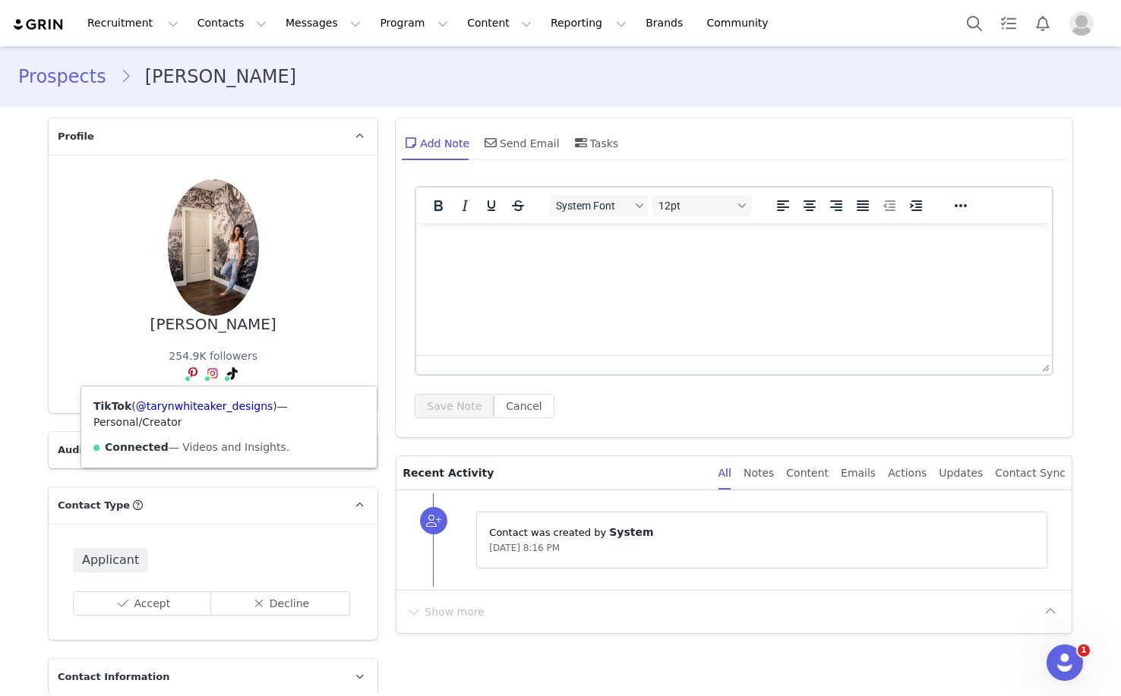
click at [211, 376] on img at bounding box center [213, 374] width 12 height 12
click at [209, 374] on img at bounding box center [213, 374] width 12 height 12
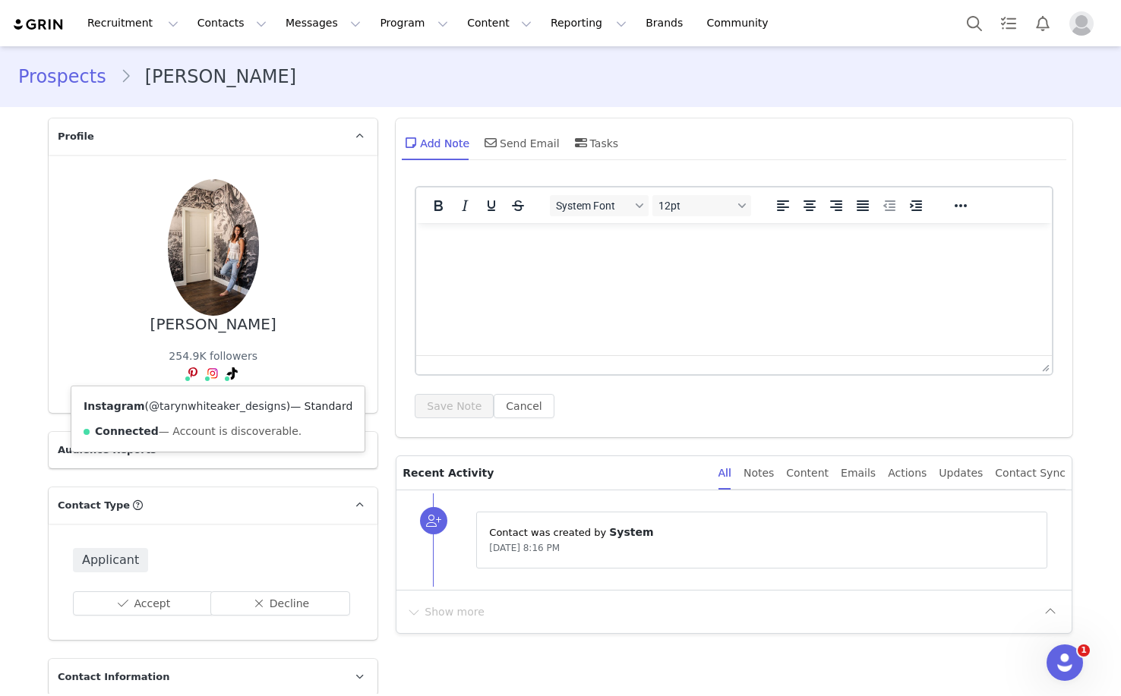
click at [209, 400] on link "@tarynwhiteaker_designs" at bounding box center [217, 406] width 137 height 12
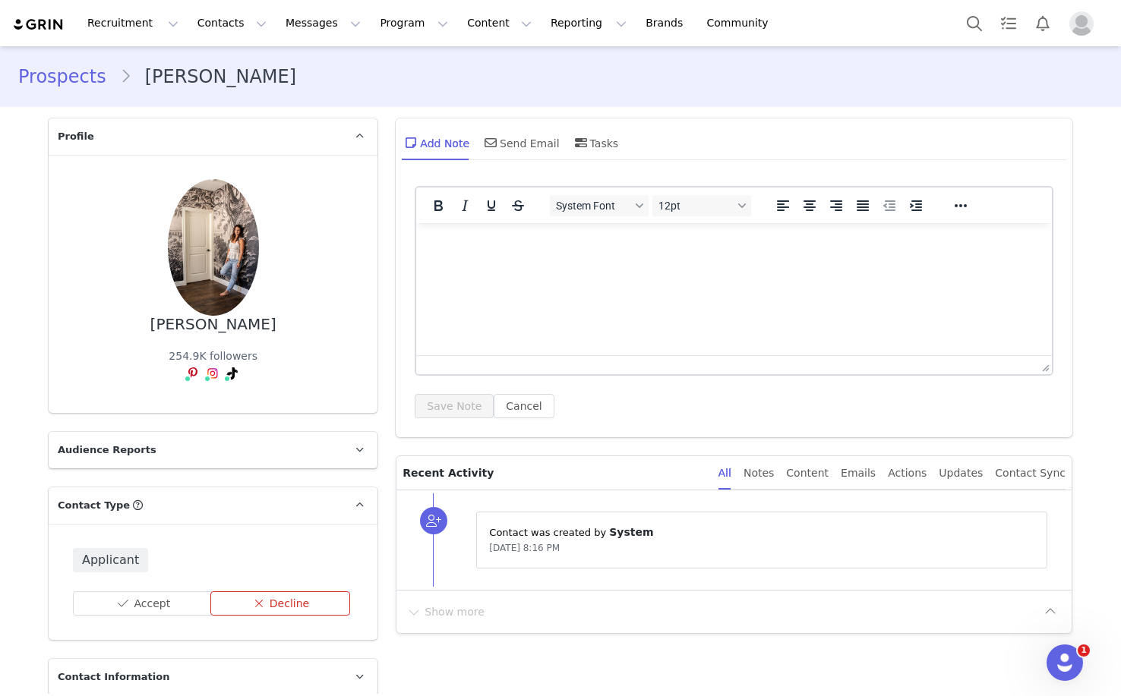
click at [276, 608] on button "Decline" at bounding box center [280, 604] width 140 height 24
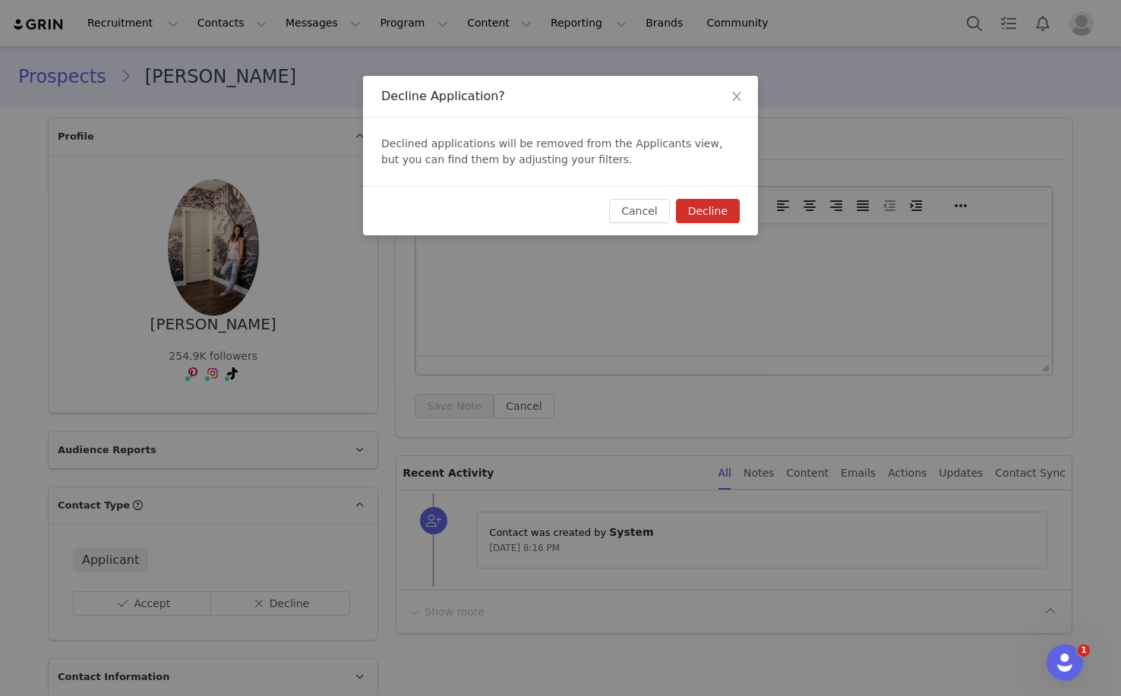
click at [711, 220] on button "Decline" at bounding box center [708, 211] width 64 height 24
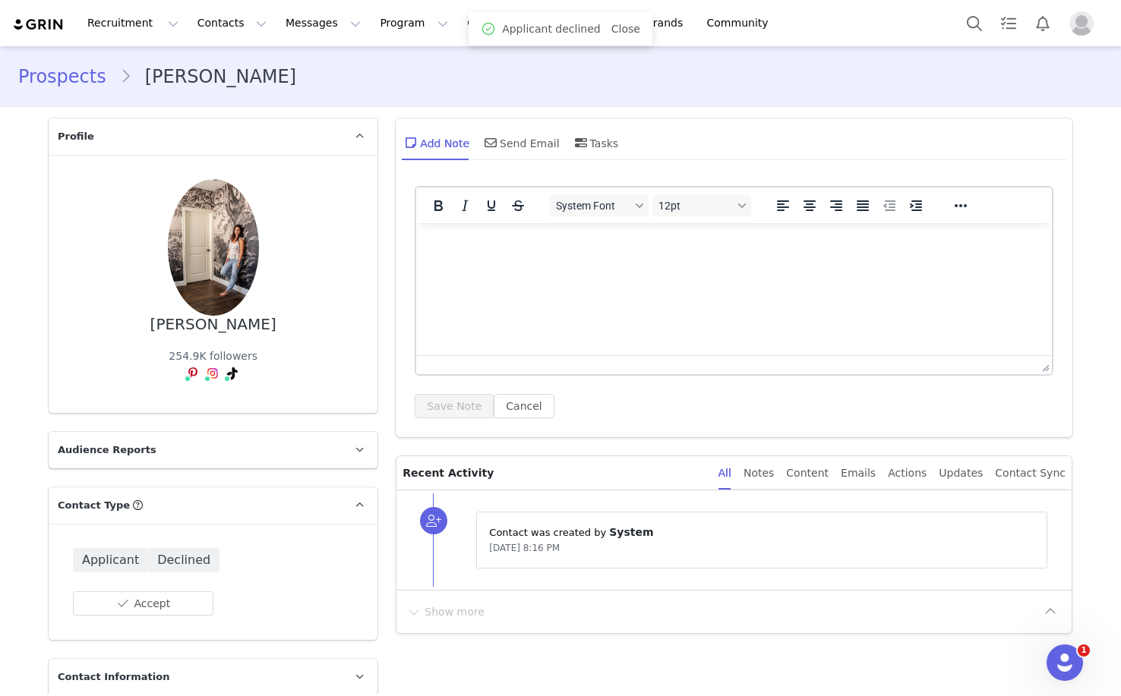
click at [57, 70] on link "Prospects" at bounding box center [69, 76] width 102 height 27
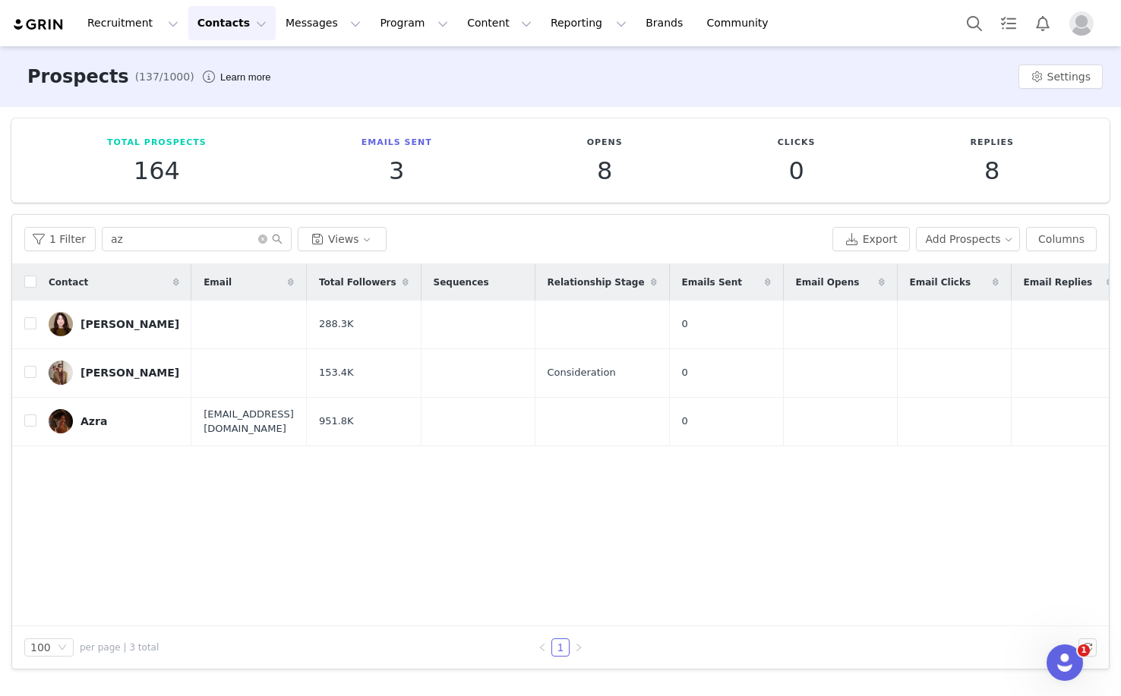
click at [215, 30] on button "Contacts Contacts" at bounding box center [231, 23] width 87 height 34
click at [228, 118] on p "Applicants" at bounding box center [217, 123] width 55 height 16
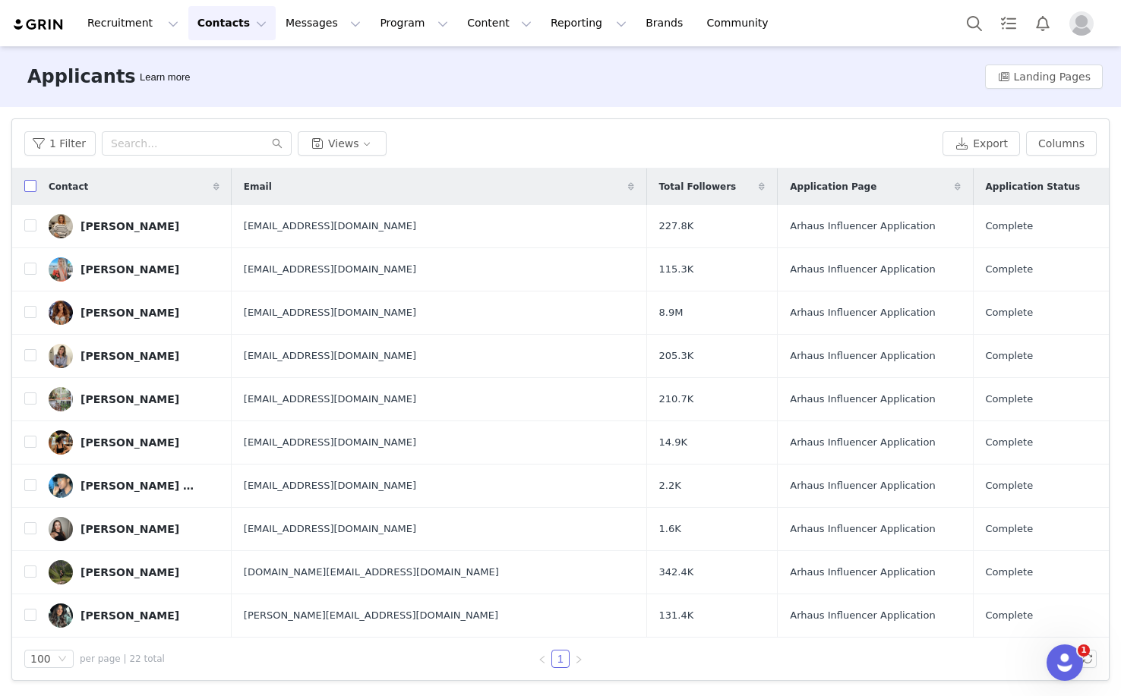
click at [34, 191] on input "checkbox" at bounding box center [30, 186] width 12 height 12
checkbox input "true"
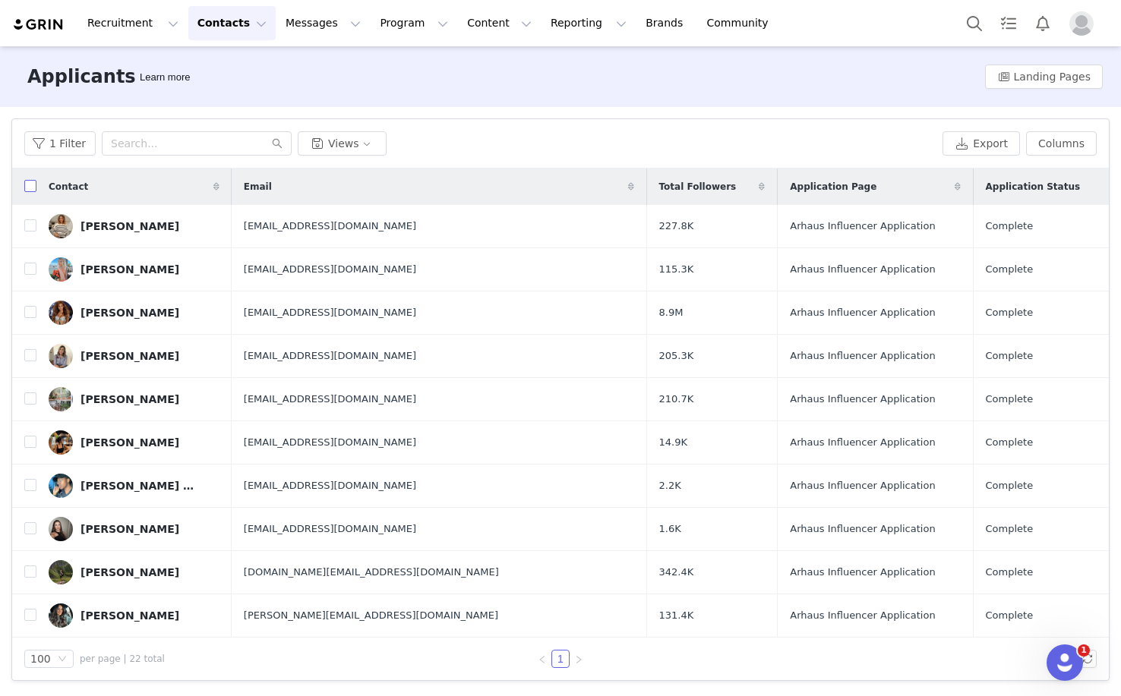
checkbox input "true"
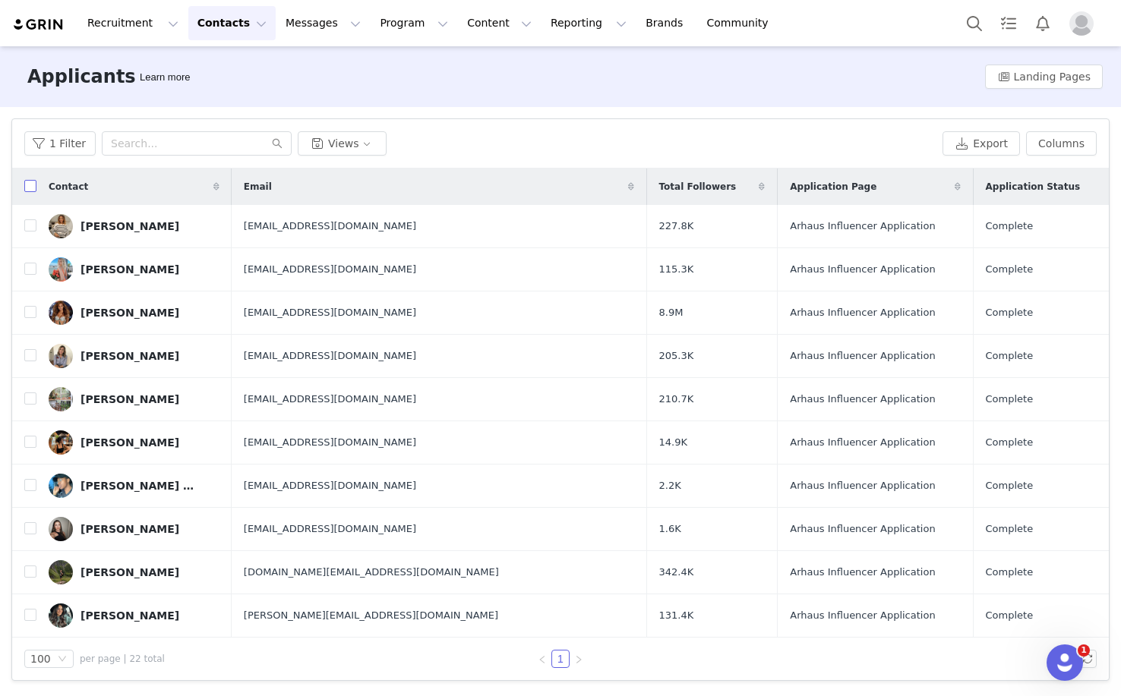
checkbox input "true"
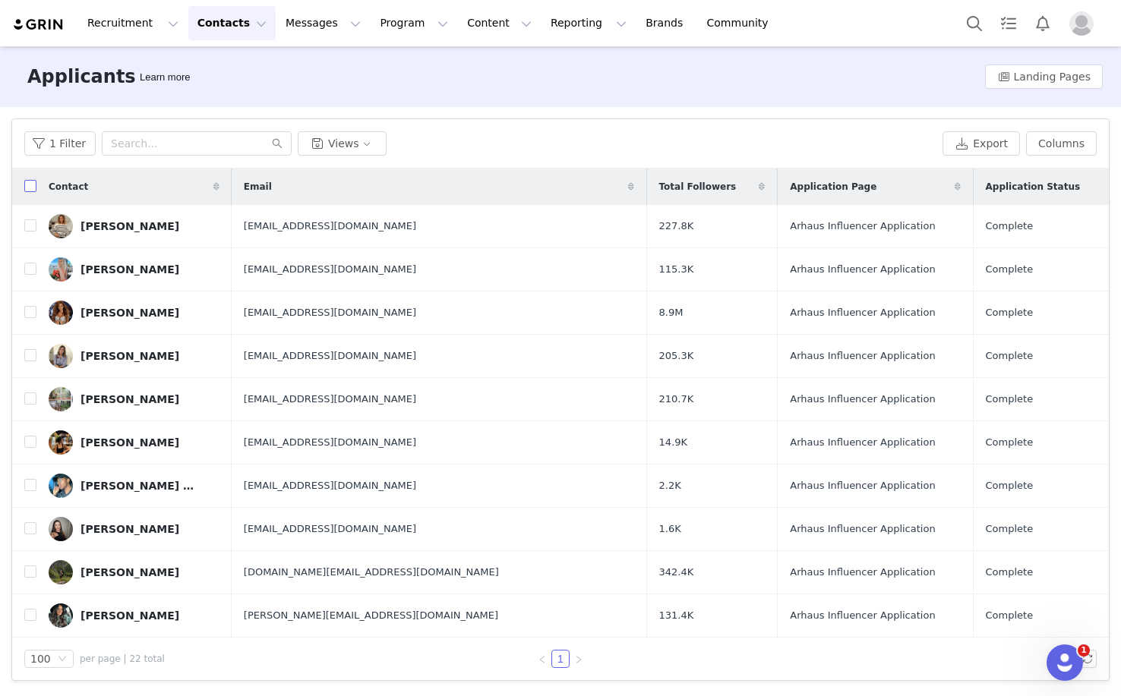
checkbox input "true"
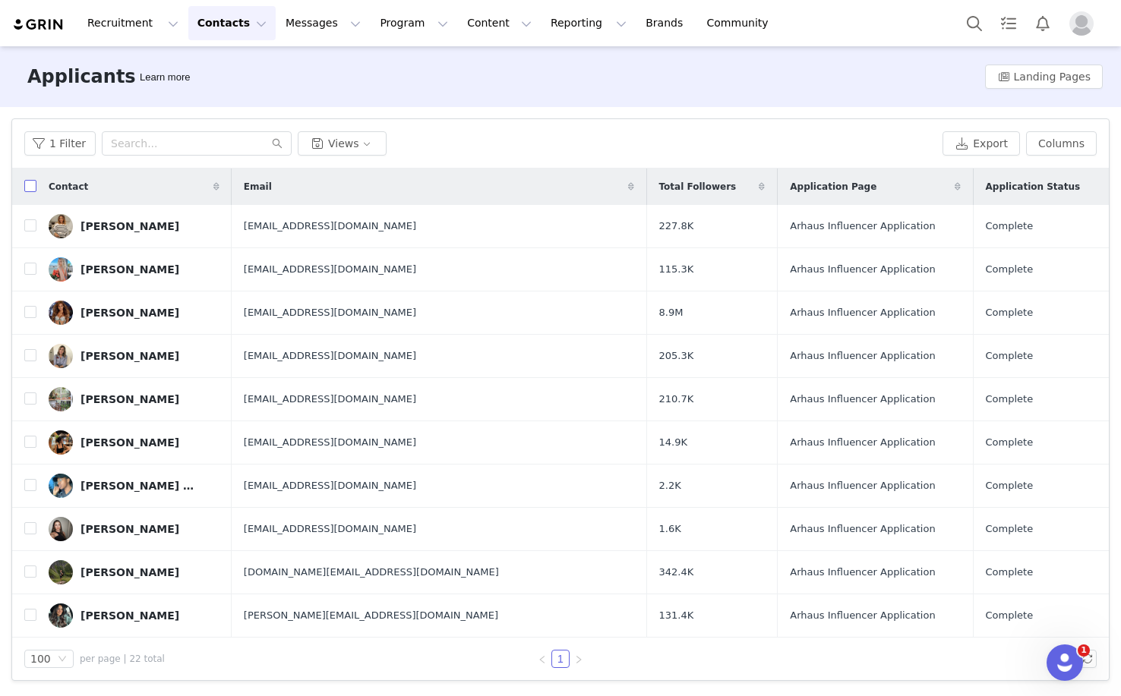
checkbox input "true"
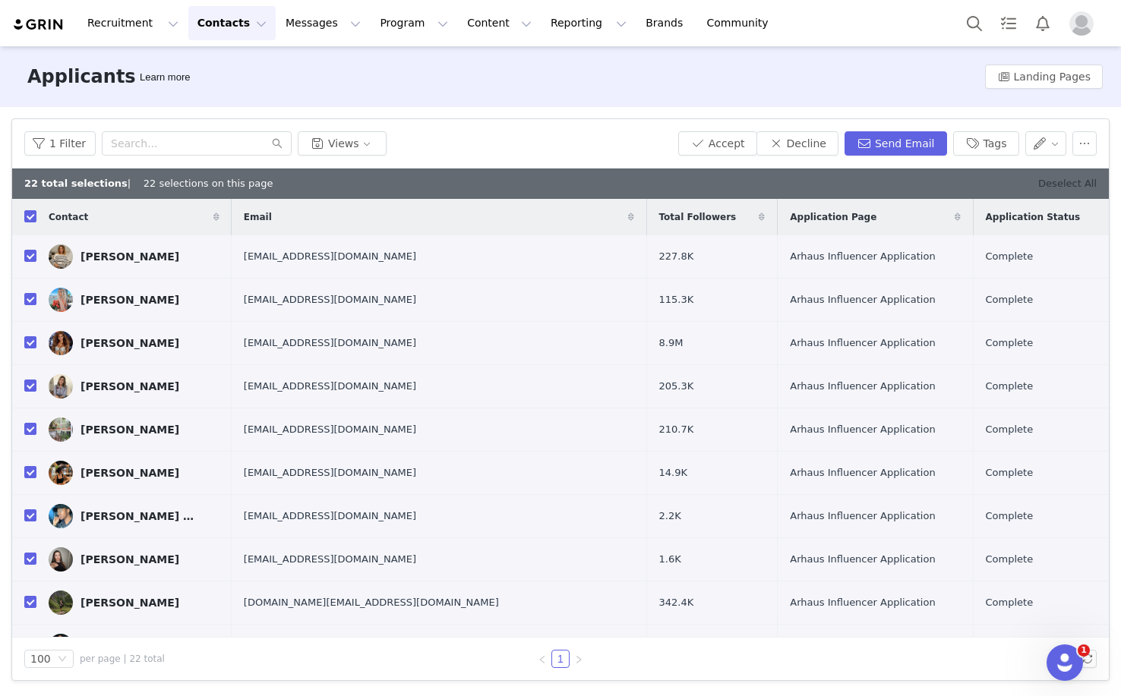
click at [1070, 187] on link "Deselect All" at bounding box center [1067, 183] width 58 height 11
checkbox input "false"
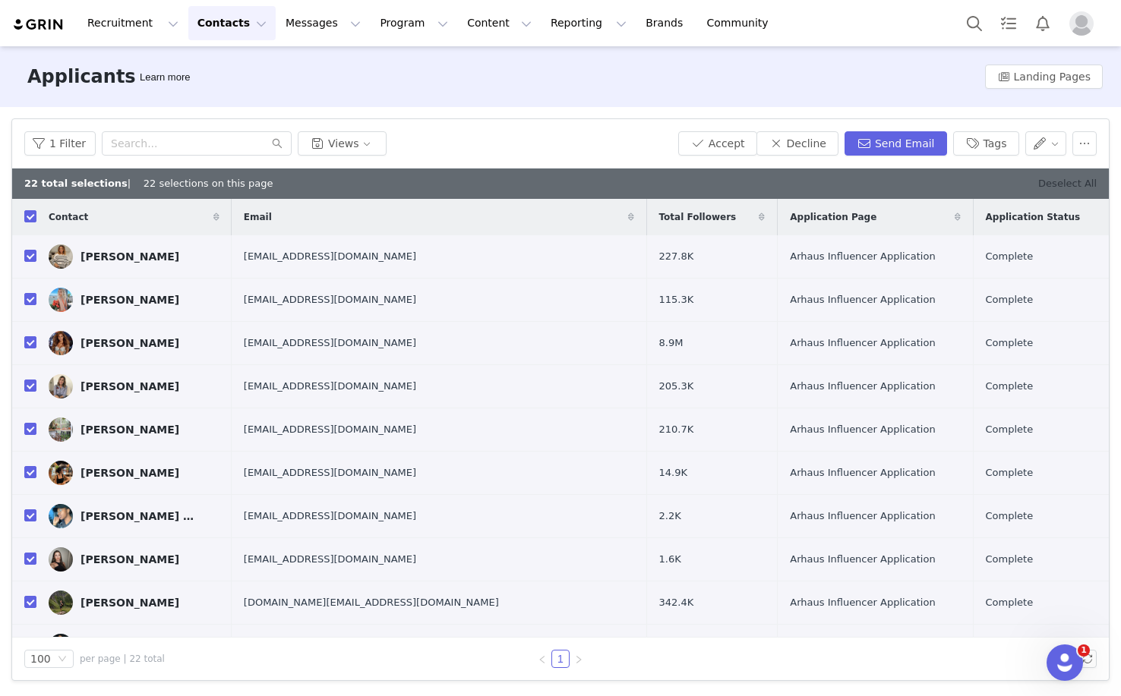
checkbox input "false"
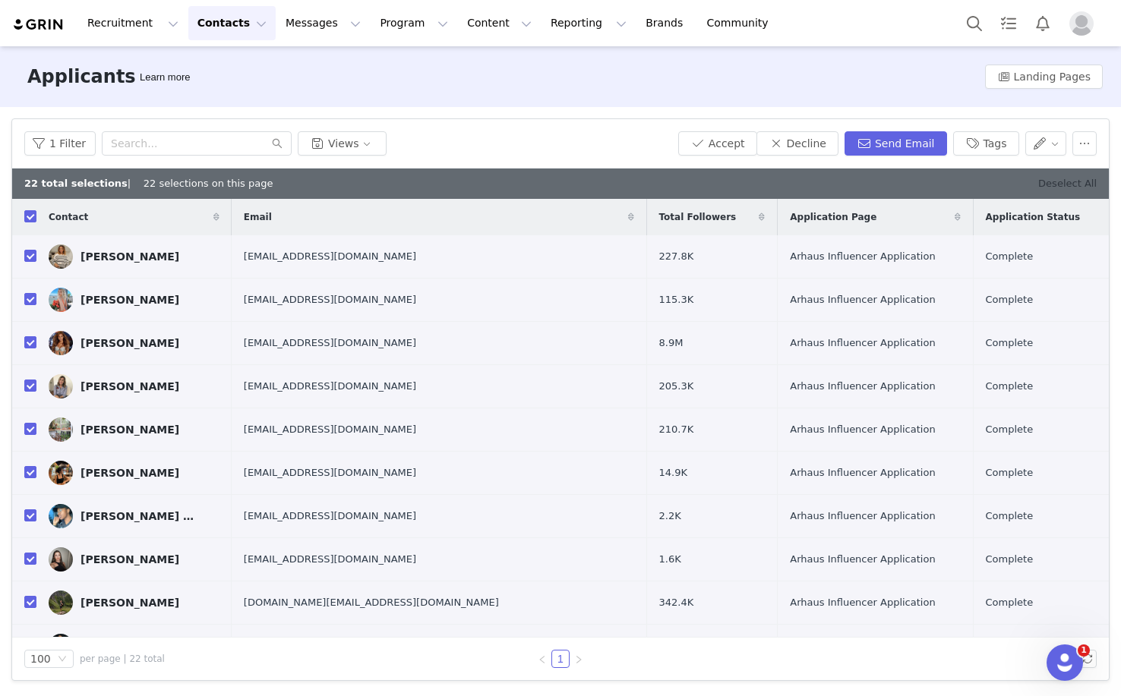
checkbox input "false"
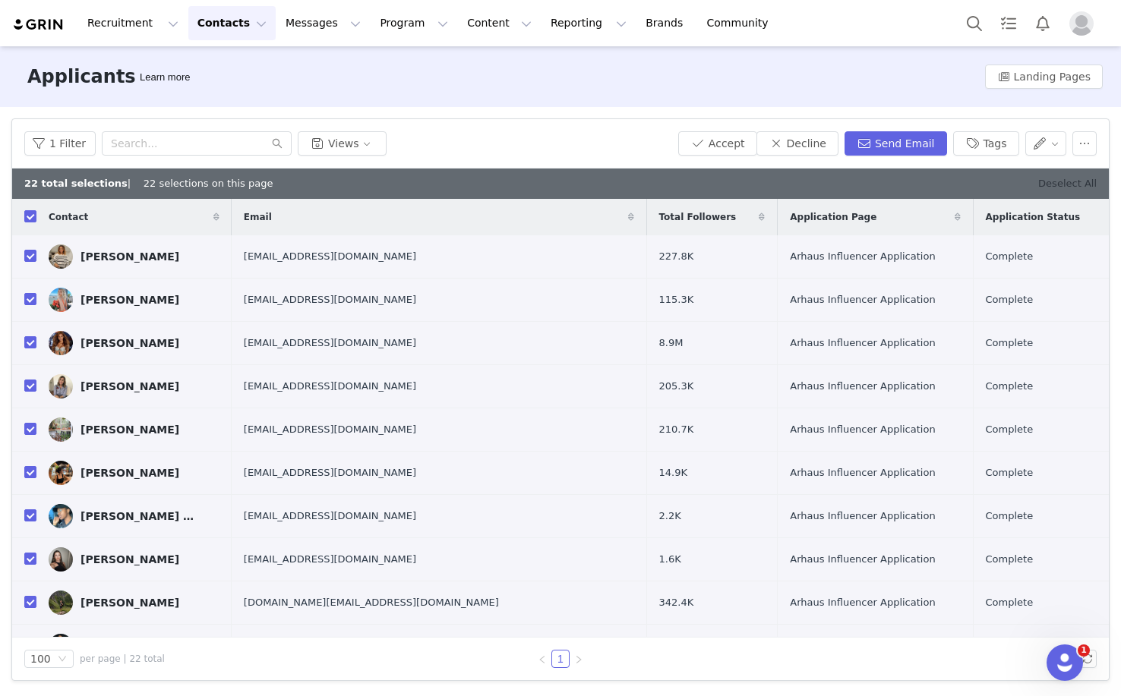
checkbox input "false"
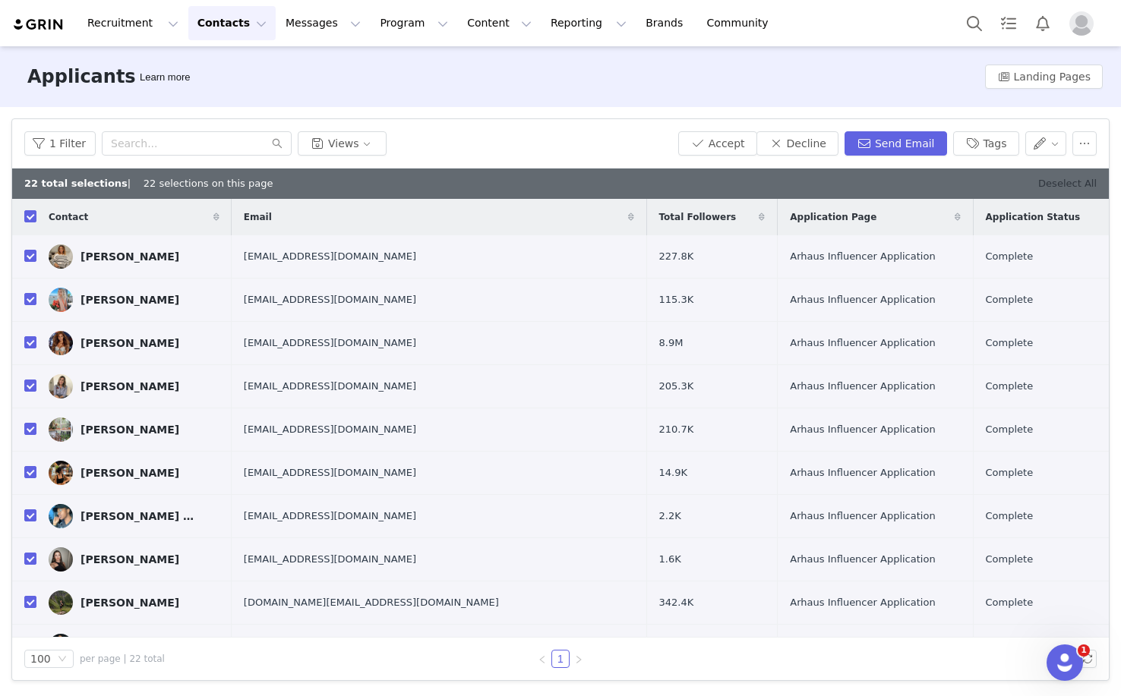
checkbox input "false"
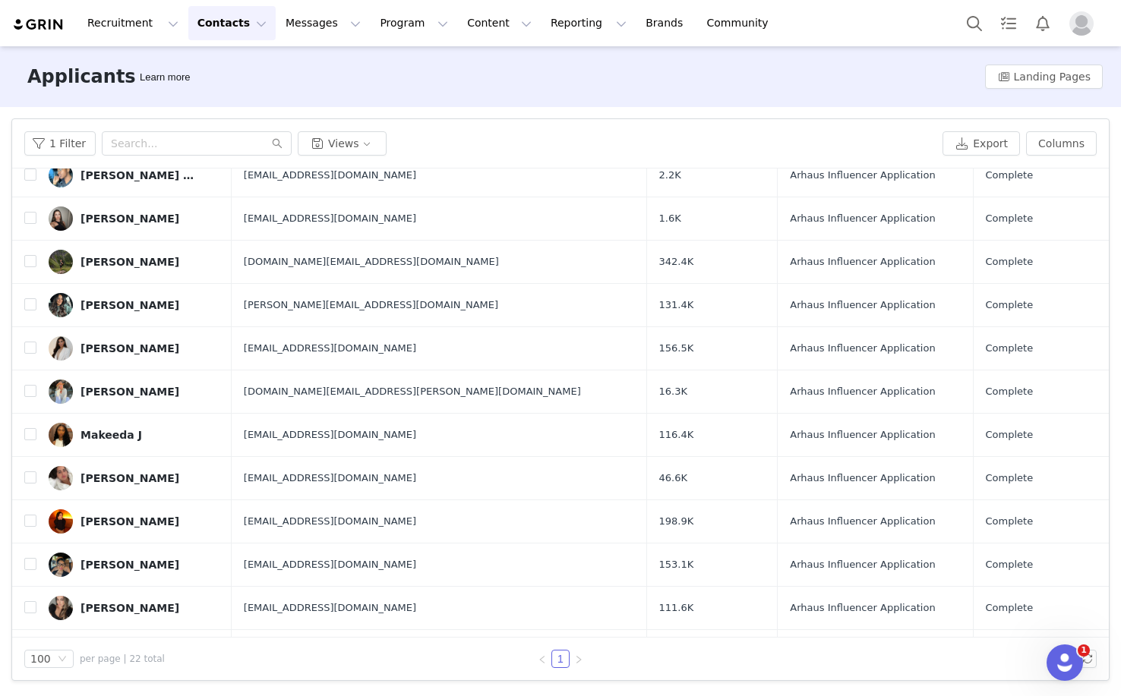
scroll to position [519, 0]
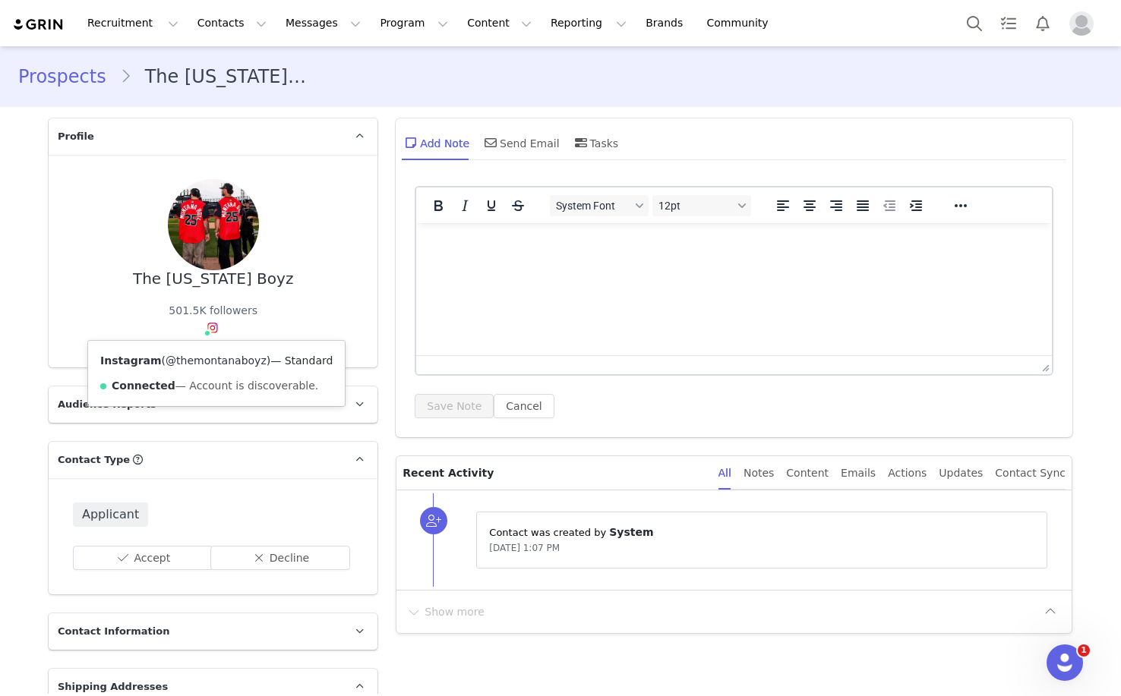
click at [217, 365] on link "@themontanaboyz" at bounding box center [216, 361] width 101 height 12
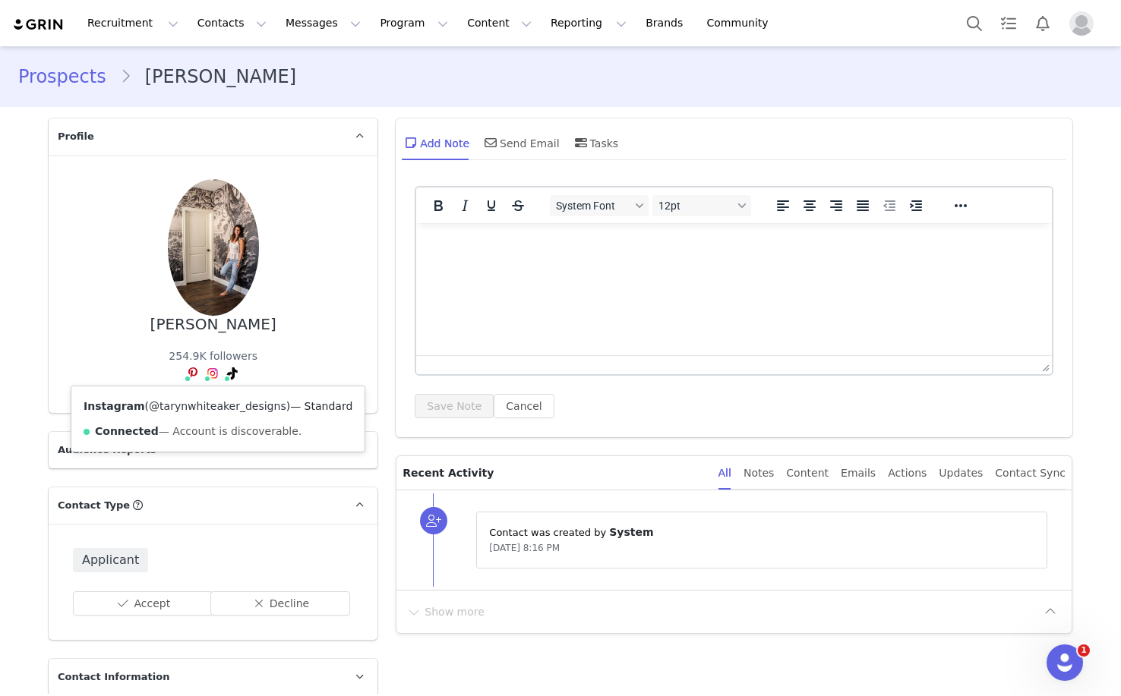
click at [212, 406] on link "@tarynwhiteaker_designs" at bounding box center [217, 406] width 137 height 12
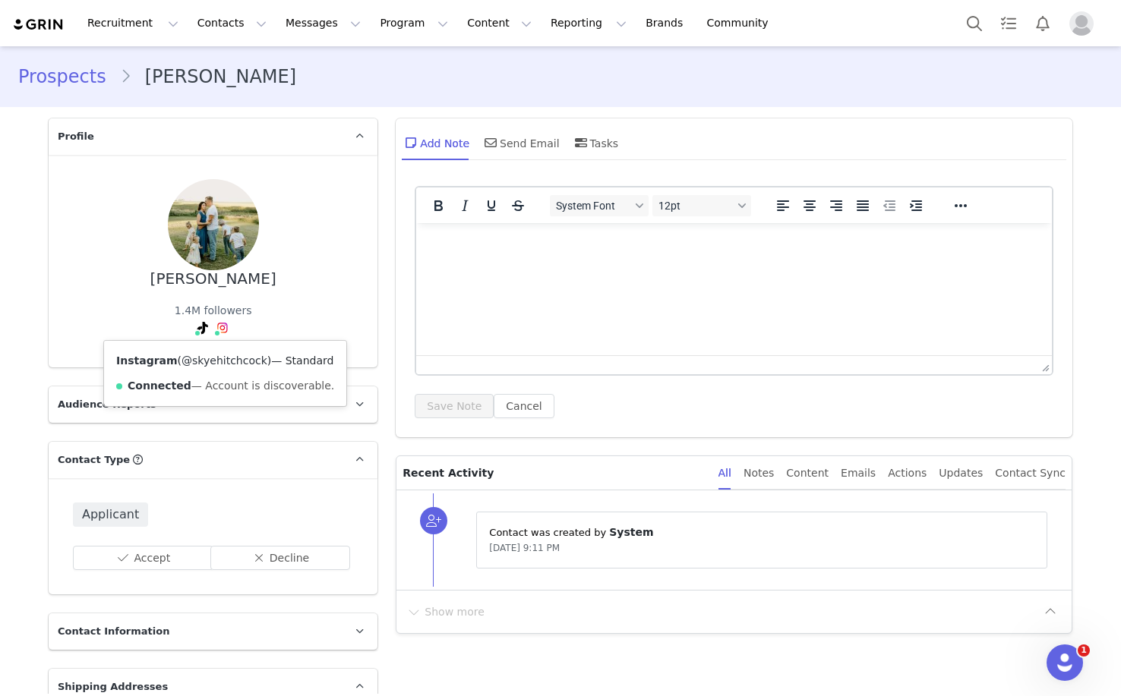
click at [226, 365] on link "@skyehitchcock" at bounding box center [225, 361] width 86 height 12
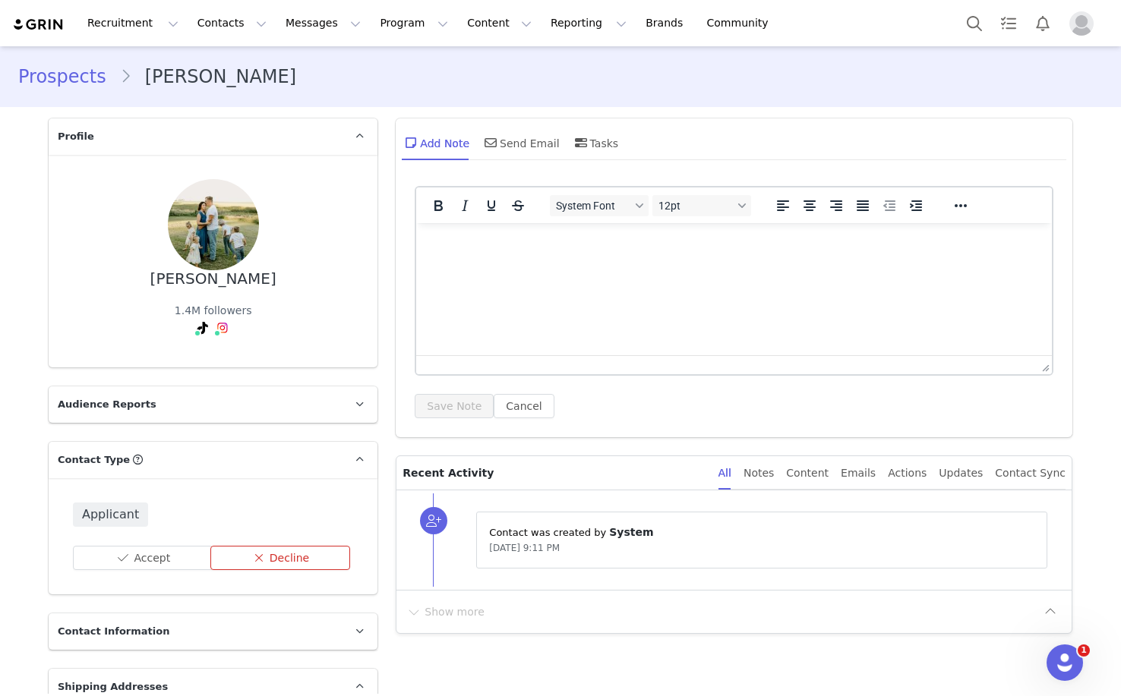
click at [268, 558] on button "Decline" at bounding box center [280, 558] width 140 height 24
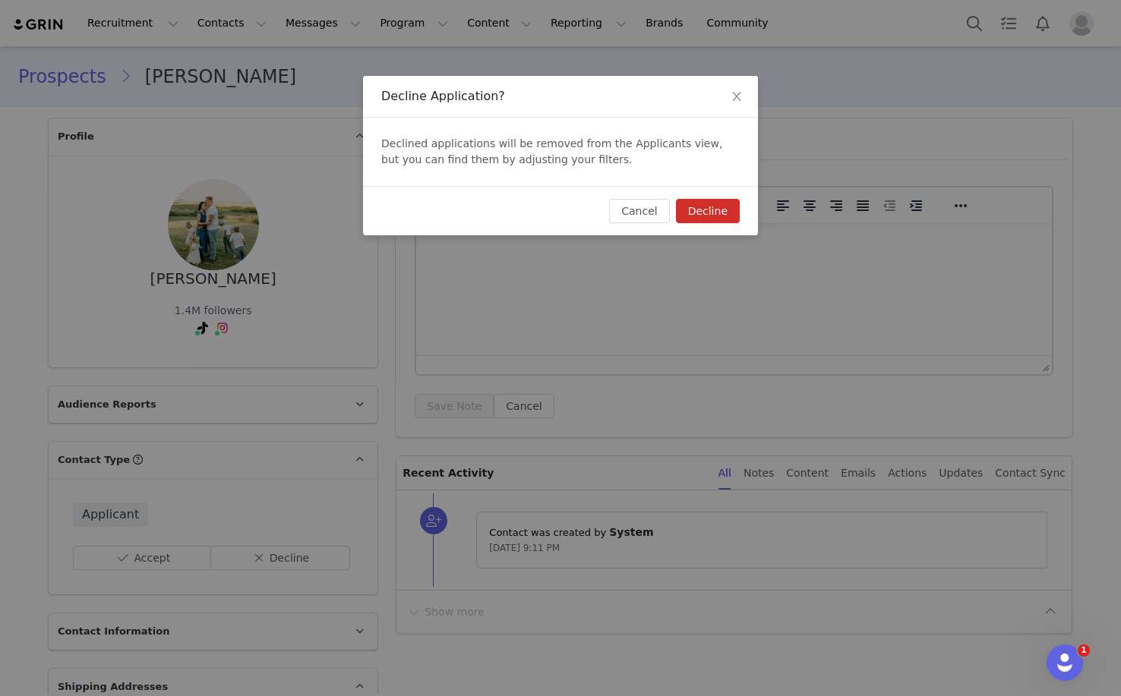
click at [708, 216] on button "Decline" at bounding box center [708, 211] width 64 height 24
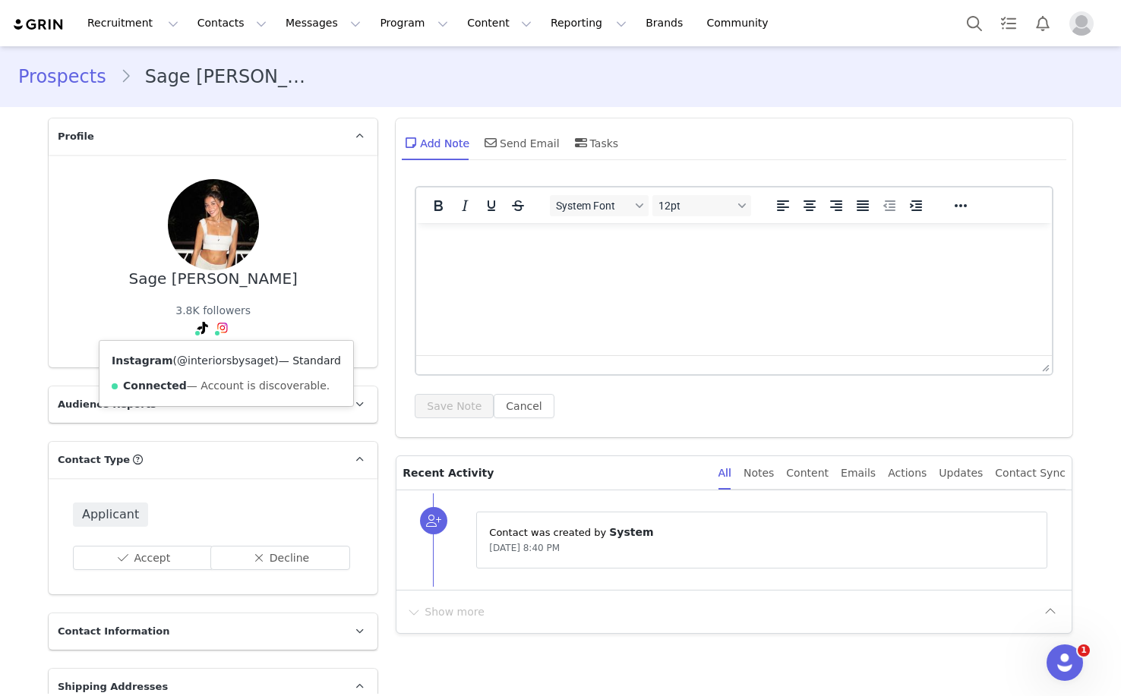
click at [226, 360] on link "@interiorsbysaget" at bounding box center [225, 361] width 97 height 12
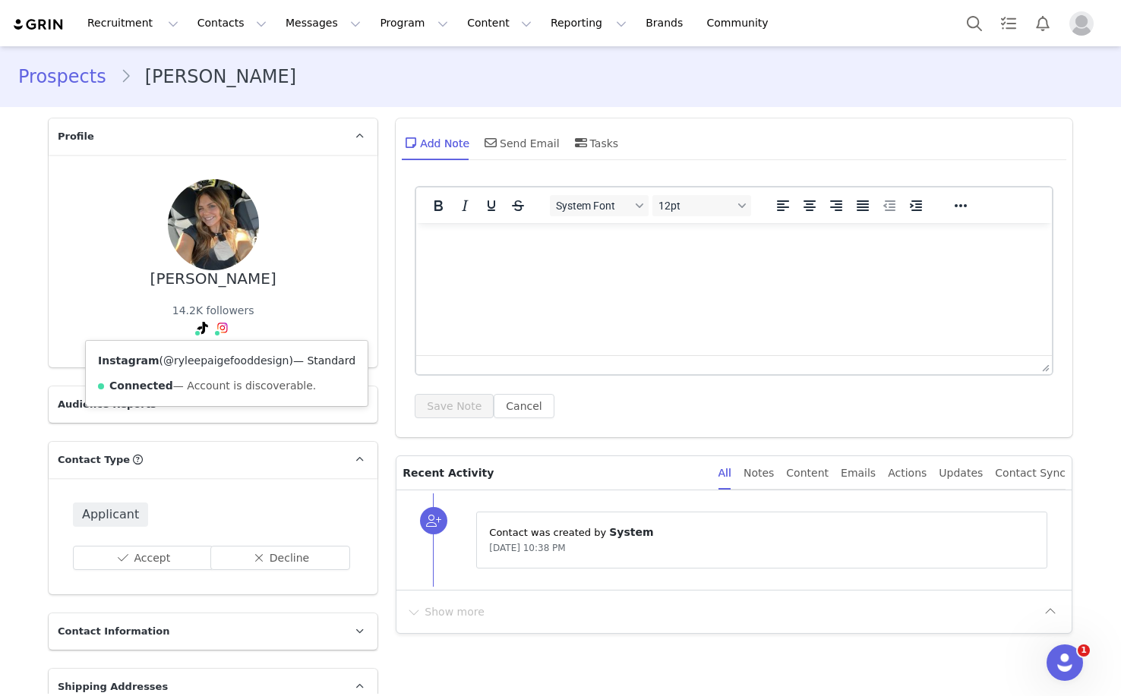
click at [225, 360] on link "@ryleepaigefooddesign" at bounding box center [225, 361] width 125 height 12
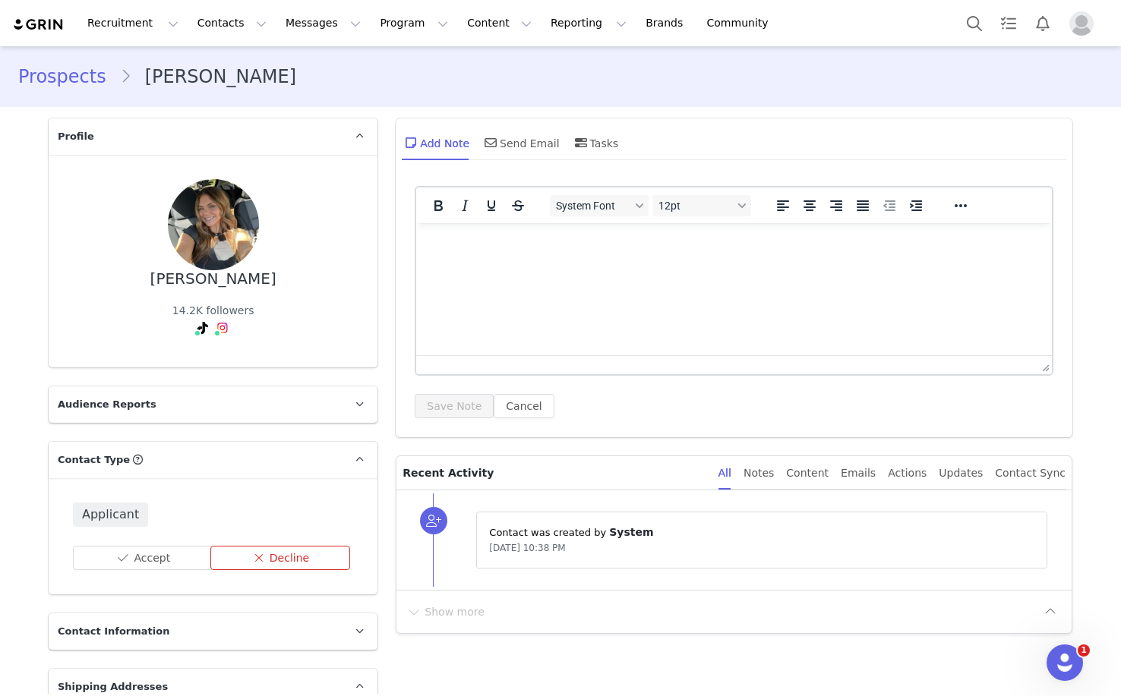
click at [283, 558] on button "Decline" at bounding box center [280, 558] width 140 height 24
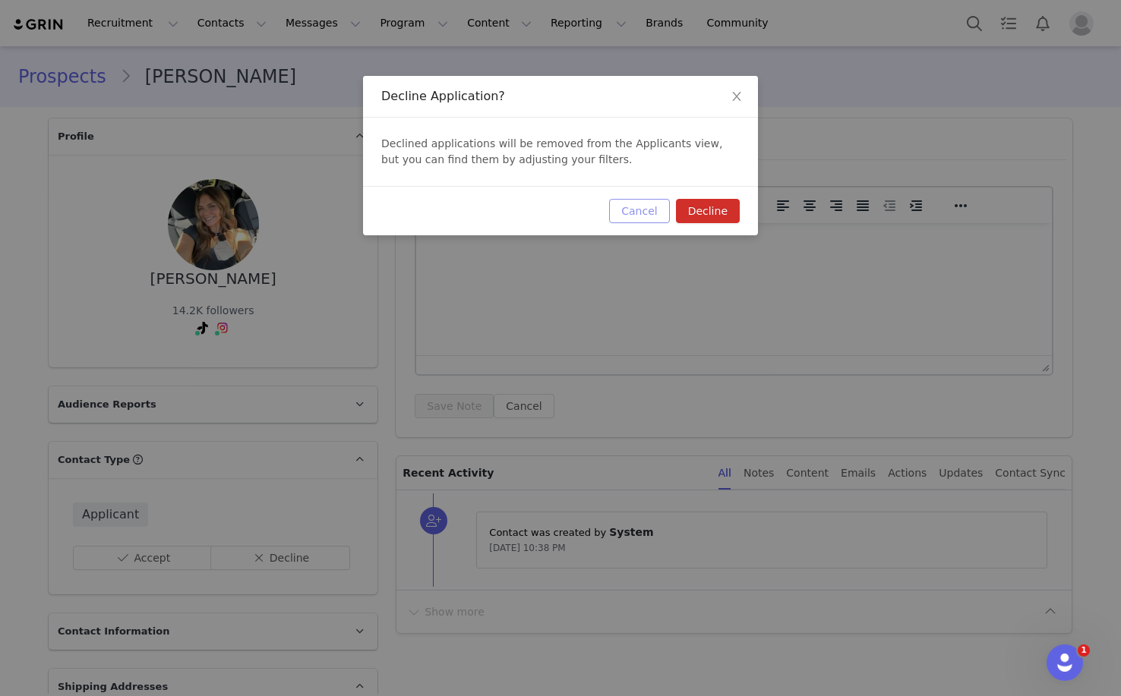
click at [655, 218] on button "Cancel" at bounding box center [639, 211] width 60 height 24
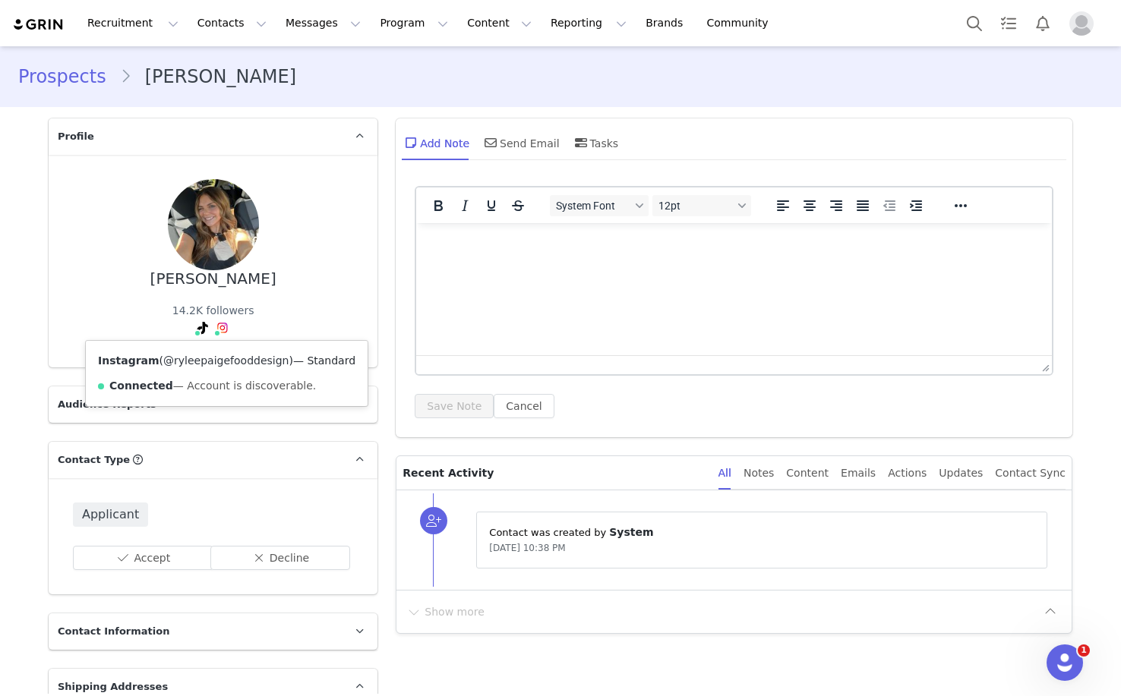
click at [260, 361] on link "@ryleepaigefooddesign" at bounding box center [225, 361] width 125 height 12
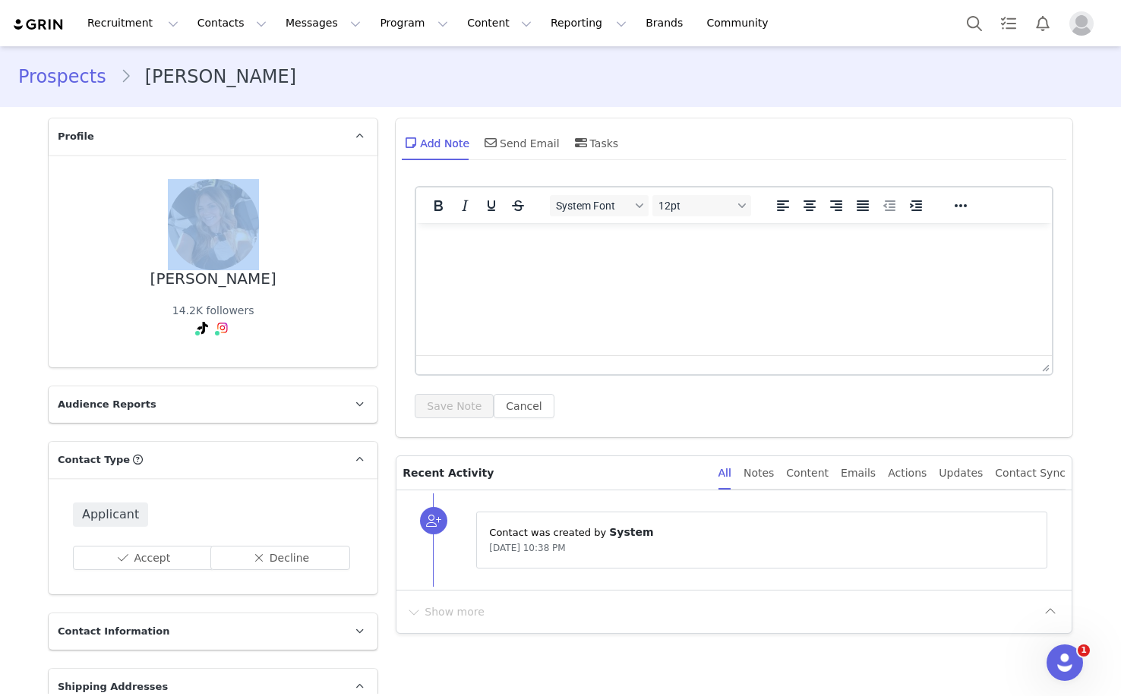
drag, startPoint x: 283, startPoint y: 277, endPoint x: 172, endPoint y: 276, distance: 110.9
click at [172, 276] on div "Rylee White 14.2K followers TikTok ( @ryleepwhite ) — Personal/Creator Connecte…" at bounding box center [213, 261] width 280 height 164
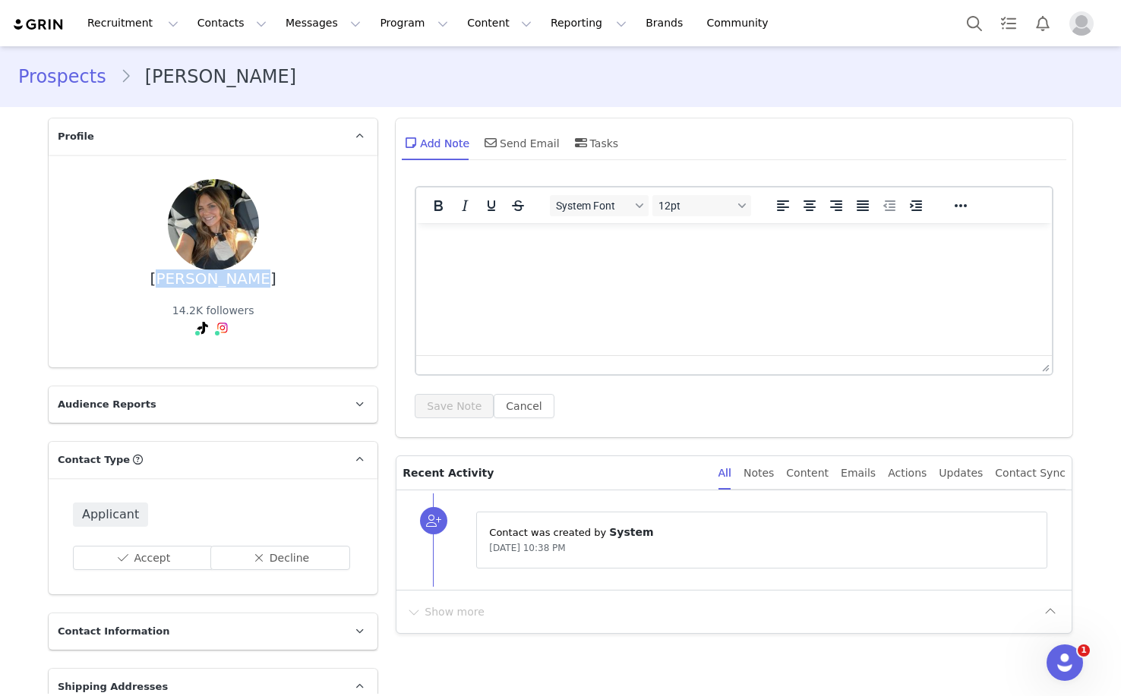
drag, startPoint x: 172, startPoint y: 280, endPoint x: 251, endPoint y: 282, distance: 79.8
click at [252, 282] on div "Rylee White 14.2K followers TikTok ( @ryleepwhite ) — Personal/Creator Connecte…" at bounding box center [213, 261] width 280 height 164
copy div "Rylee White"
click at [283, 557] on button "Decline" at bounding box center [280, 558] width 140 height 24
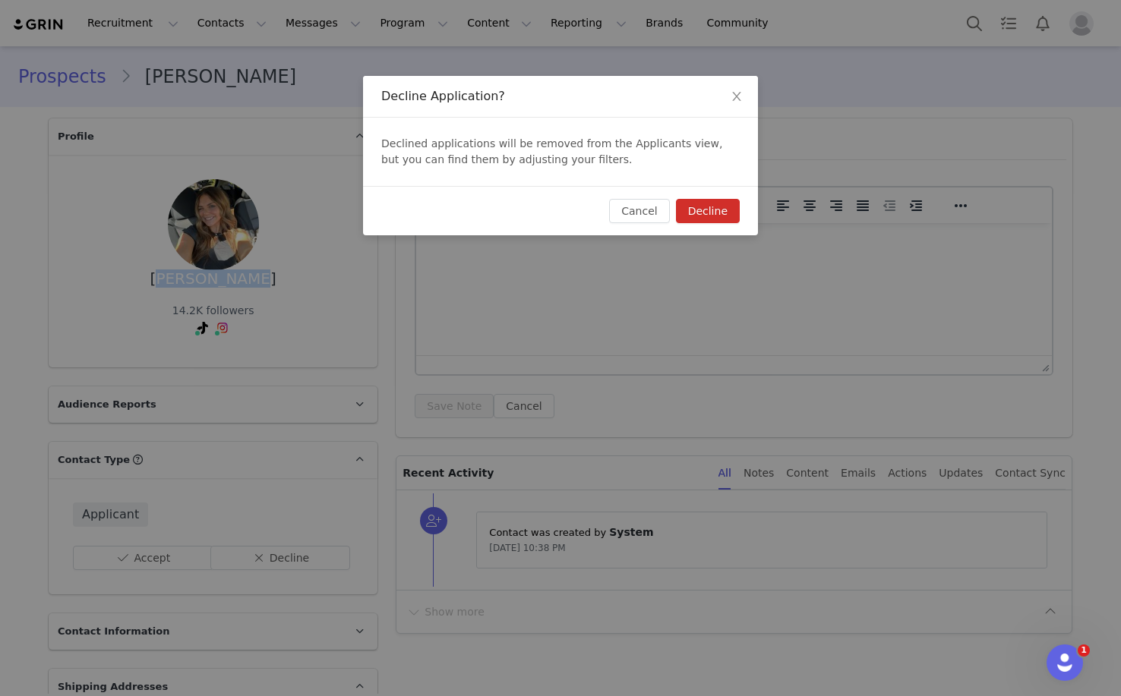
click at [719, 219] on button "Decline" at bounding box center [708, 211] width 64 height 24
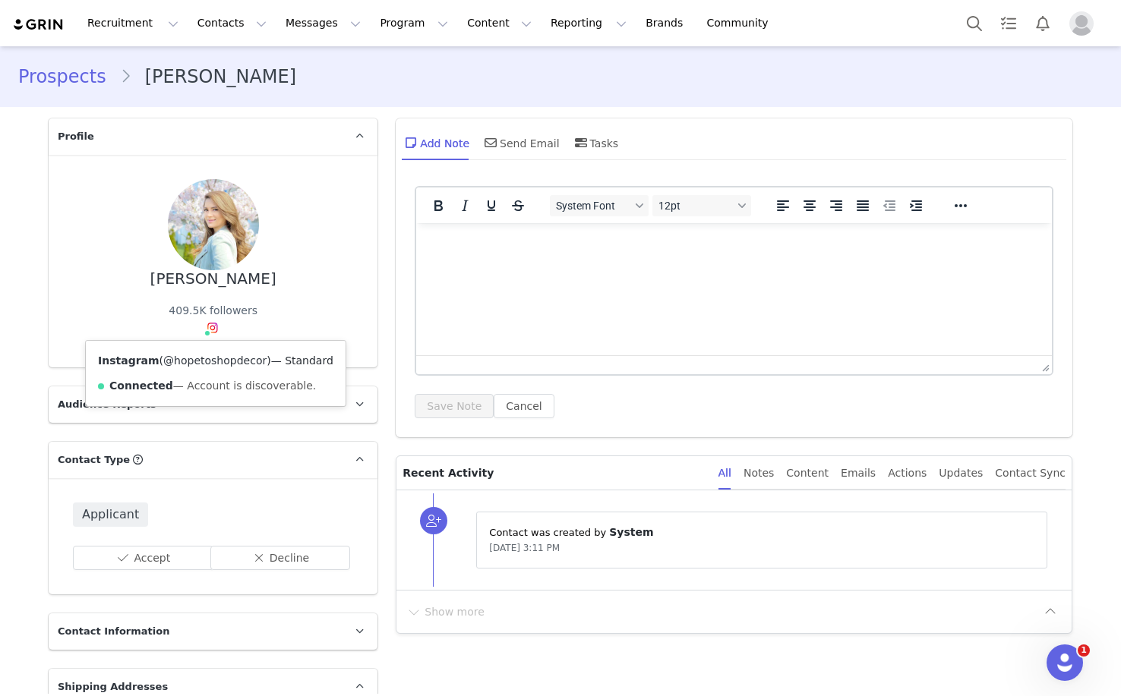
click at [216, 358] on link "@hopetoshopdecor" at bounding box center [214, 361] width 103 height 12
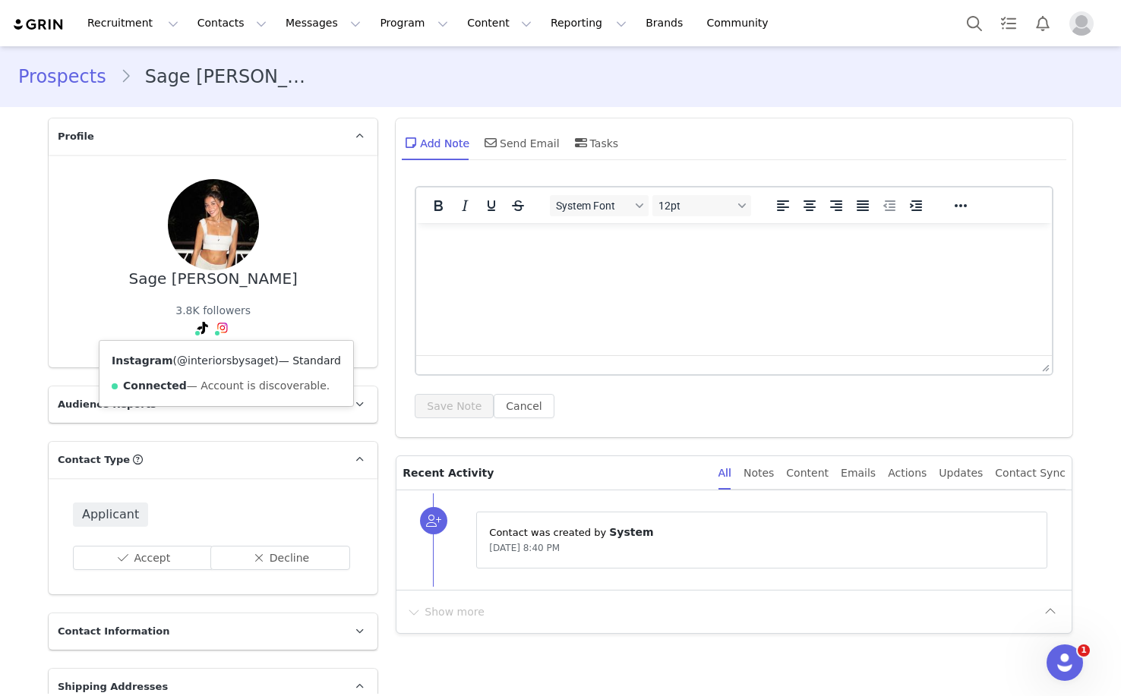
click at [223, 358] on link "@interiorsbysaget" at bounding box center [225, 361] width 97 height 12
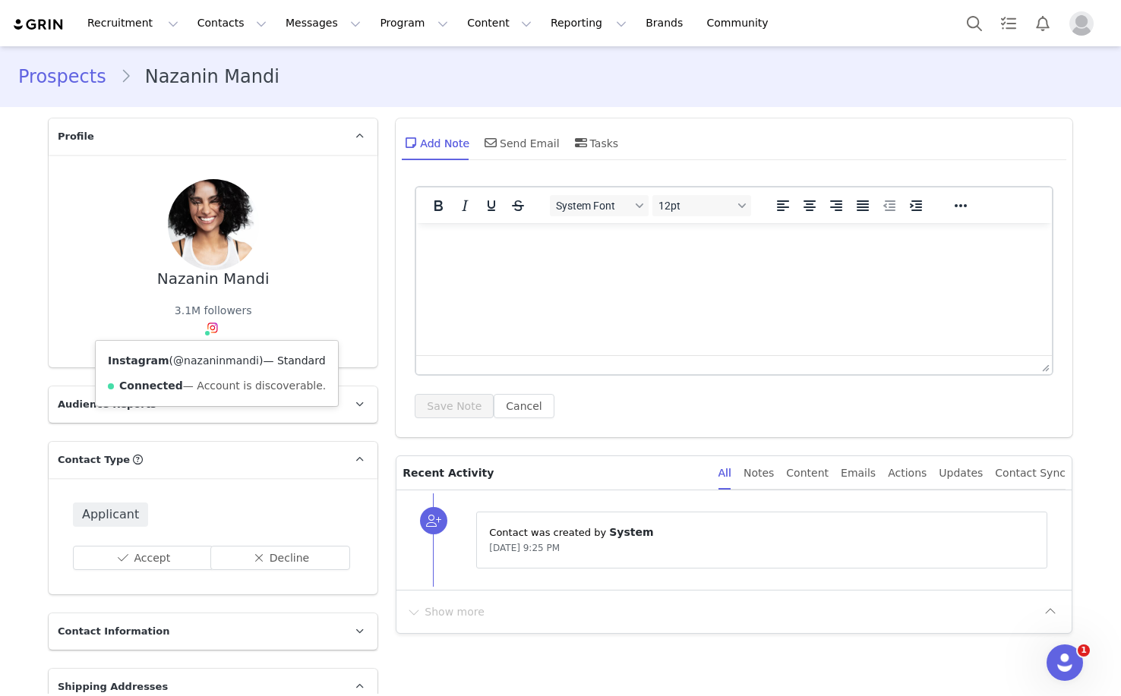
click at [212, 355] on link "@nazaninmandi" at bounding box center [216, 361] width 86 height 12
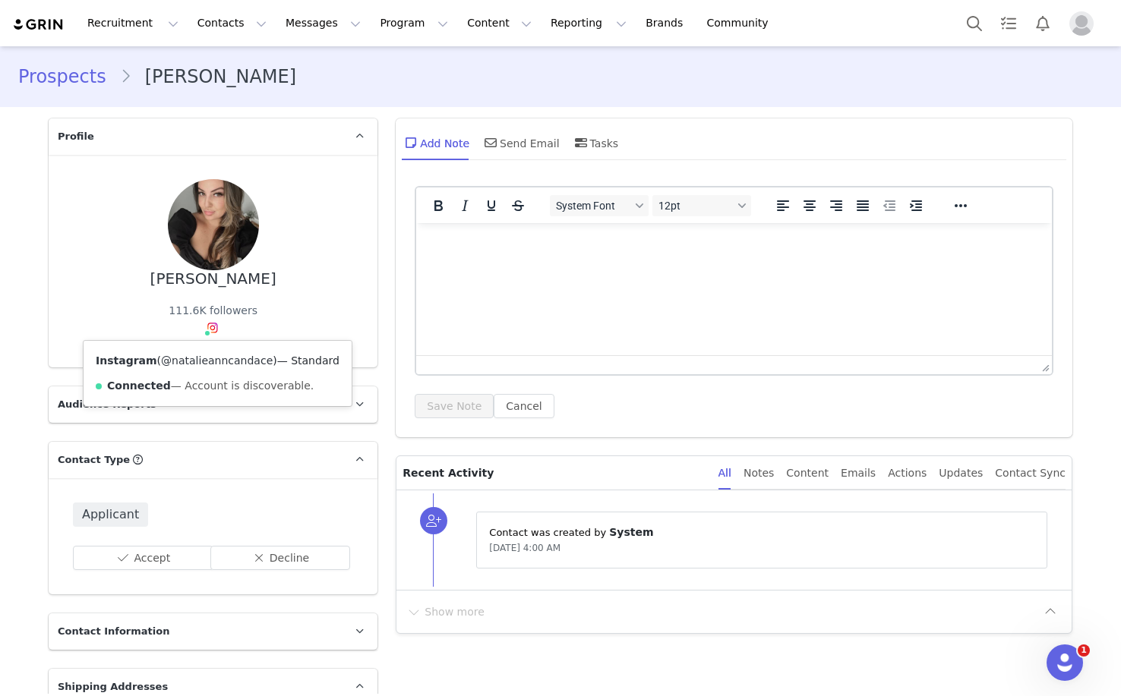
click at [213, 360] on link "@natalieanncandace" at bounding box center [217, 361] width 112 height 12
click at [213, 356] on link "@mariapapathanasiou" at bounding box center [217, 361] width 120 height 12
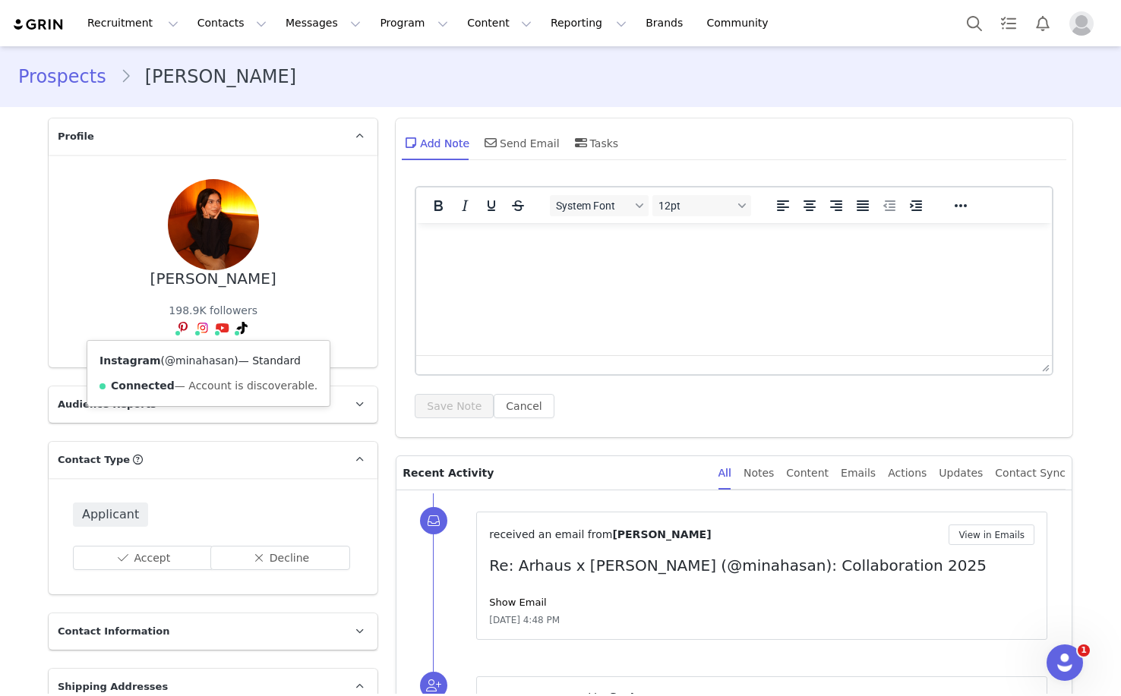
click at [200, 364] on link "@minahasan" at bounding box center [199, 361] width 69 height 12
click at [172, 557] on button "Accept" at bounding box center [143, 558] width 140 height 24
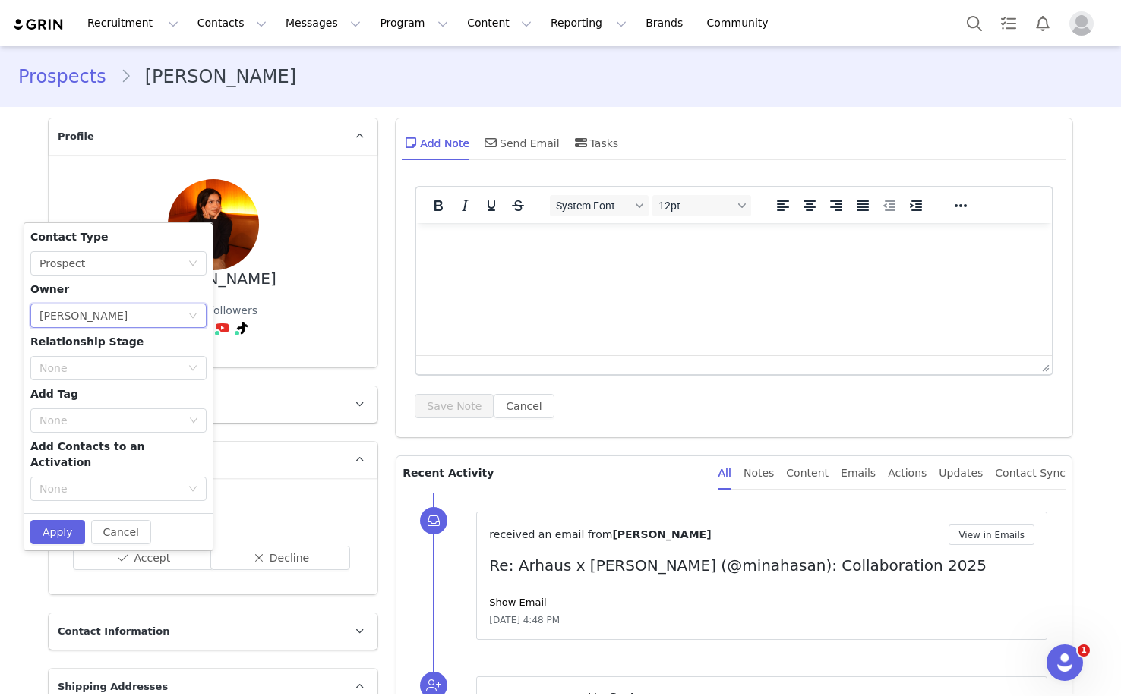
click at [84, 320] on div "[PERSON_NAME]" at bounding box center [83, 316] width 88 height 23
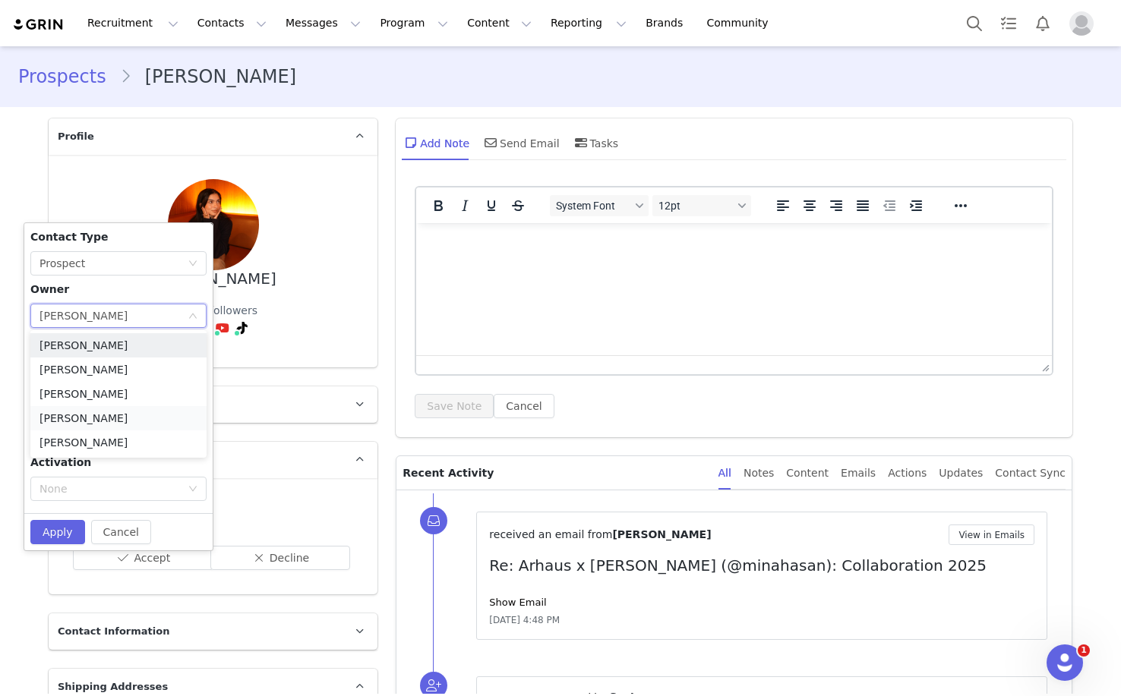
click at [74, 428] on li "Dana Weltman" at bounding box center [118, 418] width 176 height 24
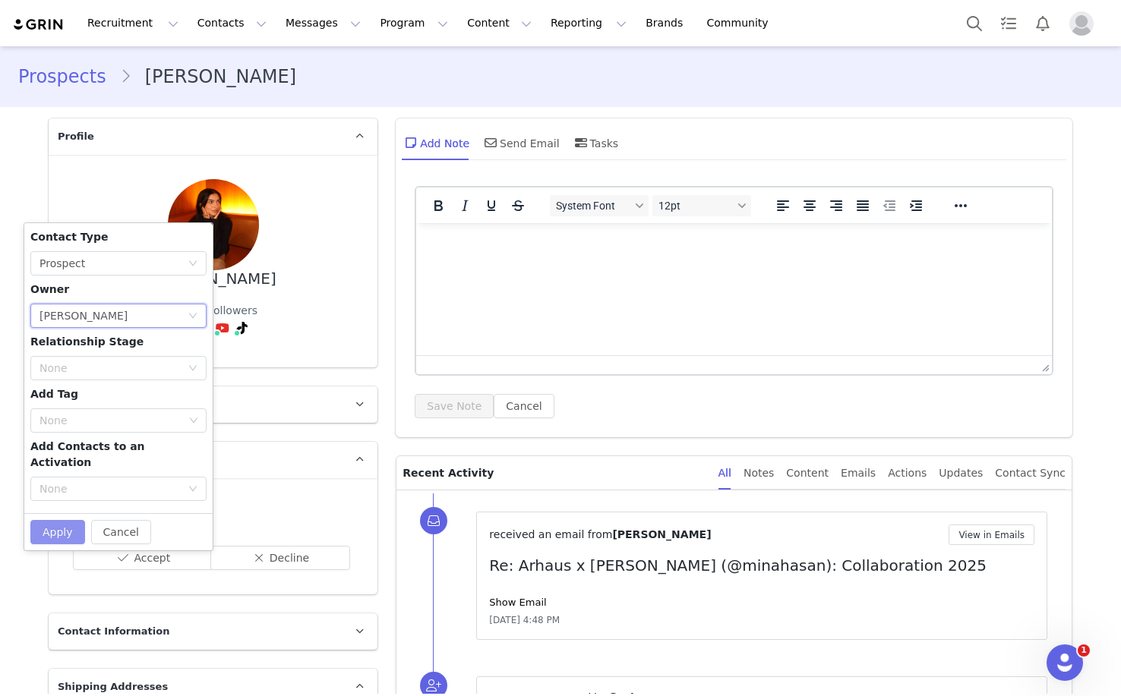
click at [55, 520] on button "Apply" at bounding box center [57, 532] width 55 height 24
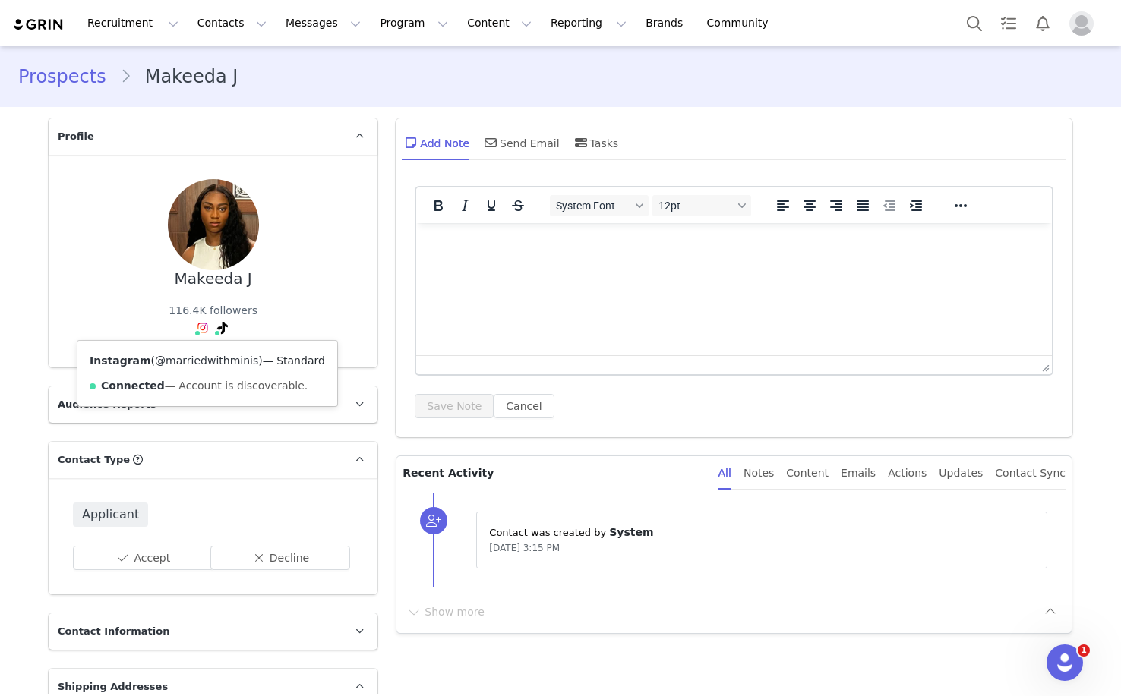
click at [191, 359] on link "@marriedwithminis" at bounding box center [206, 361] width 103 height 12
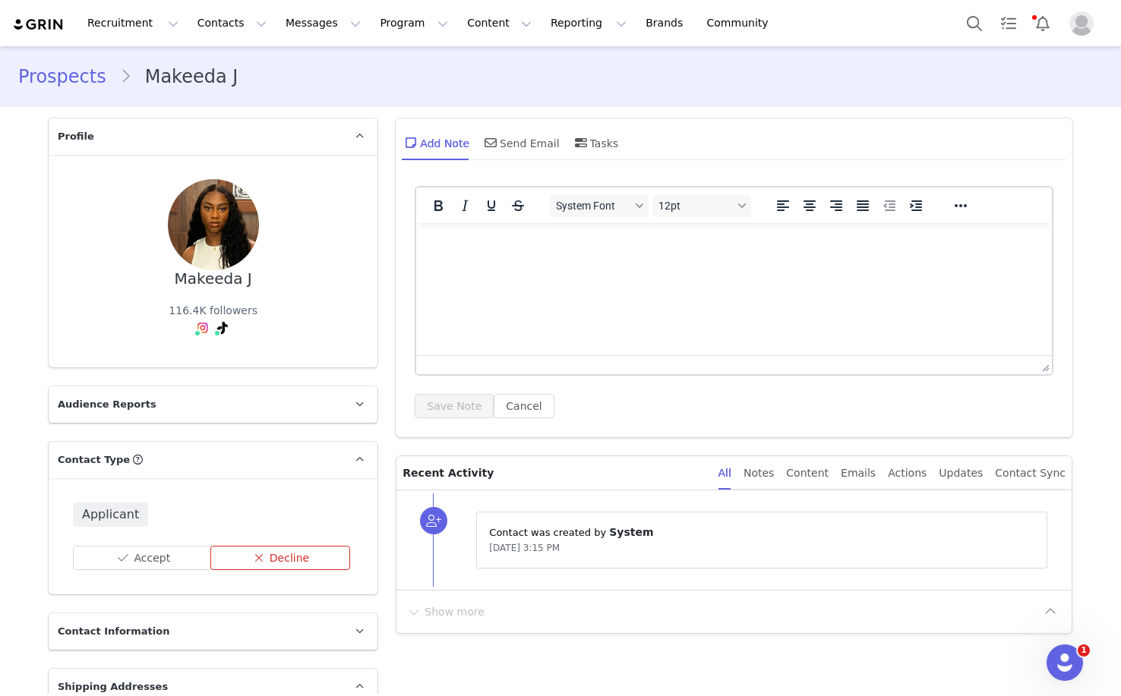
click at [293, 561] on button "Decline" at bounding box center [280, 558] width 140 height 24
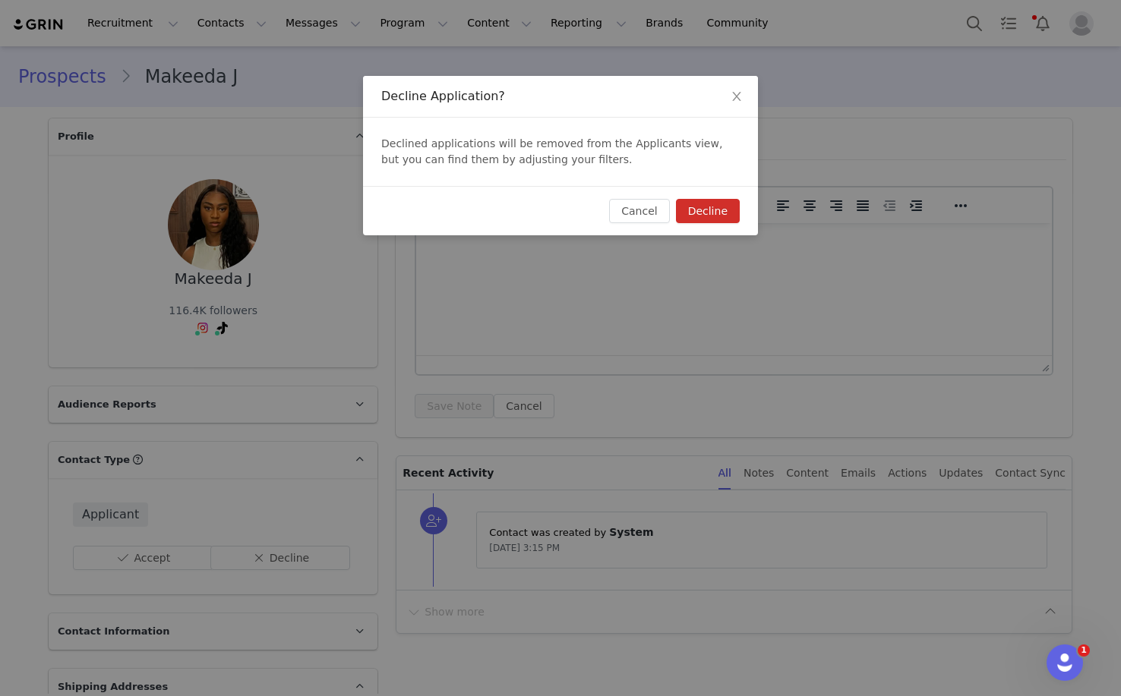
click at [730, 211] on button "Decline" at bounding box center [708, 211] width 64 height 24
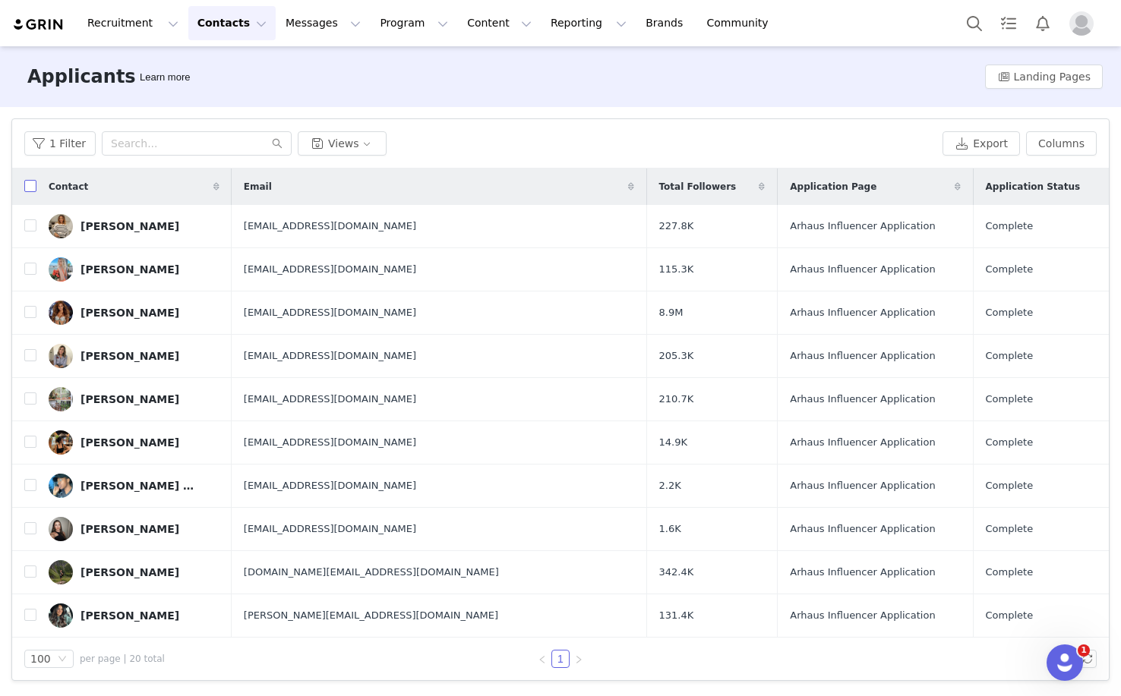
click at [30, 191] on input "checkbox" at bounding box center [30, 186] width 12 height 12
checkbox input "true"
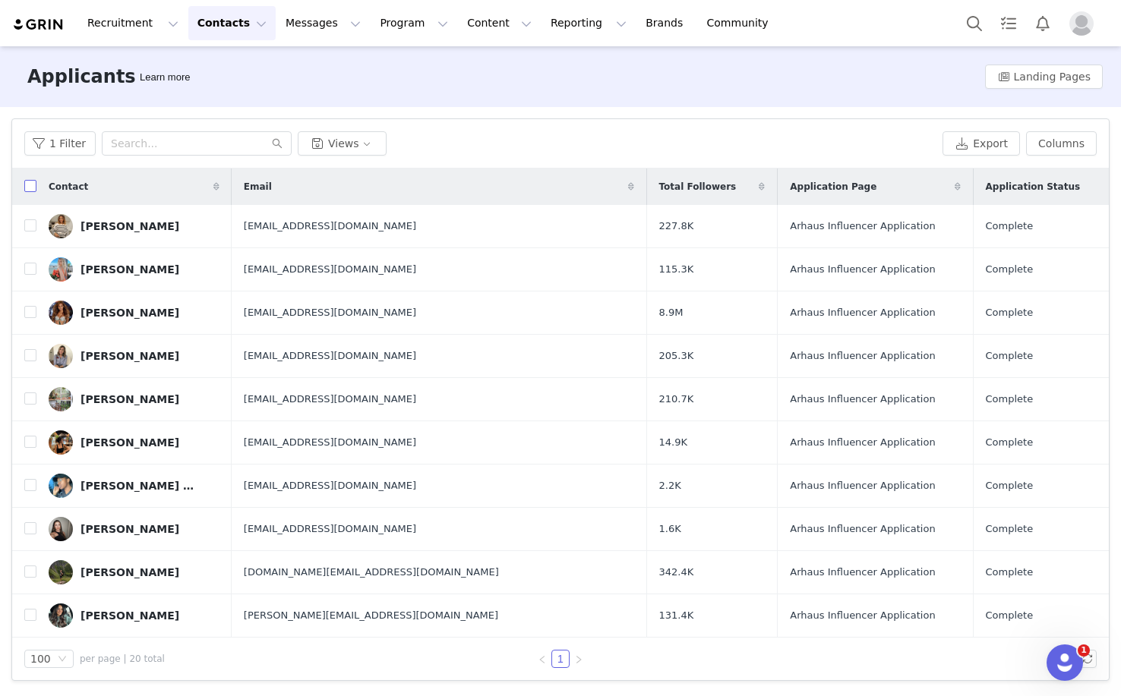
checkbox input "true"
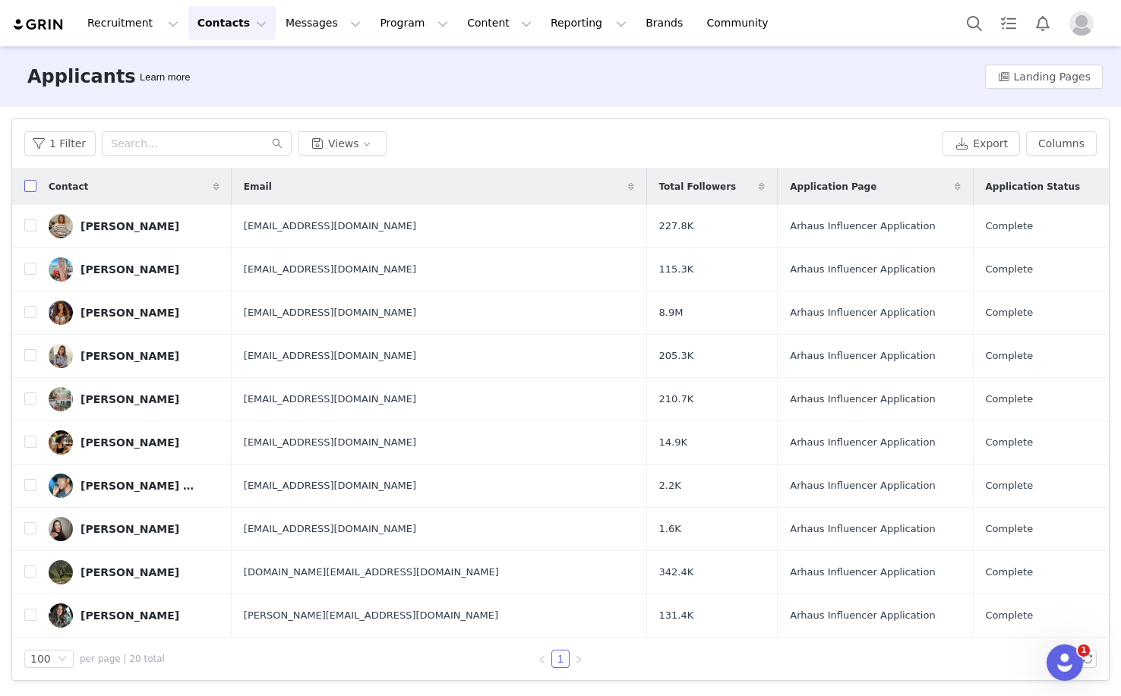
checkbox input "true"
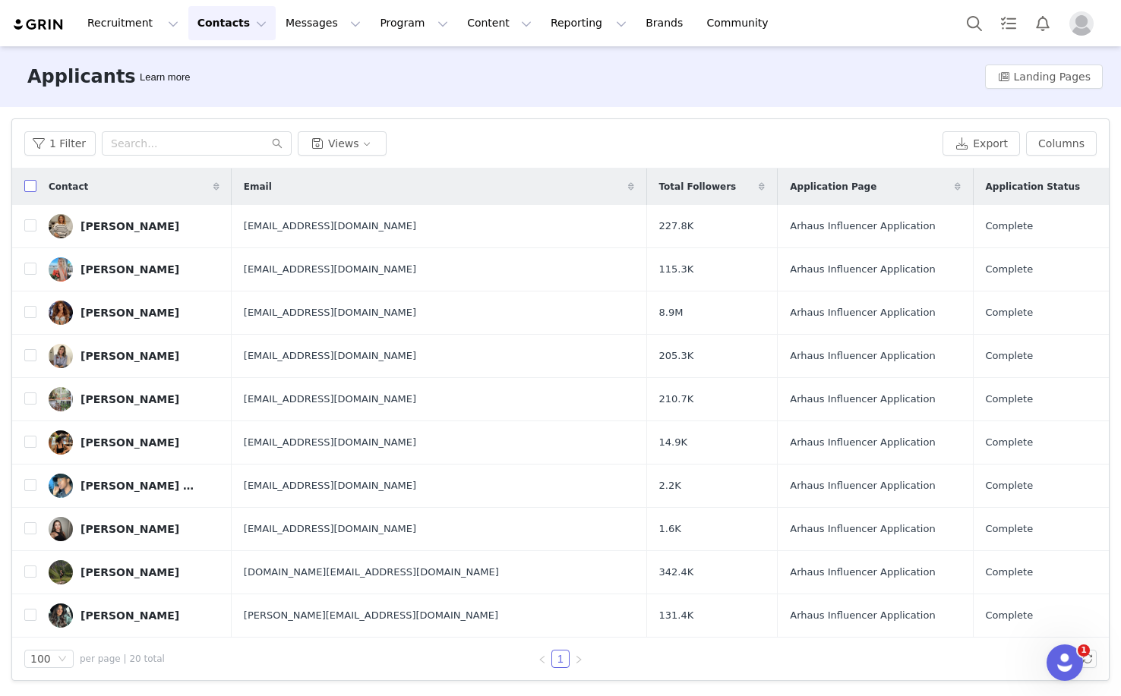
checkbox input "true"
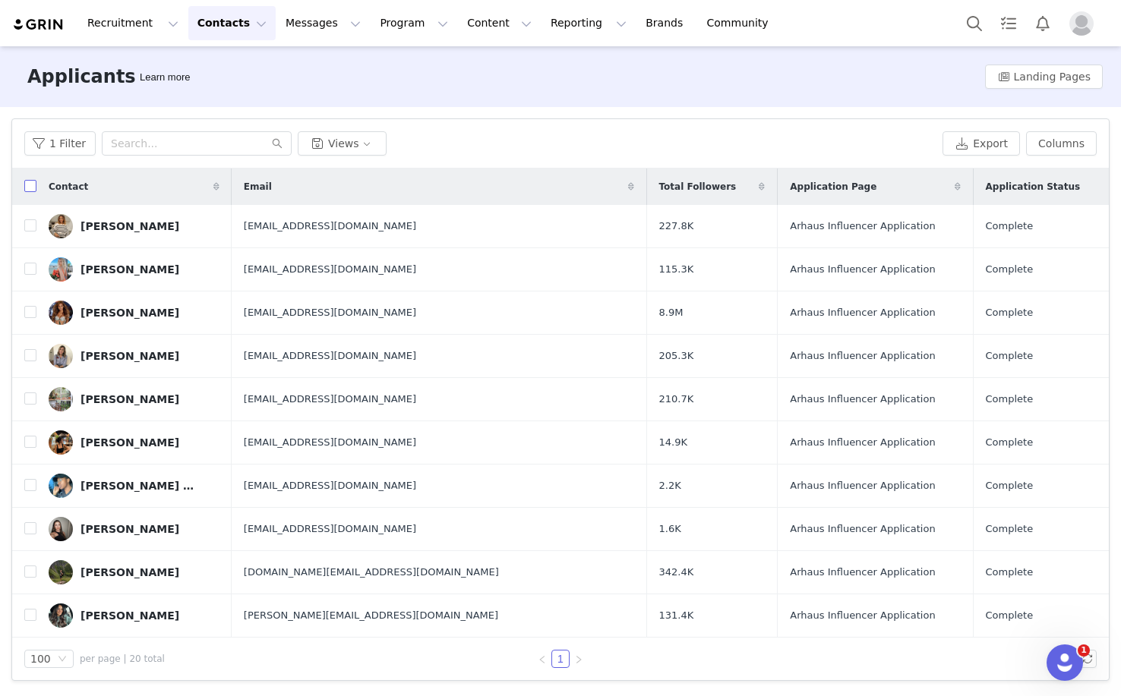
checkbox input "true"
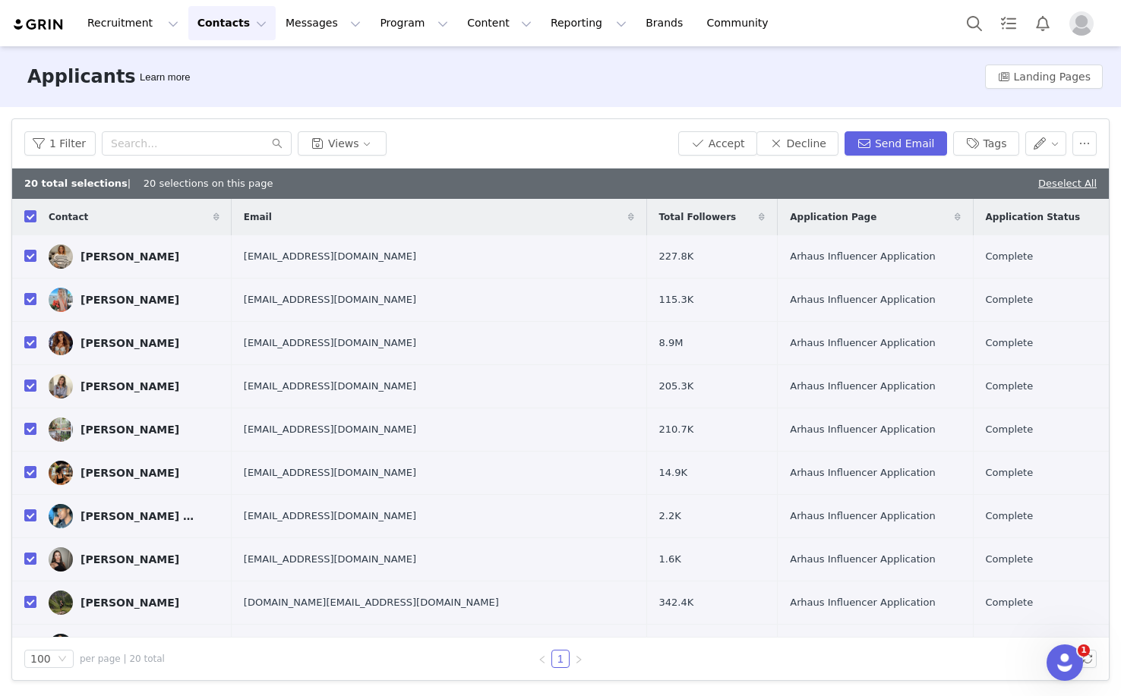
click at [1071, 192] on div "20 total selections | 20 selections on this page Deselect All" at bounding box center [560, 184] width 1097 height 30
click at [1066, 188] on link "Deselect All" at bounding box center [1067, 183] width 58 height 11
checkbox input "false"
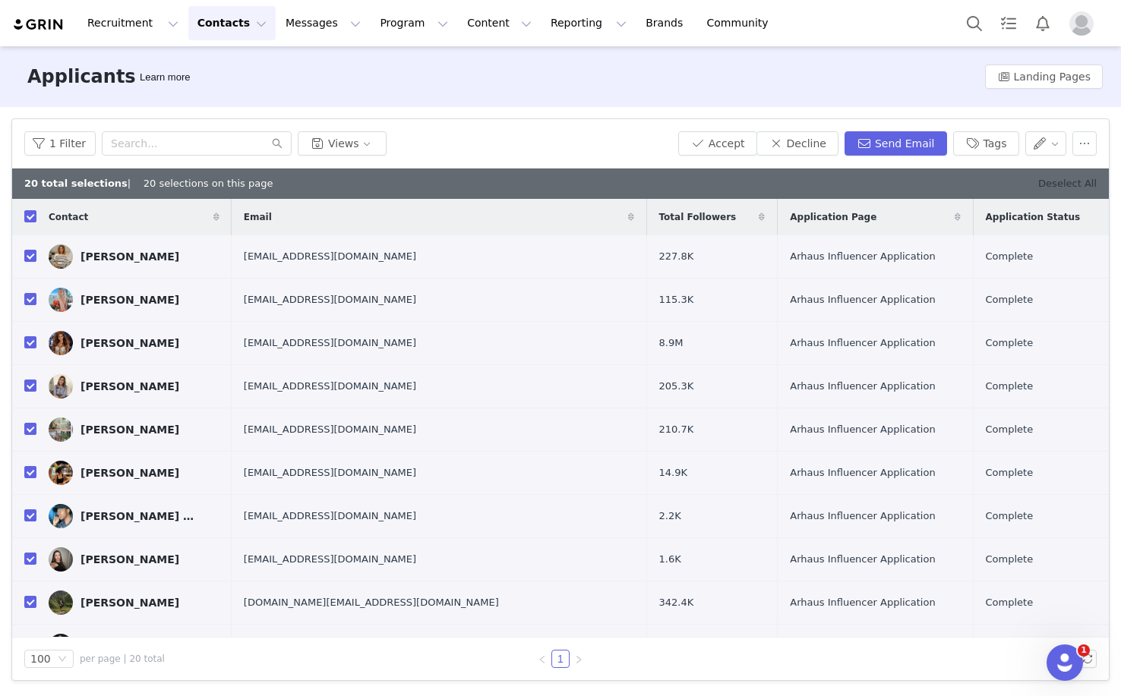
checkbox input "false"
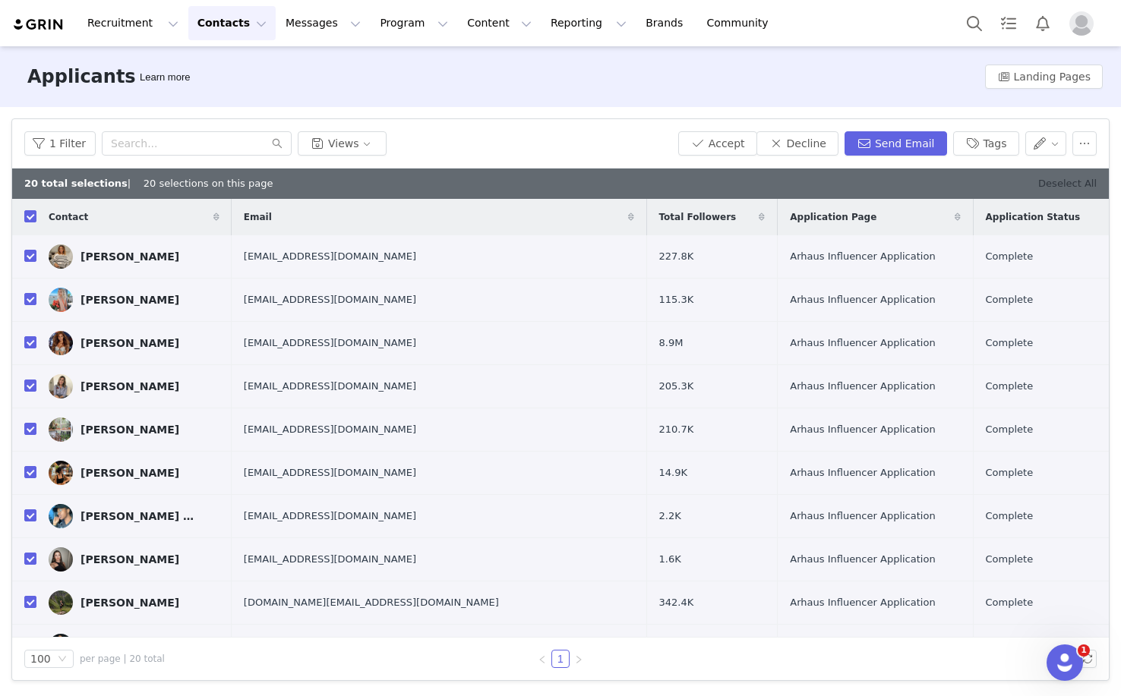
checkbox input "false"
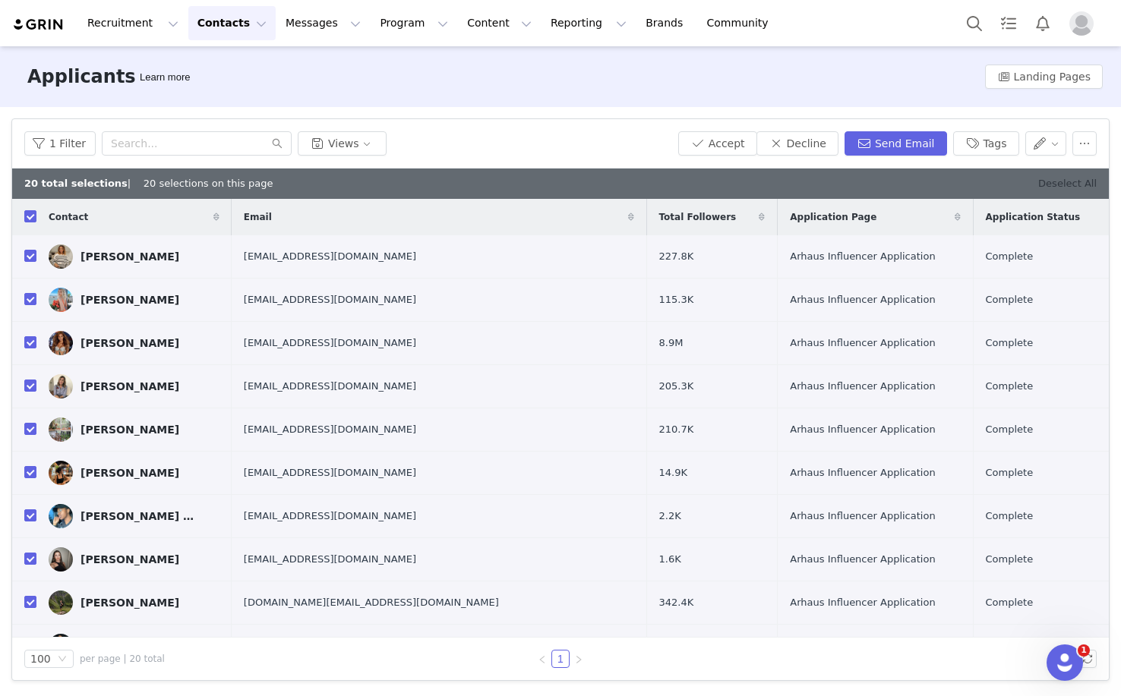
checkbox input "false"
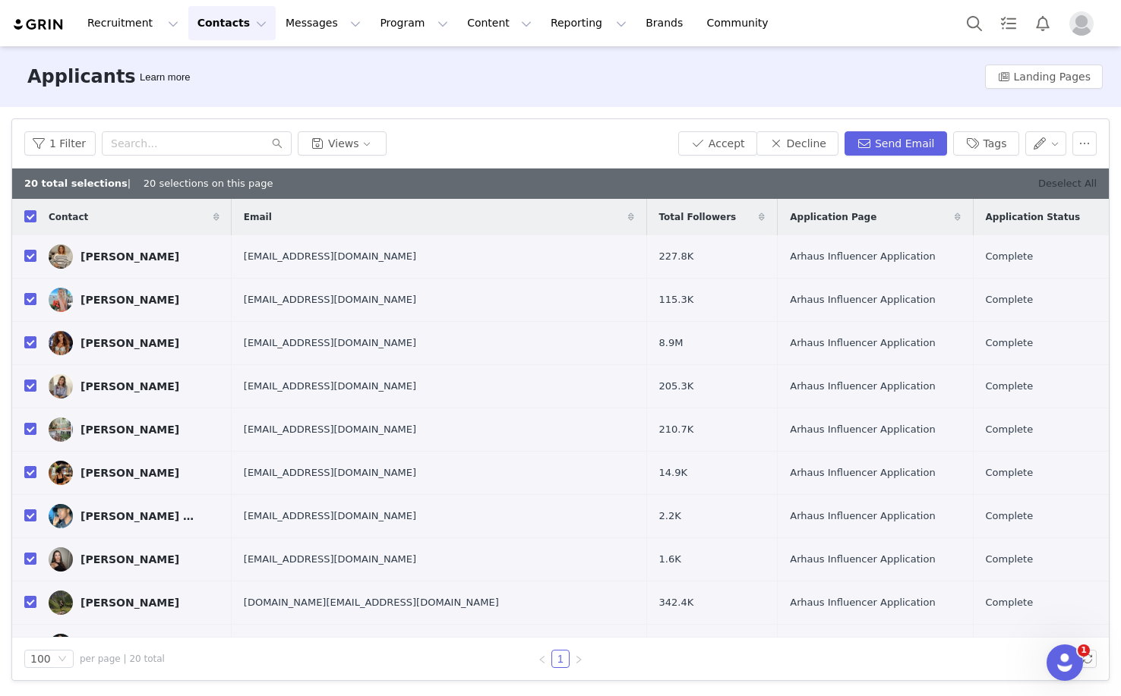
checkbox input "false"
